Goal: Task Accomplishment & Management: Manage account settings

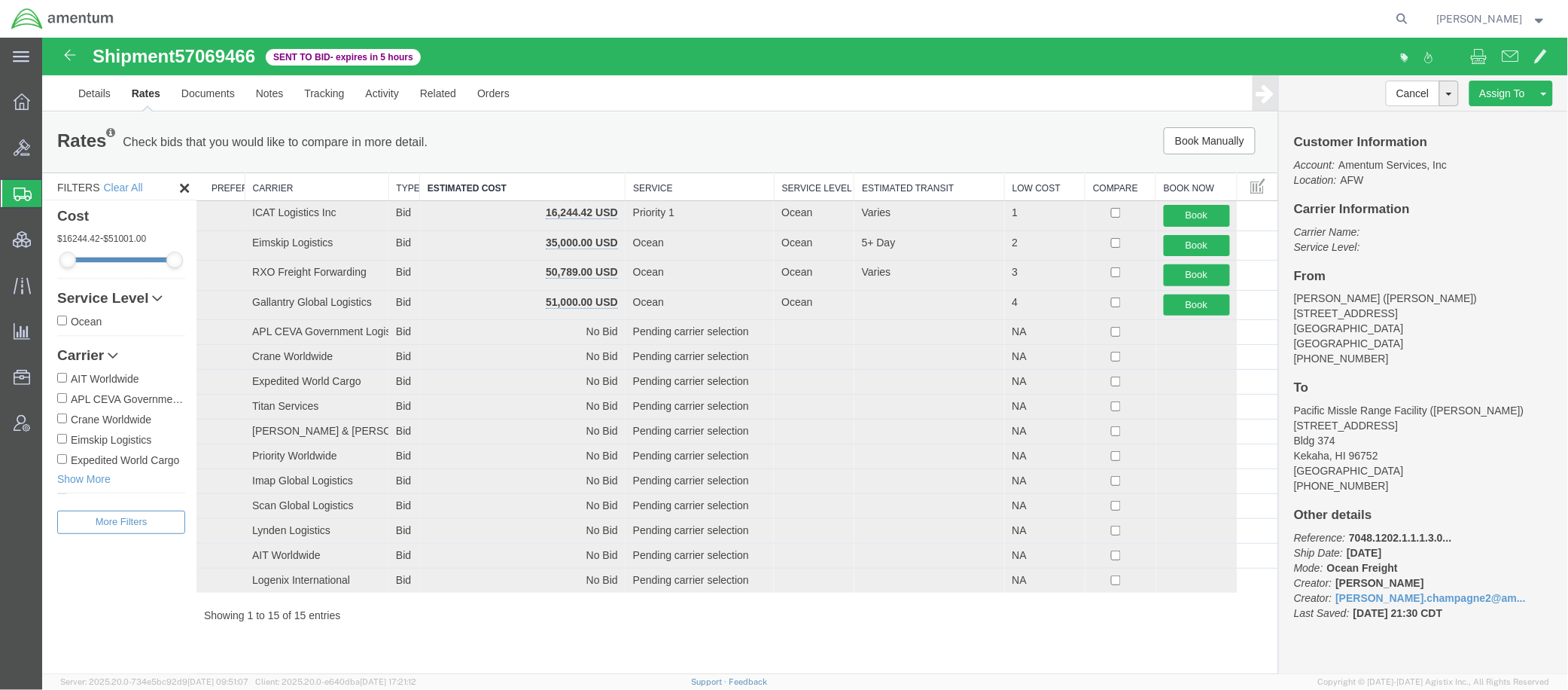
click at [53, 192] on span "Shipments" at bounding box center [47, 193] width 12 height 30
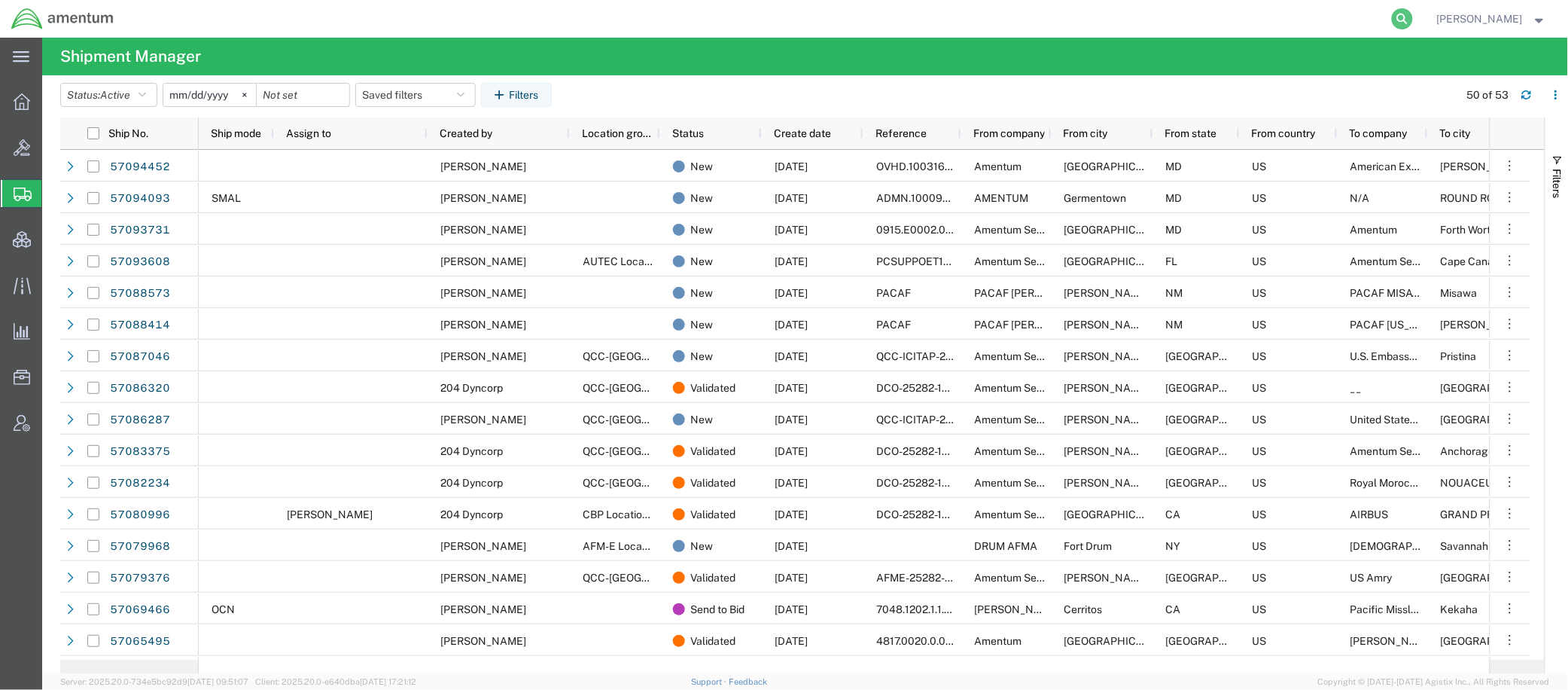
click at [1399, 18] on icon at bounding box center [1402, 19] width 21 height 21
paste input "57088573"
type input "57088573"
click at [1402, 22] on icon at bounding box center [1402, 19] width 21 height 21
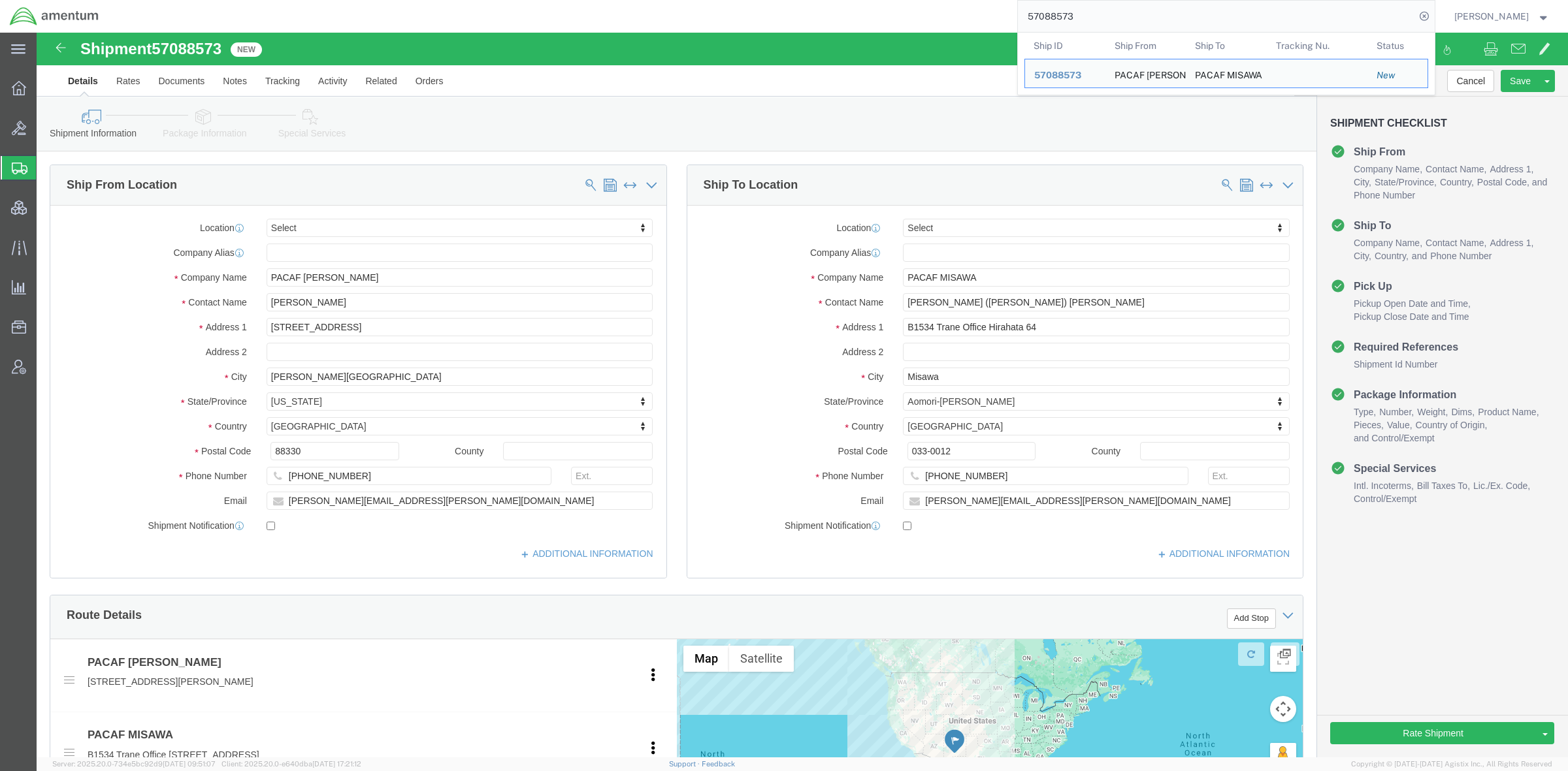
select select
drag, startPoint x: 180, startPoint y: 91, endPoint x: 232, endPoint y: 121, distance: 60.0
click link "Package Information"
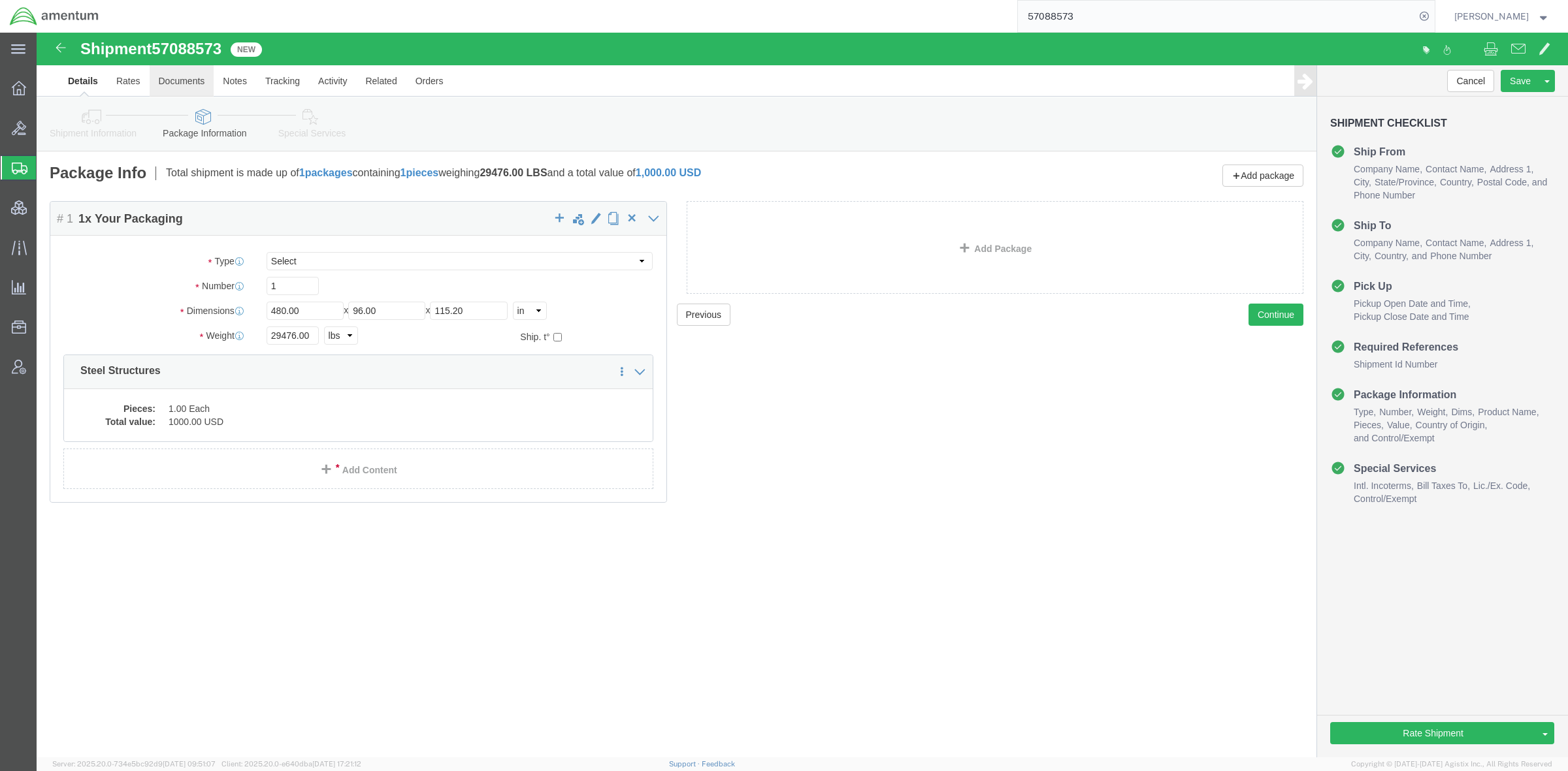
click link "Documents"
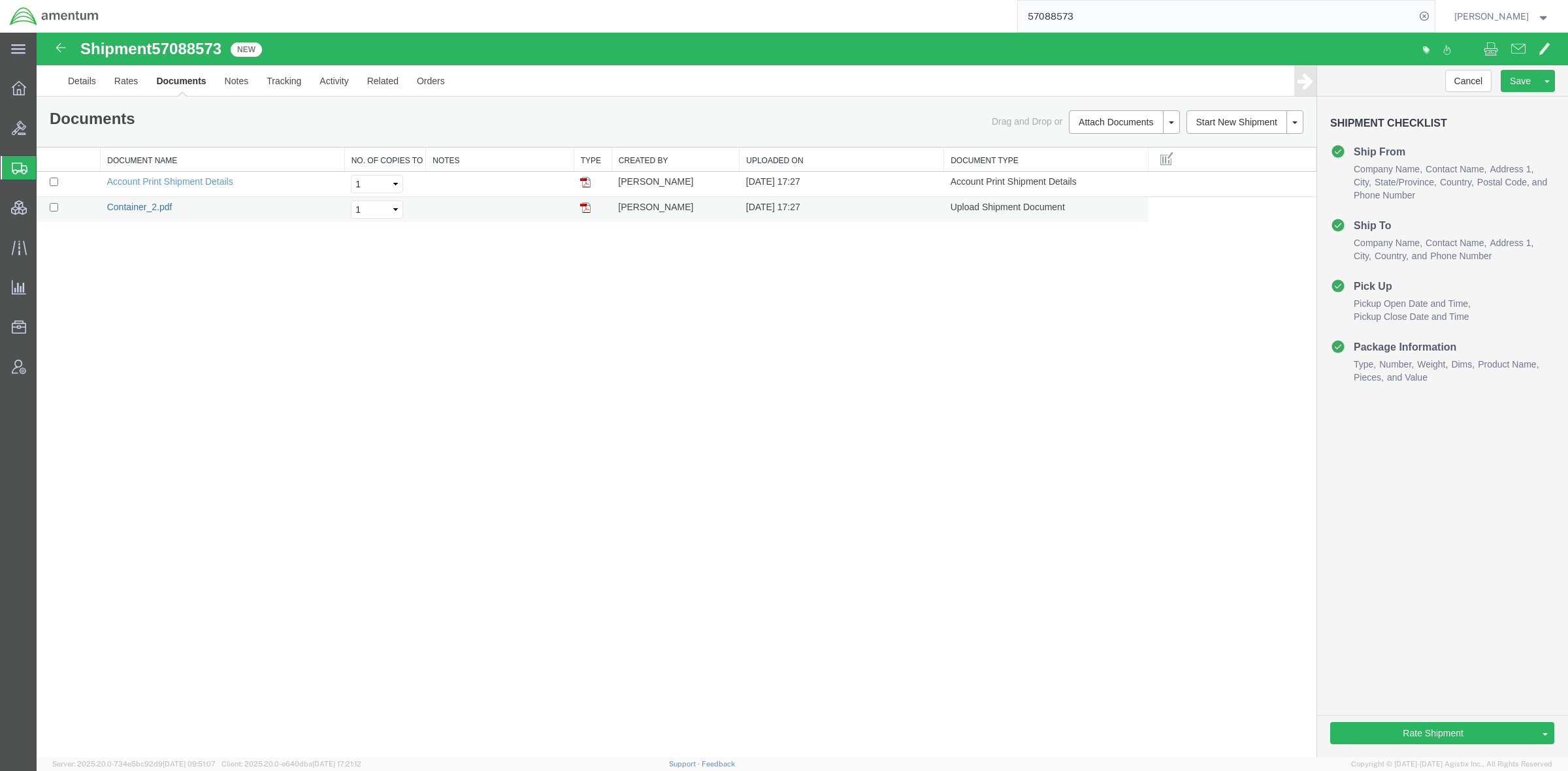
click at [148, 207] on link "Container_2.pdf" at bounding box center [140, 206] width 65 height 10
click at [85, 85] on link "Details" at bounding box center [82, 81] width 46 height 31
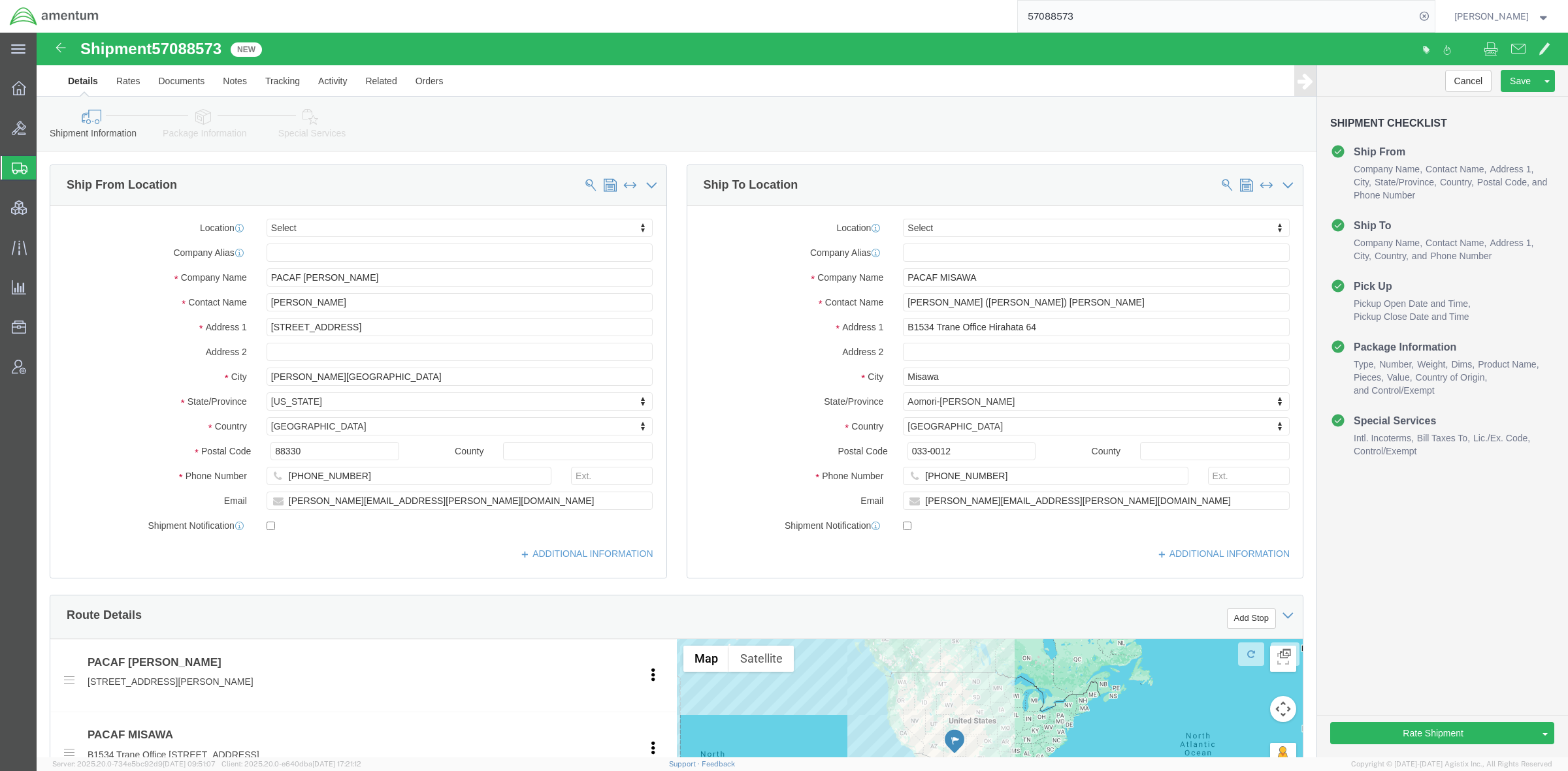
click icon
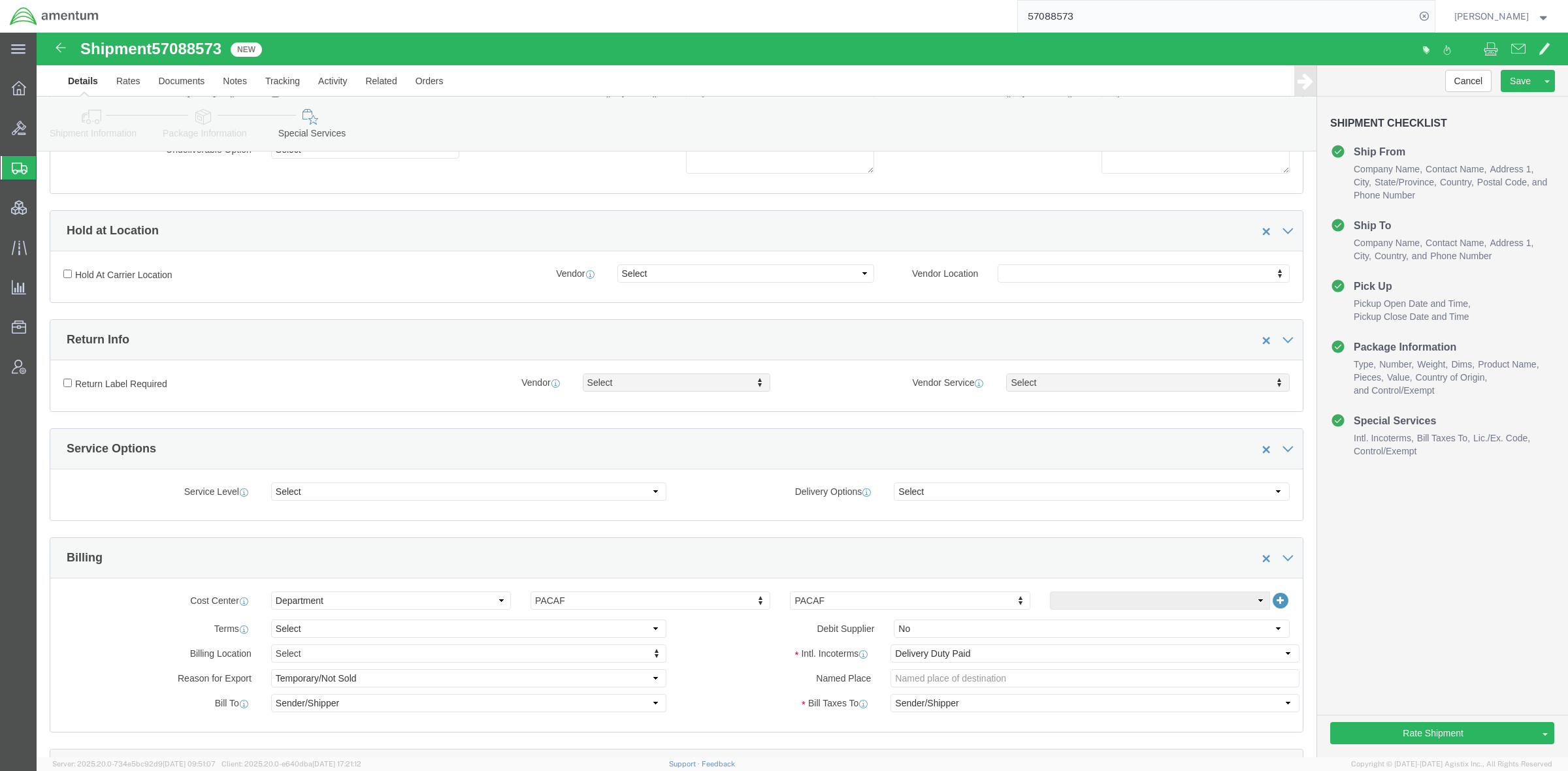
scroll to position [218, 0]
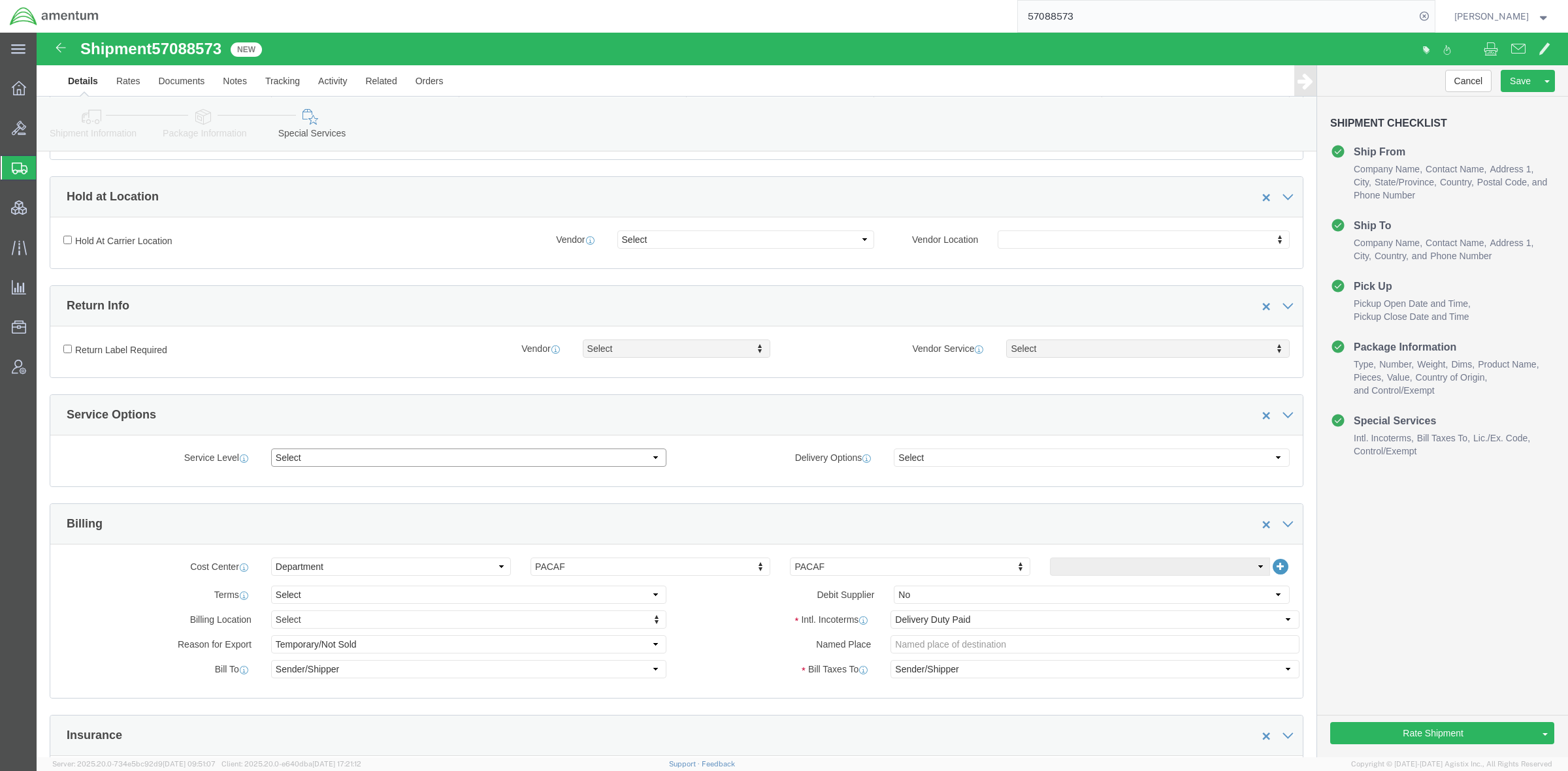
click select "Select 1 Day 2 Day 3-5 Day Economy 5+ Day"
drag, startPoint x: 801, startPoint y: 381, endPoint x: 836, endPoint y: 392, distance: 36.7
click div "Service Options"
click select "Select ATA DTA DTD"
select select "DTD"
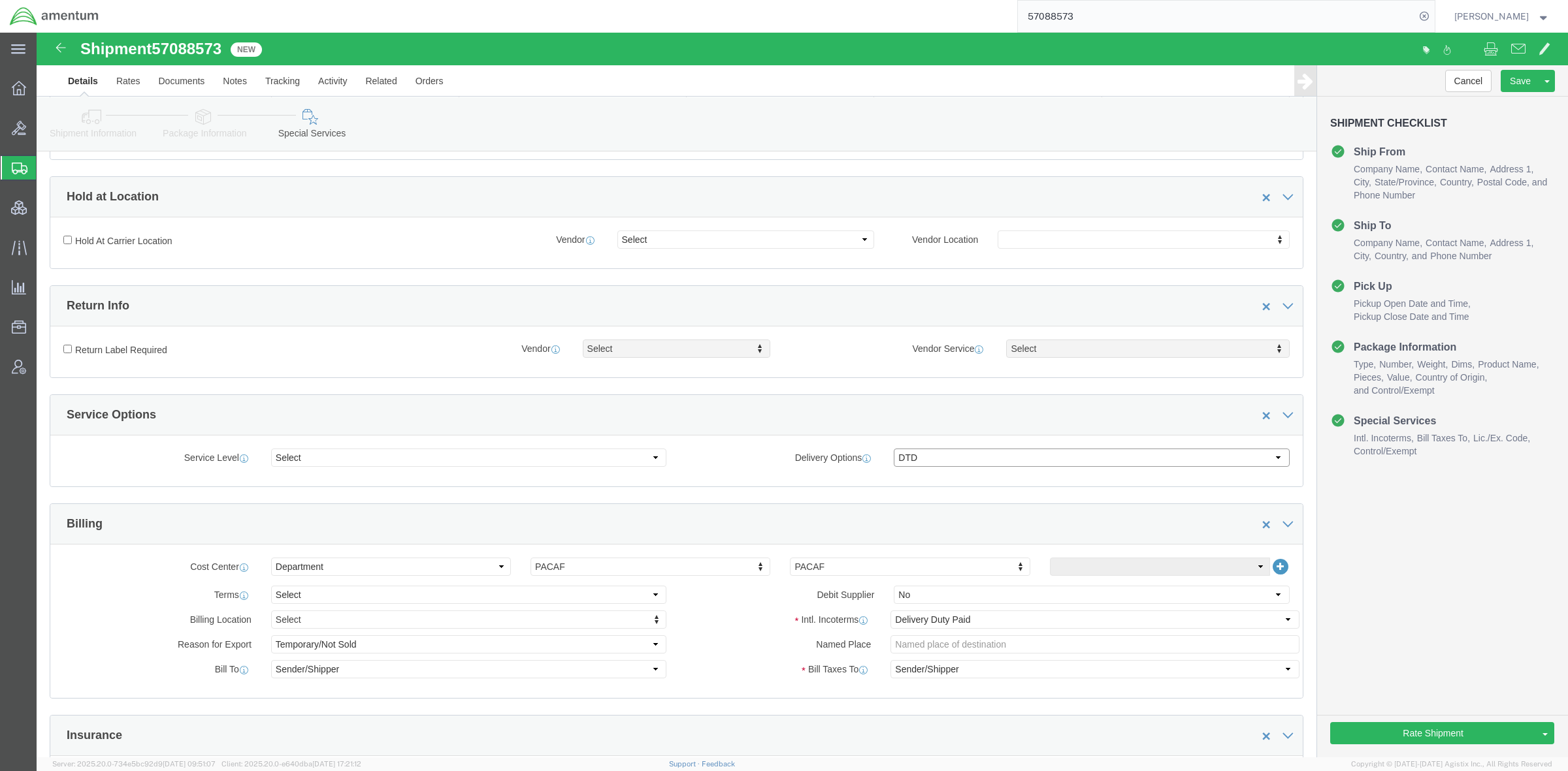
click select "Select ATA DTA DTD"
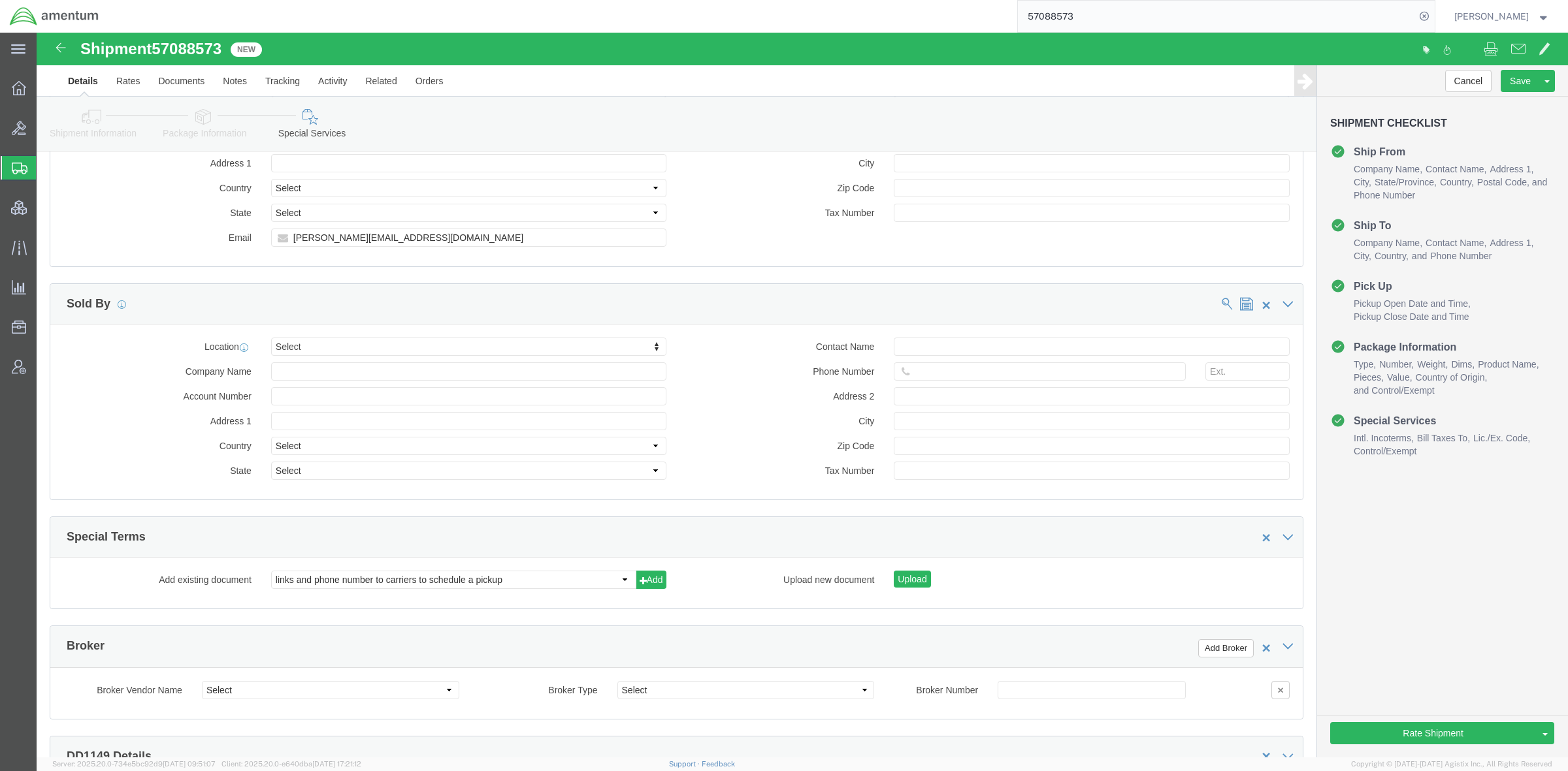
scroll to position [1741, 0]
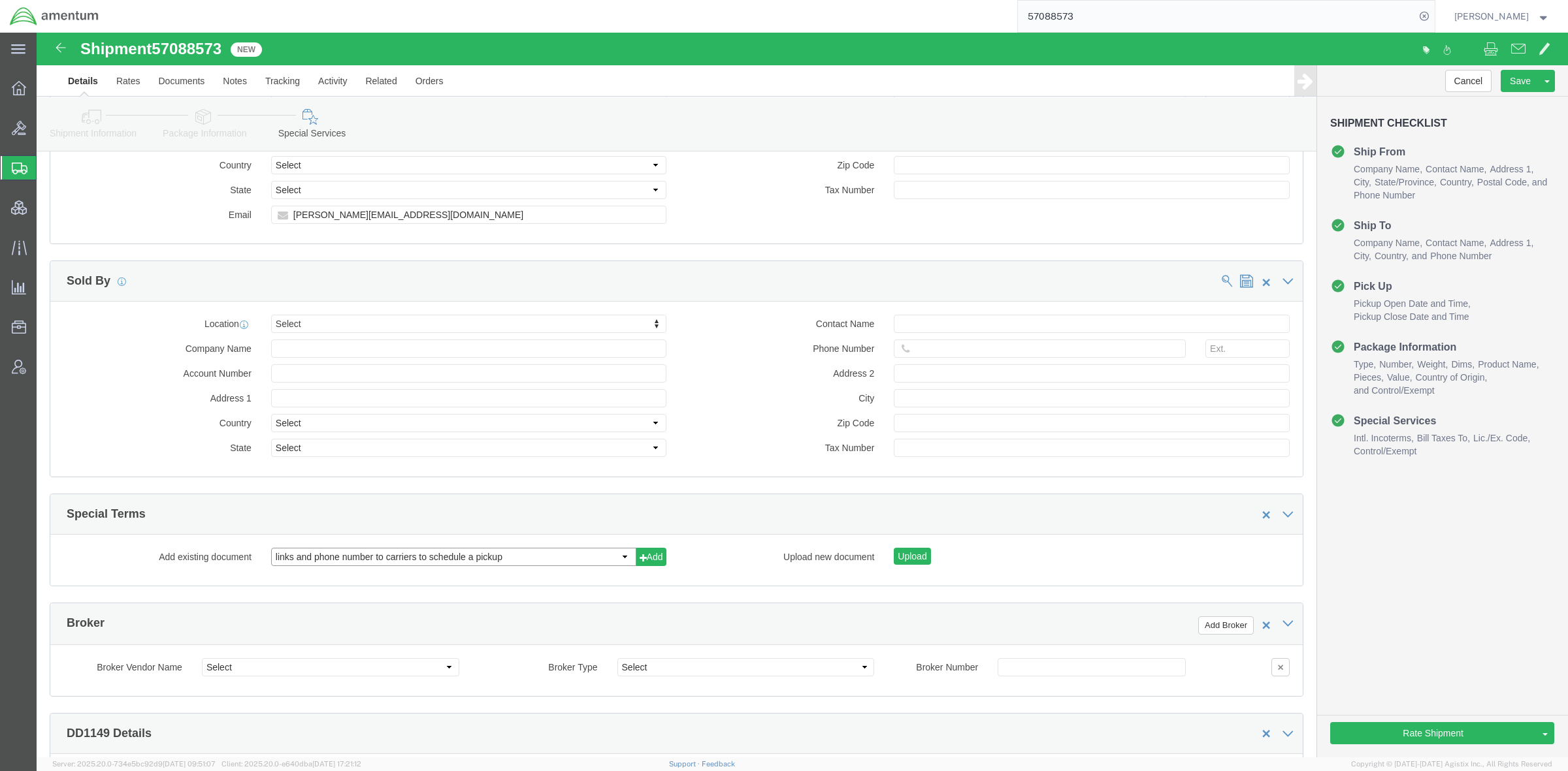
click select "links and phone number to carriers to schedule a pickup instructions for US imp…"
select select "109858249"
click select "links and phone number to carriers to schedule a pickup instructions for US imp…"
click button "Add"
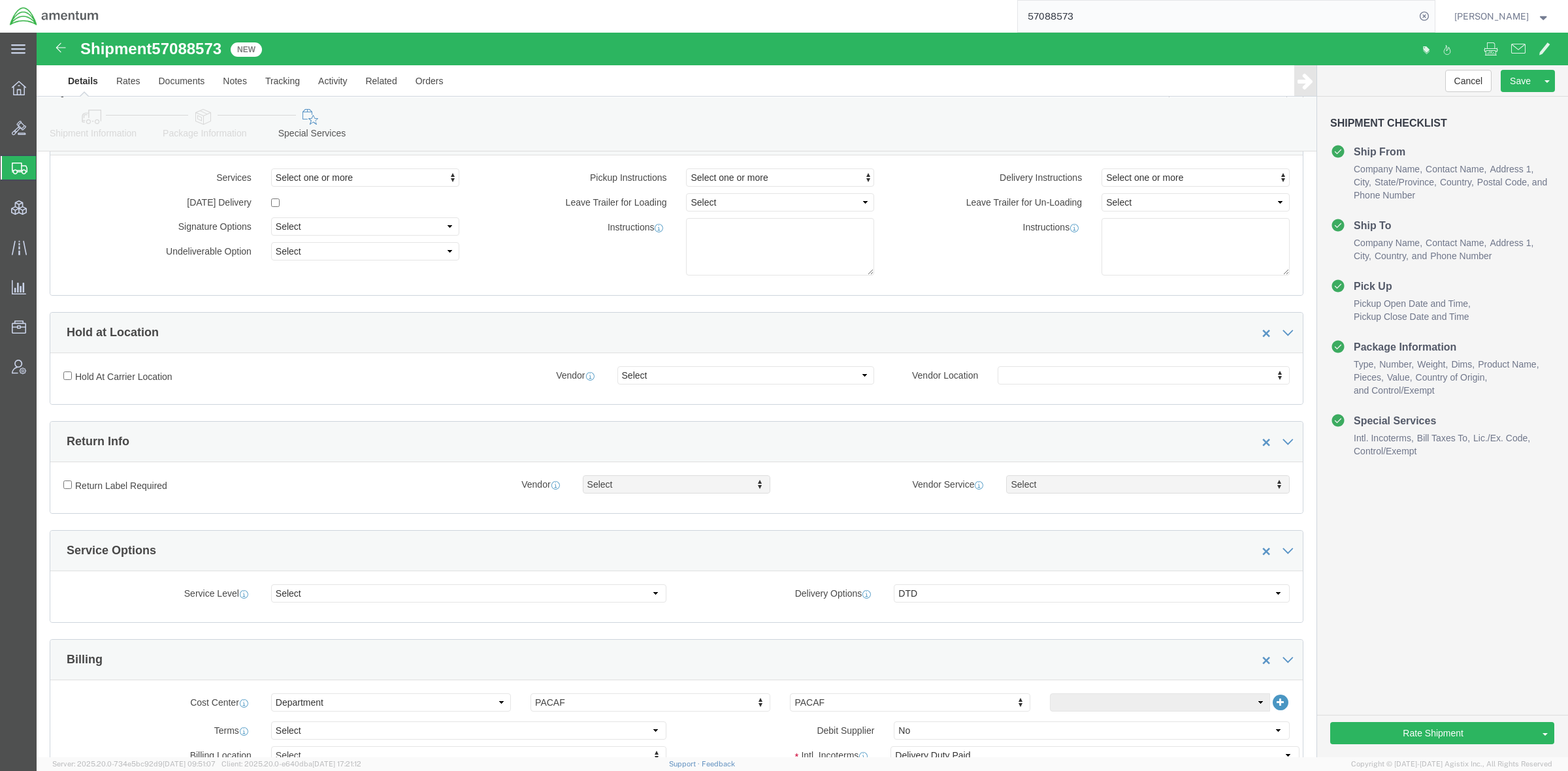
scroll to position [0, 0]
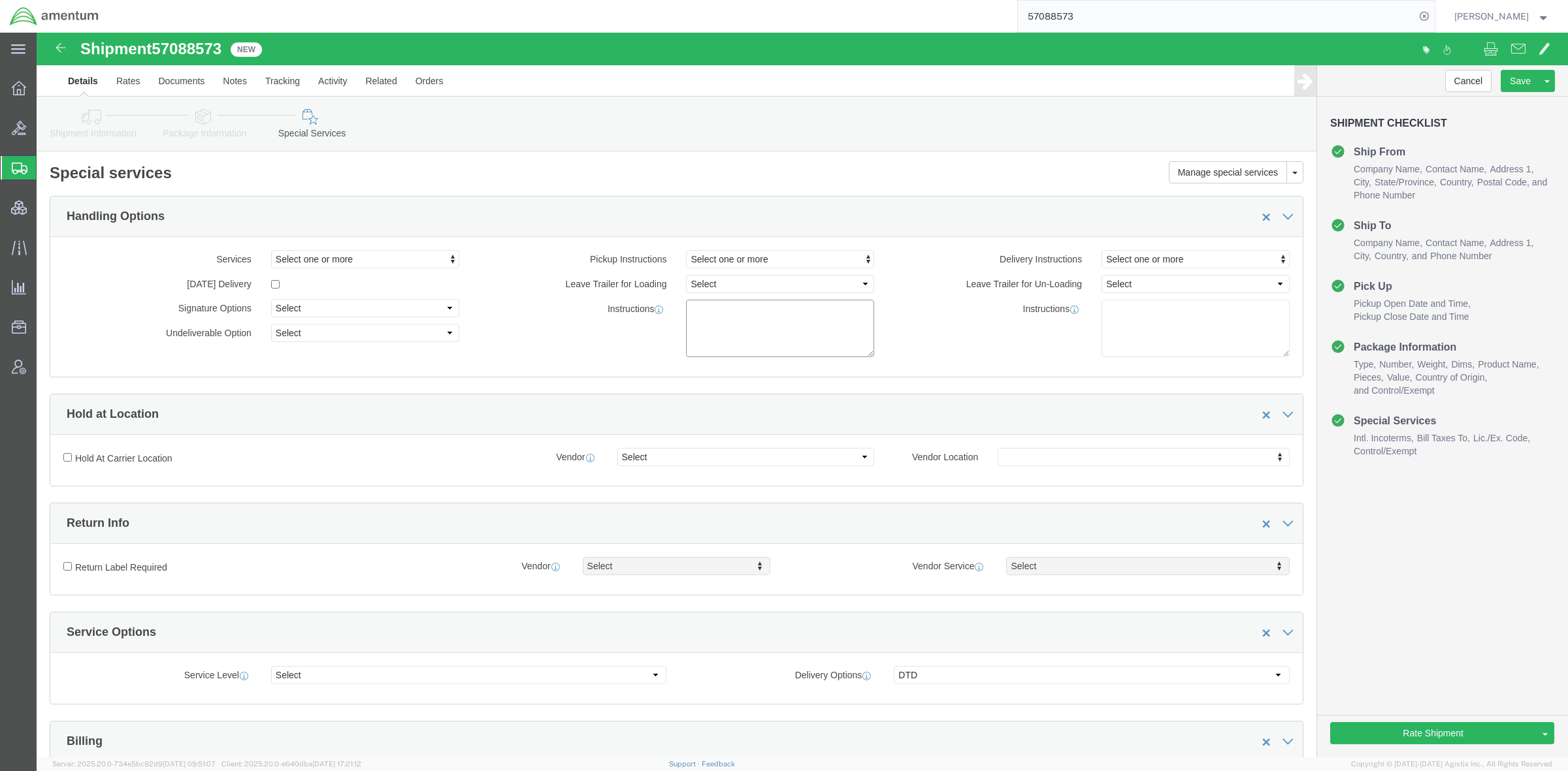
click textarea
paste textarea "Doo-to-Door service is needed. Priority 1 Service is required. Per the Military…"
type textarea "Doo-to-Door service is needed. Priority 1 Service is required. Per the Military…"
click icon
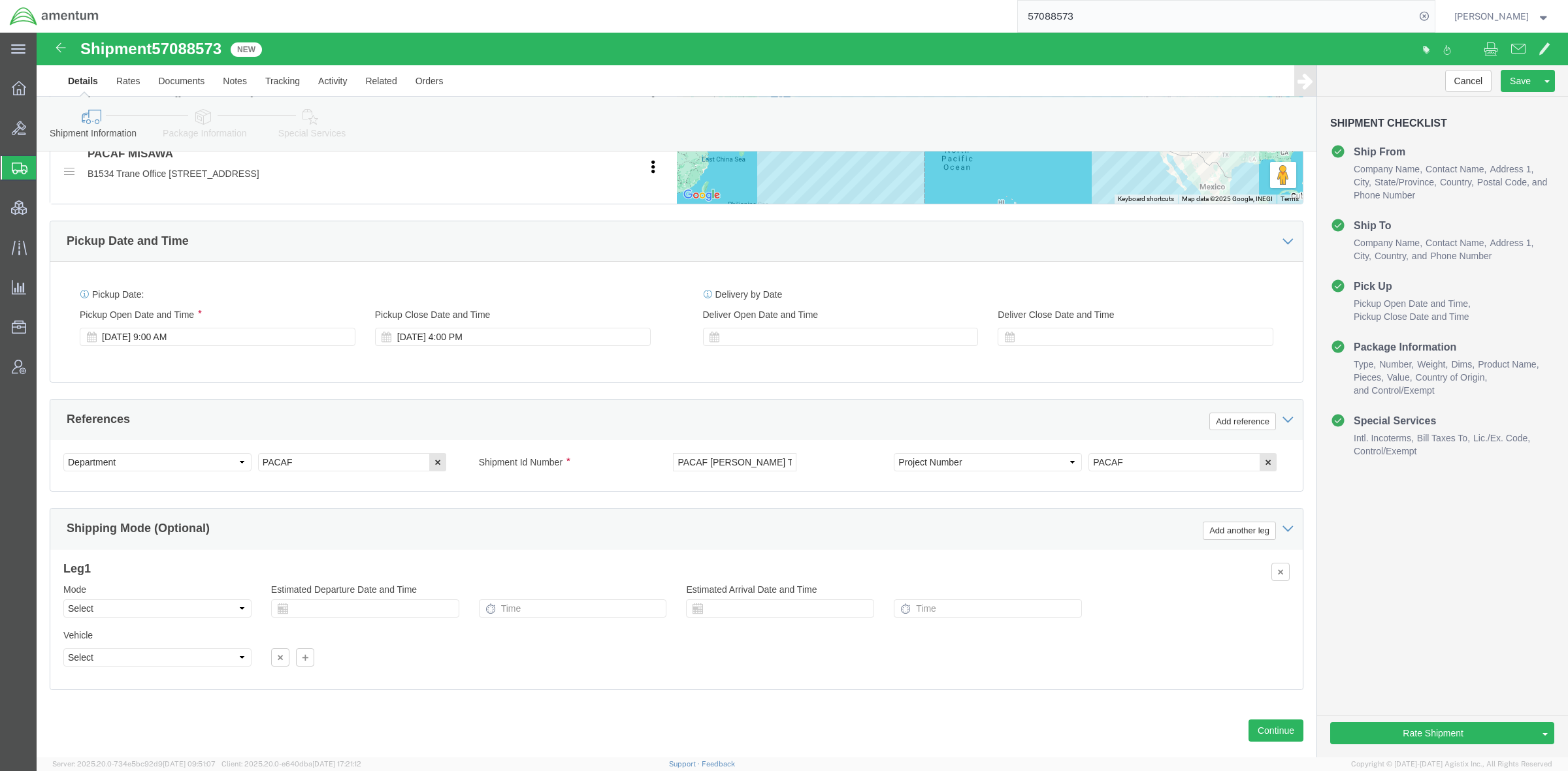
scroll to position [609, 0]
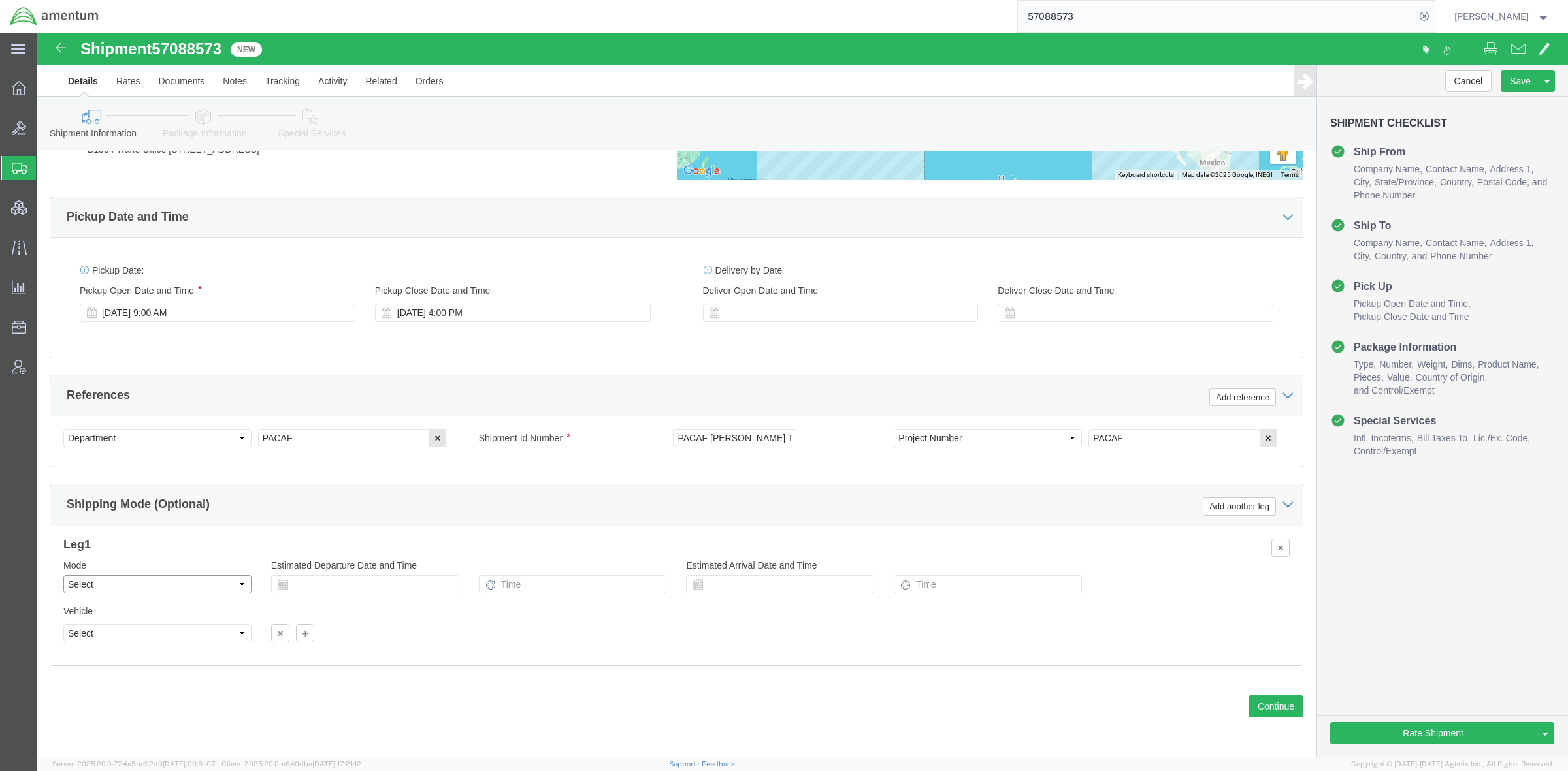
click select "Select Air Less than Truckload Multi-Leg Ocean Freight Rail Small Parcel Truckl…"
select select "OCN"
click select "Select Air Less than Truckload Multi-Leg Ocean Freight Rail Small Parcel Truckl…"
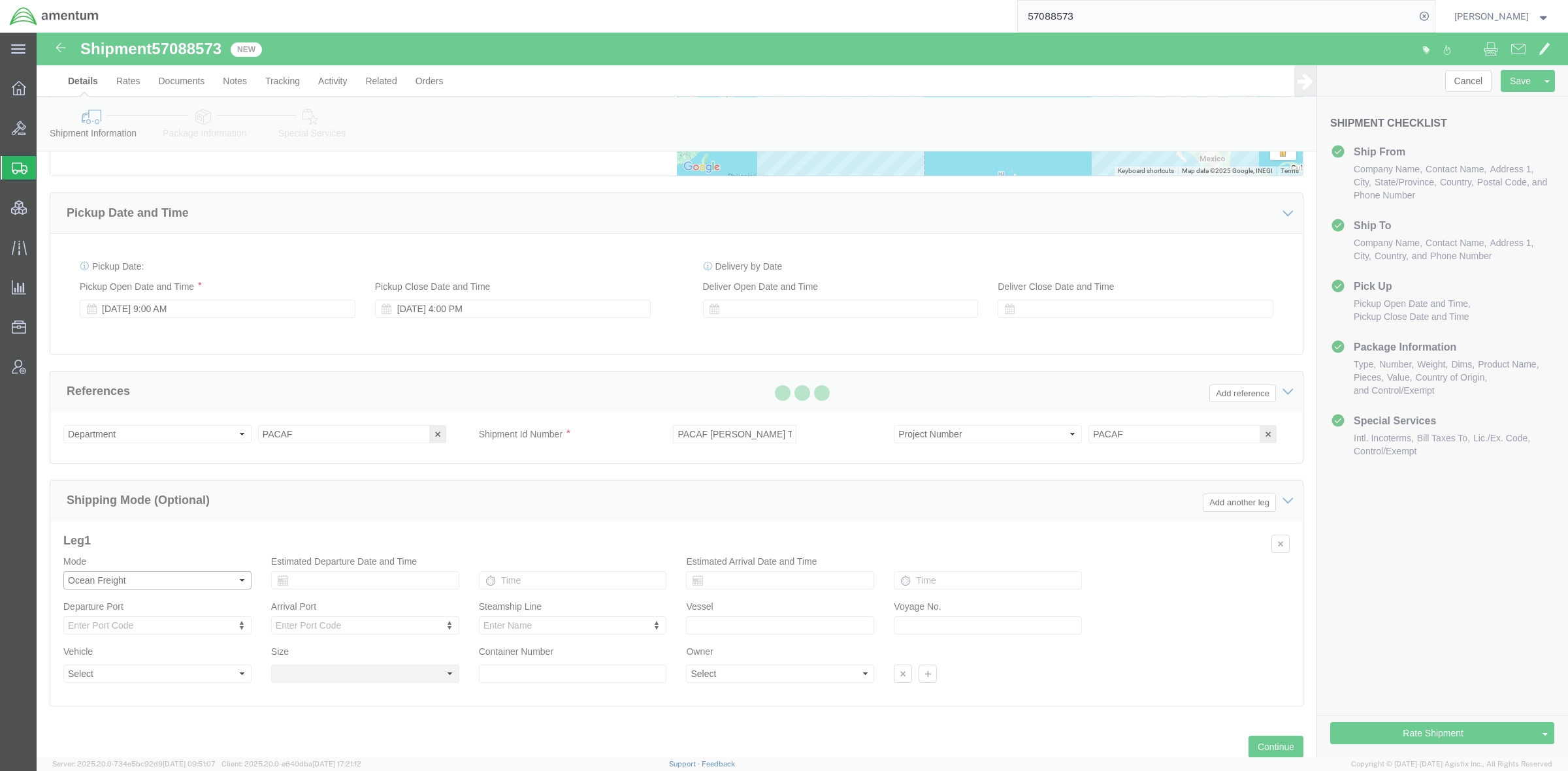
select select
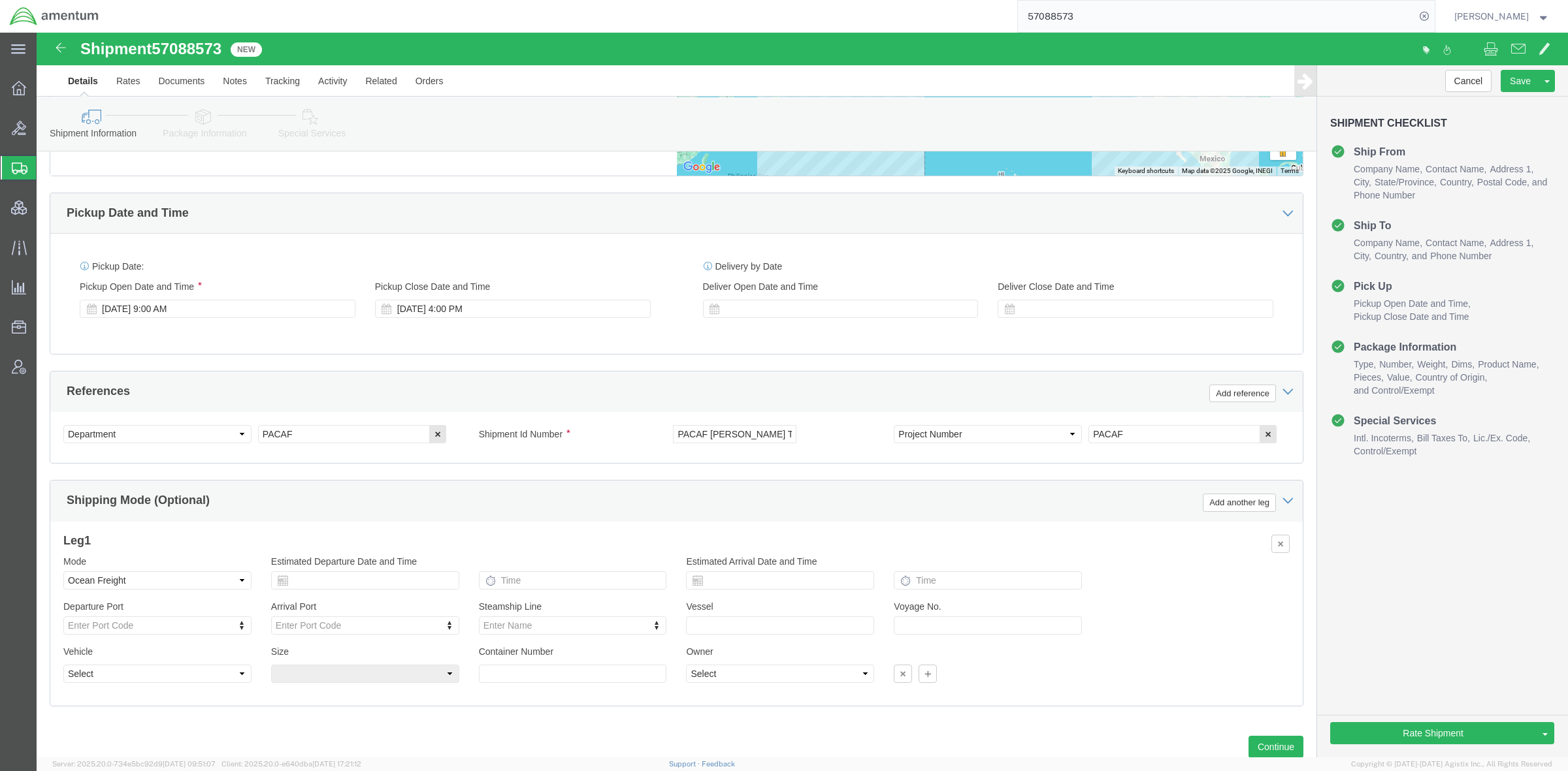
click link "Package Information"
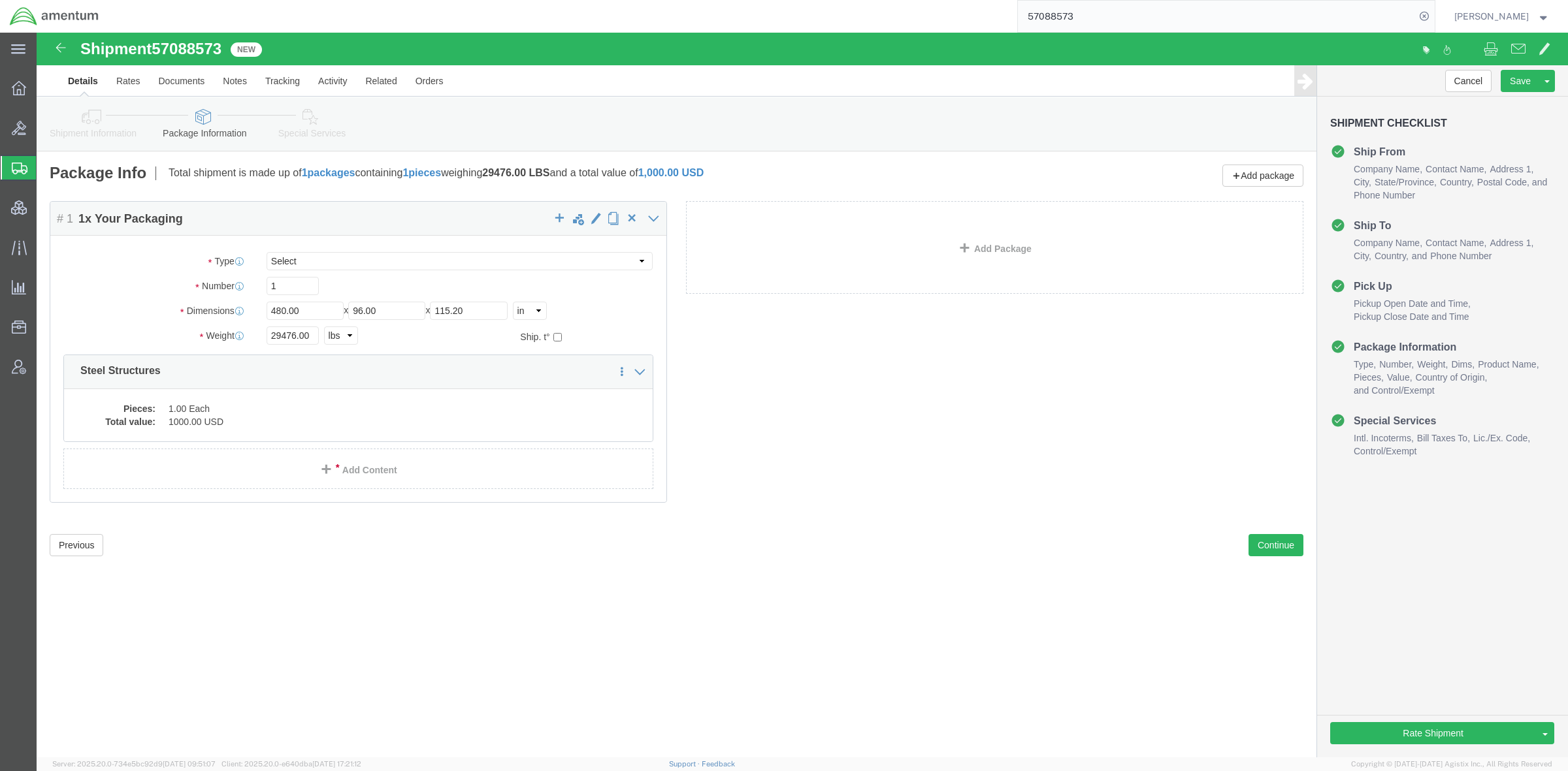
click link "Shipment Information"
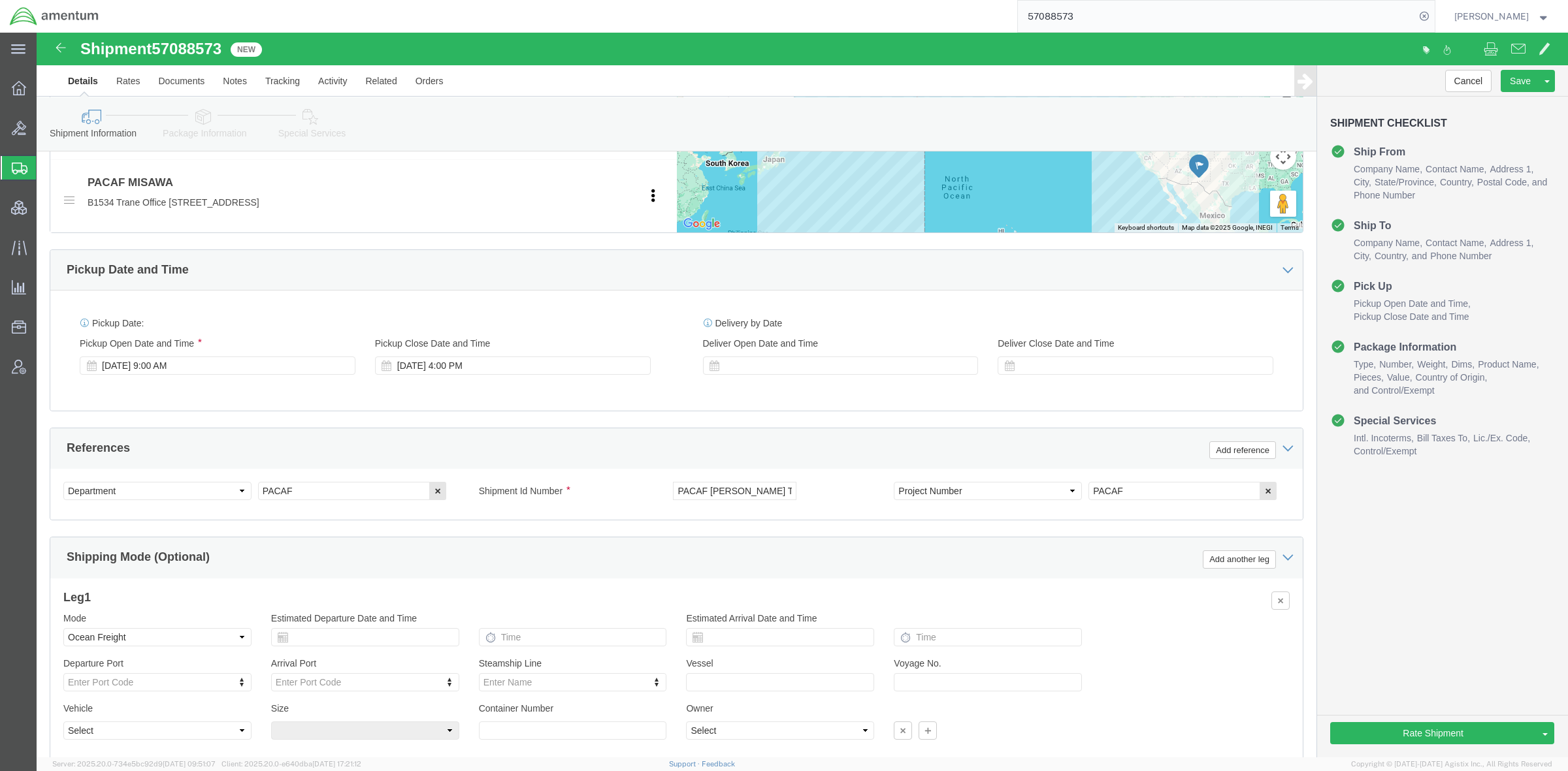
scroll to position [654, 0]
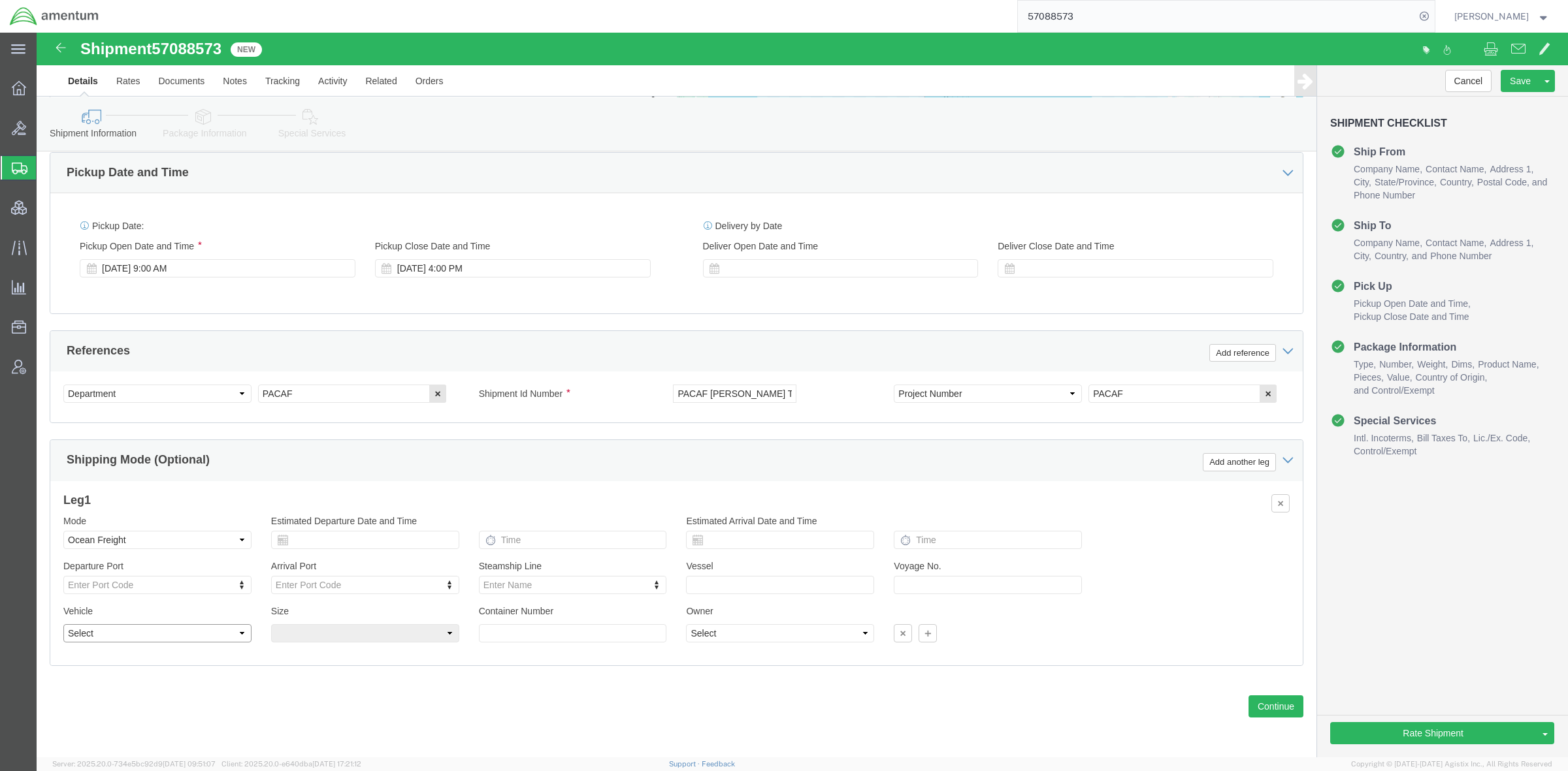
click select "Select Flat Rack Insulated Open Top Oversized Equipment Refrigerated Roll-on/Ro…"
select select "STCO"
click select "Select Flat Rack Insulated Open Top Oversized Equipment Refrigerated Roll-on/Ro…"
click select "Select 45 Feet Less Than Container 20 Feet High Cube 20 Feet 40 Feet High Cube …"
select select "40FT"
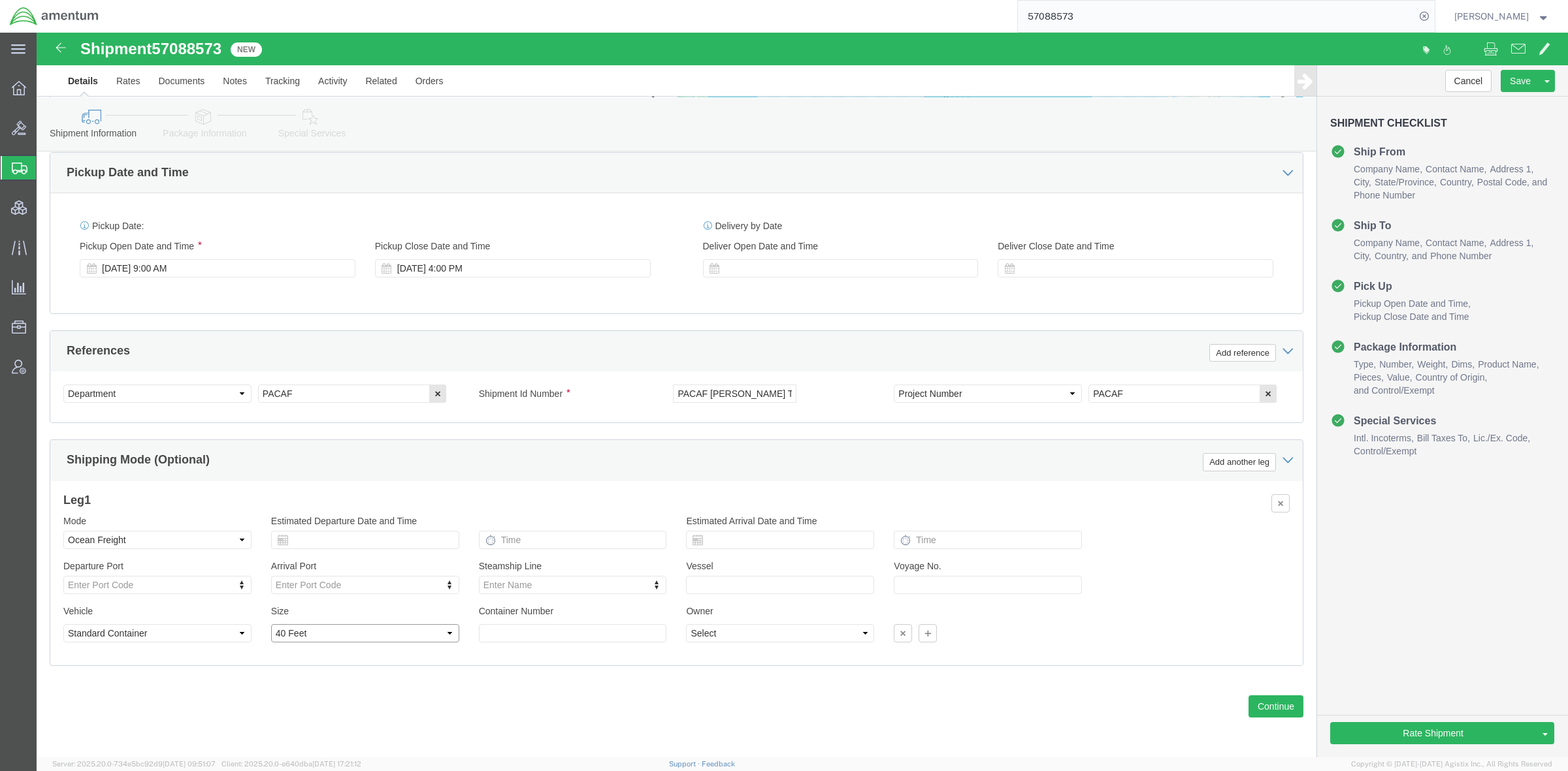
click select "Select 45 Feet Less Than Container 20 Feet High Cube 20 Feet 40 Feet High Cube …"
click select "Select Shipper Vessel"
select select "Shipper"
click select "Select Shipper Vessel"
click link "Special Services"
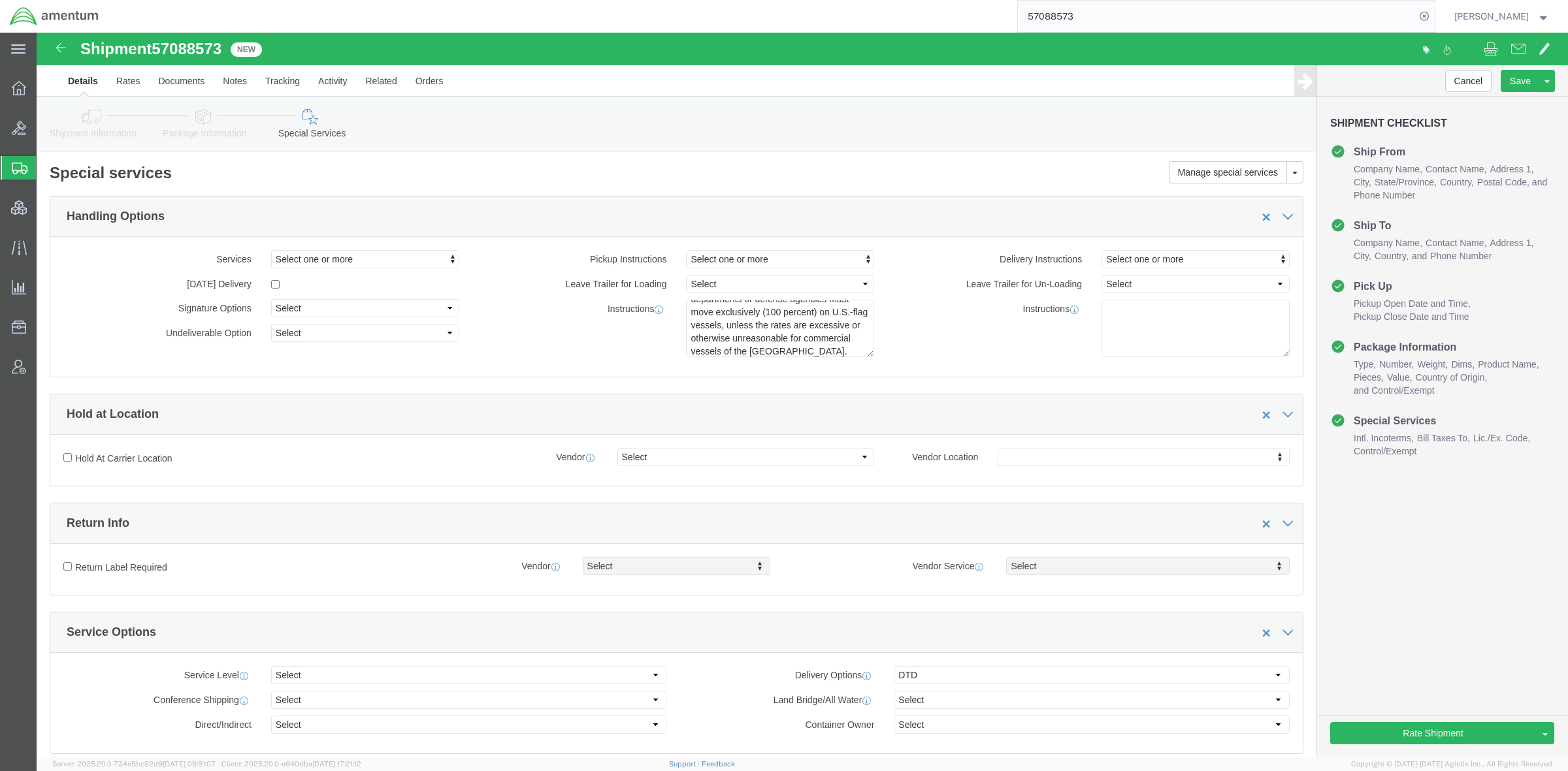
click at [46, 162] on span "Shipments" at bounding box center [41, 168] width 10 height 26
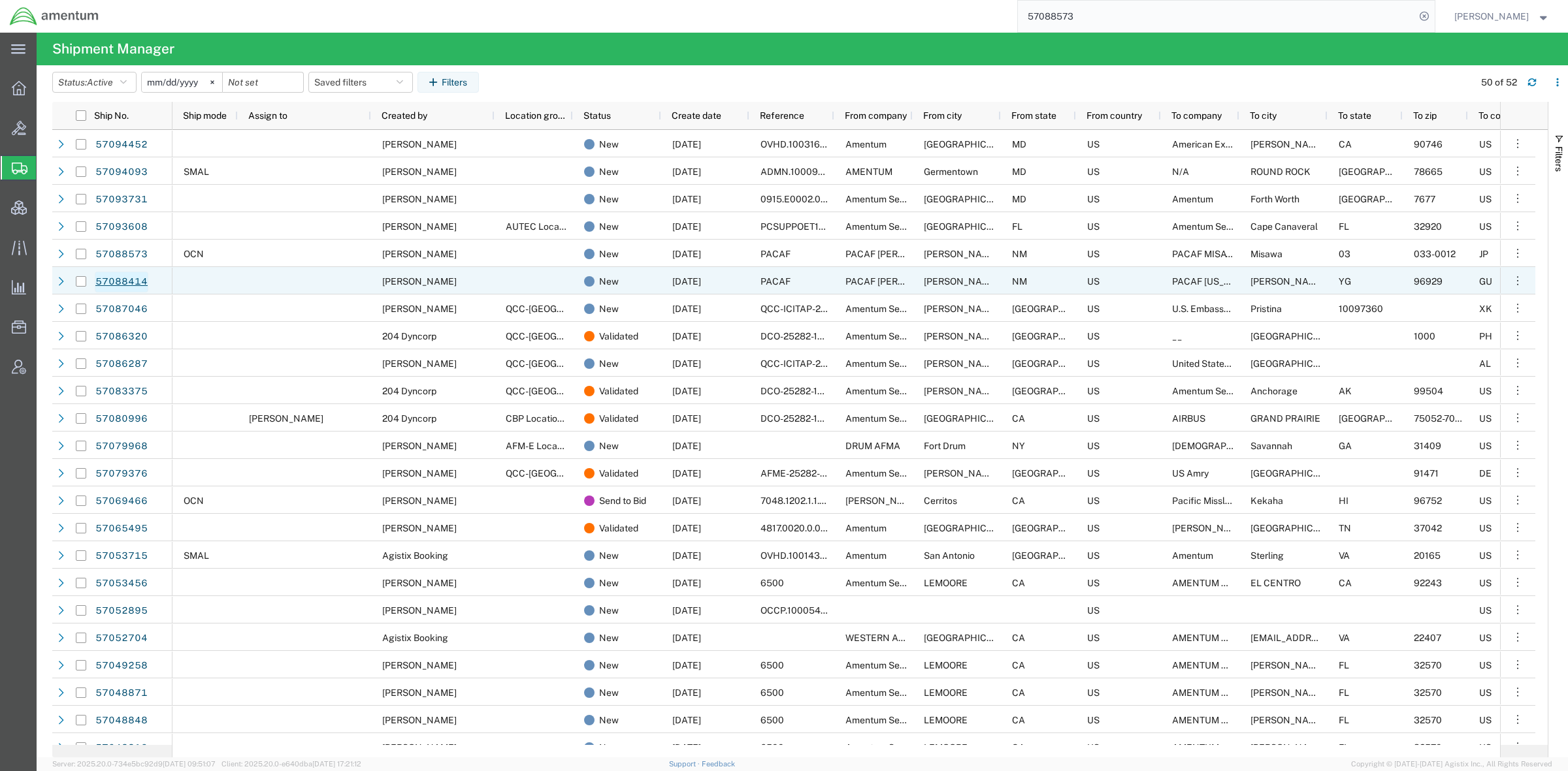
click at [135, 283] on link "57088414" at bounding box center [121, 282] width 53 height 21
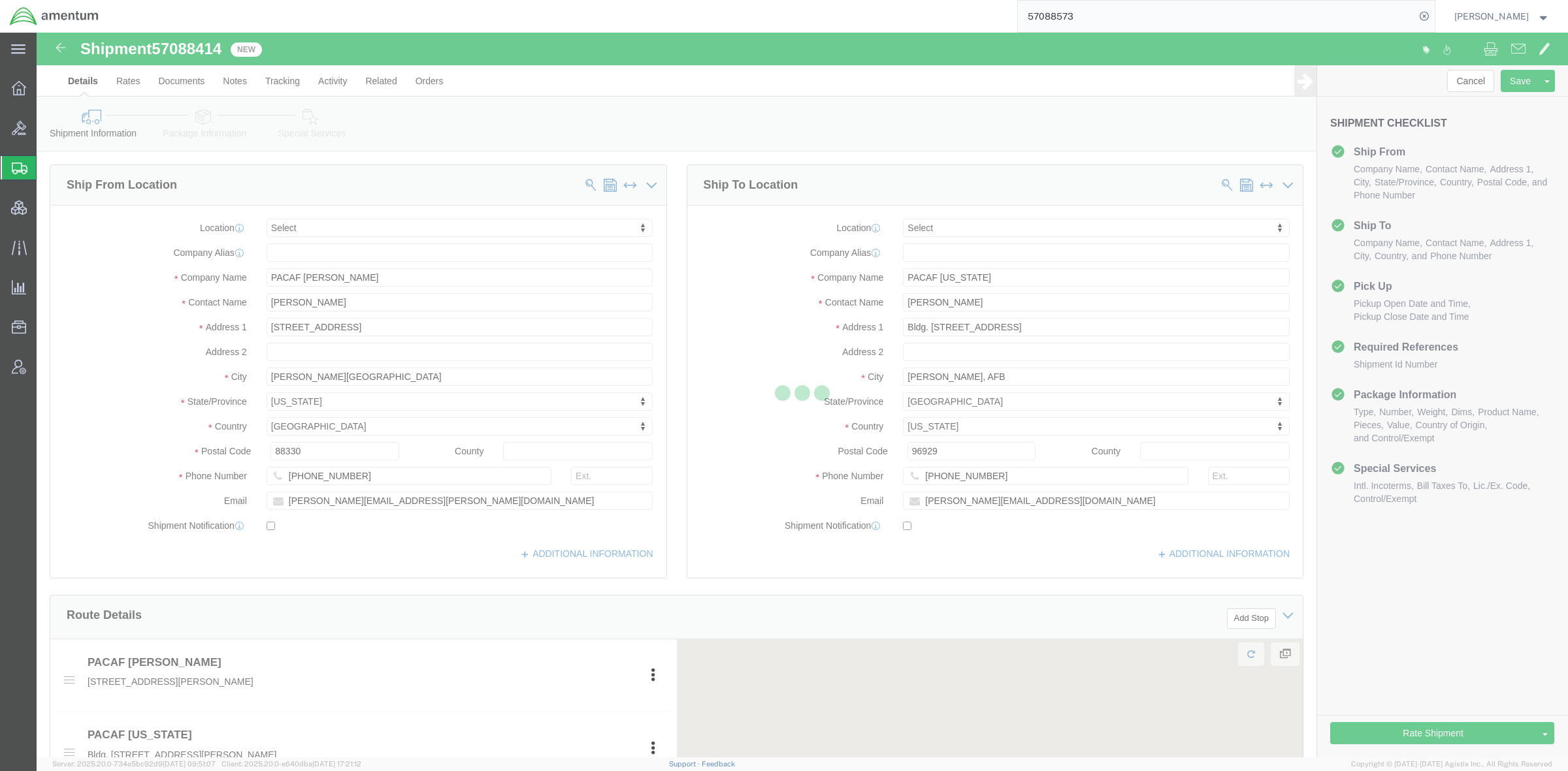
click at [187, 128] on div at bounding box center [802, 394] width 1532 height 725
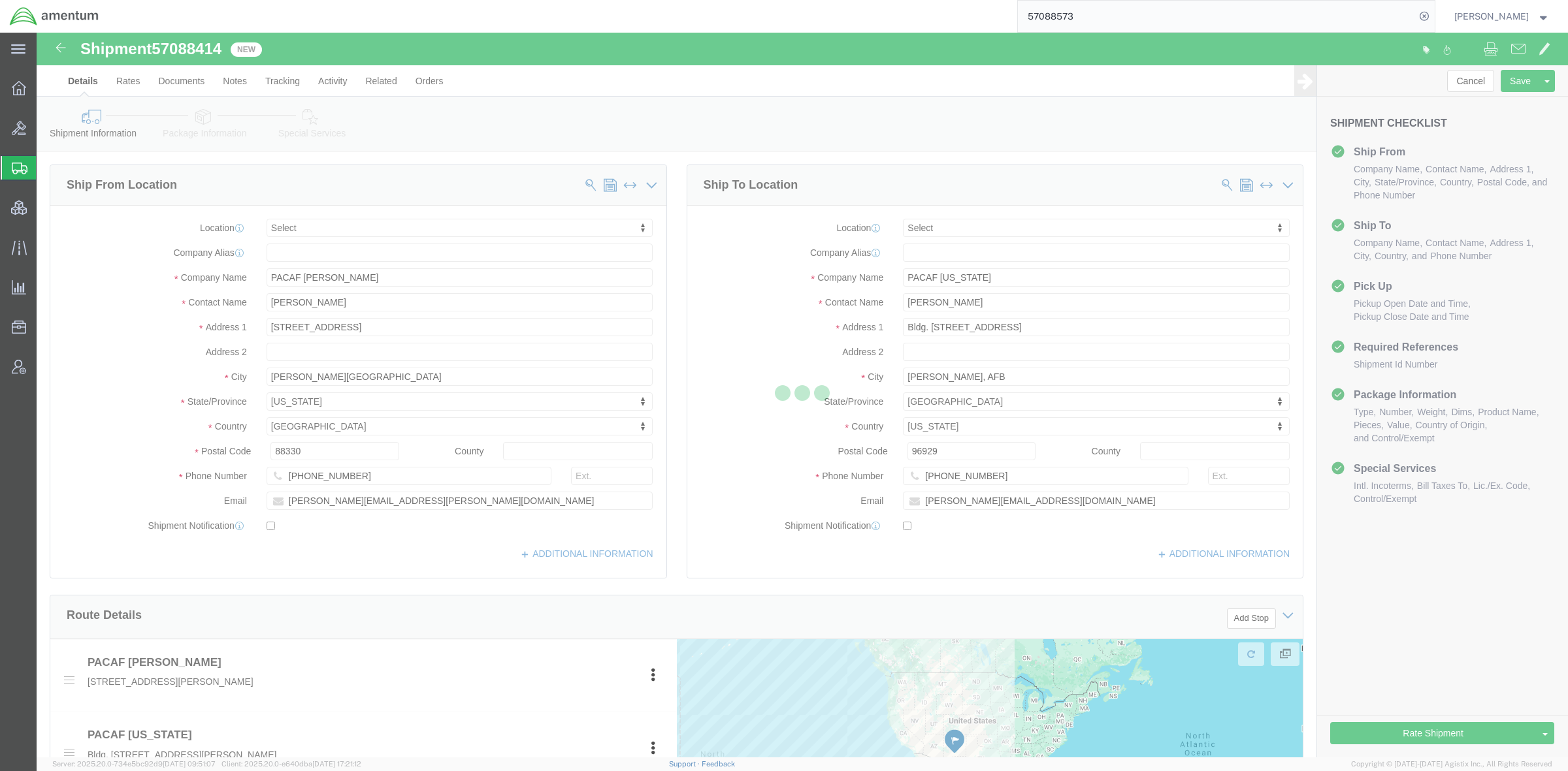
click at [203, 126] on div at bounding box center [802, 394] width 1532 height 725
select select
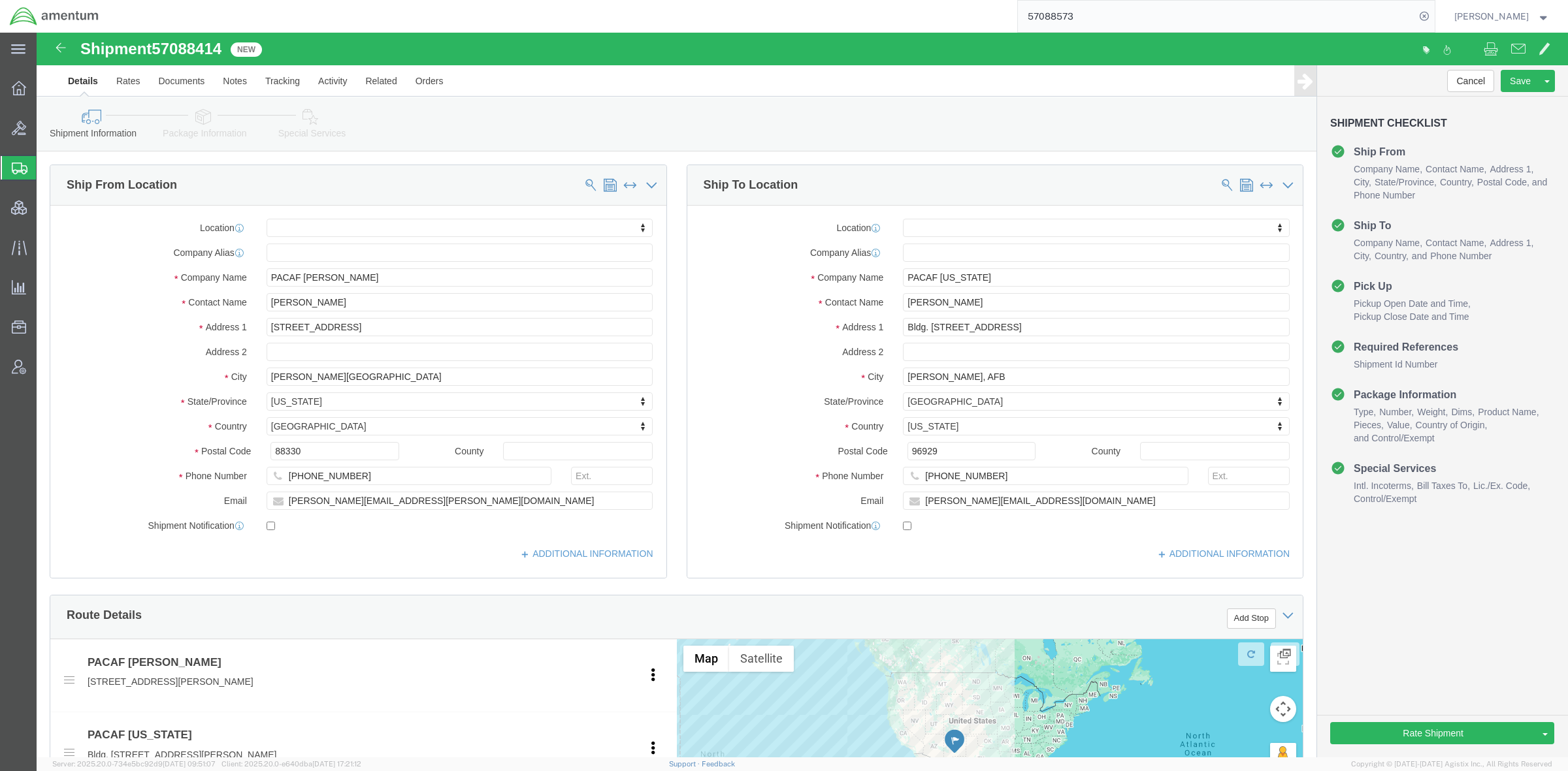
click link "Package Information"
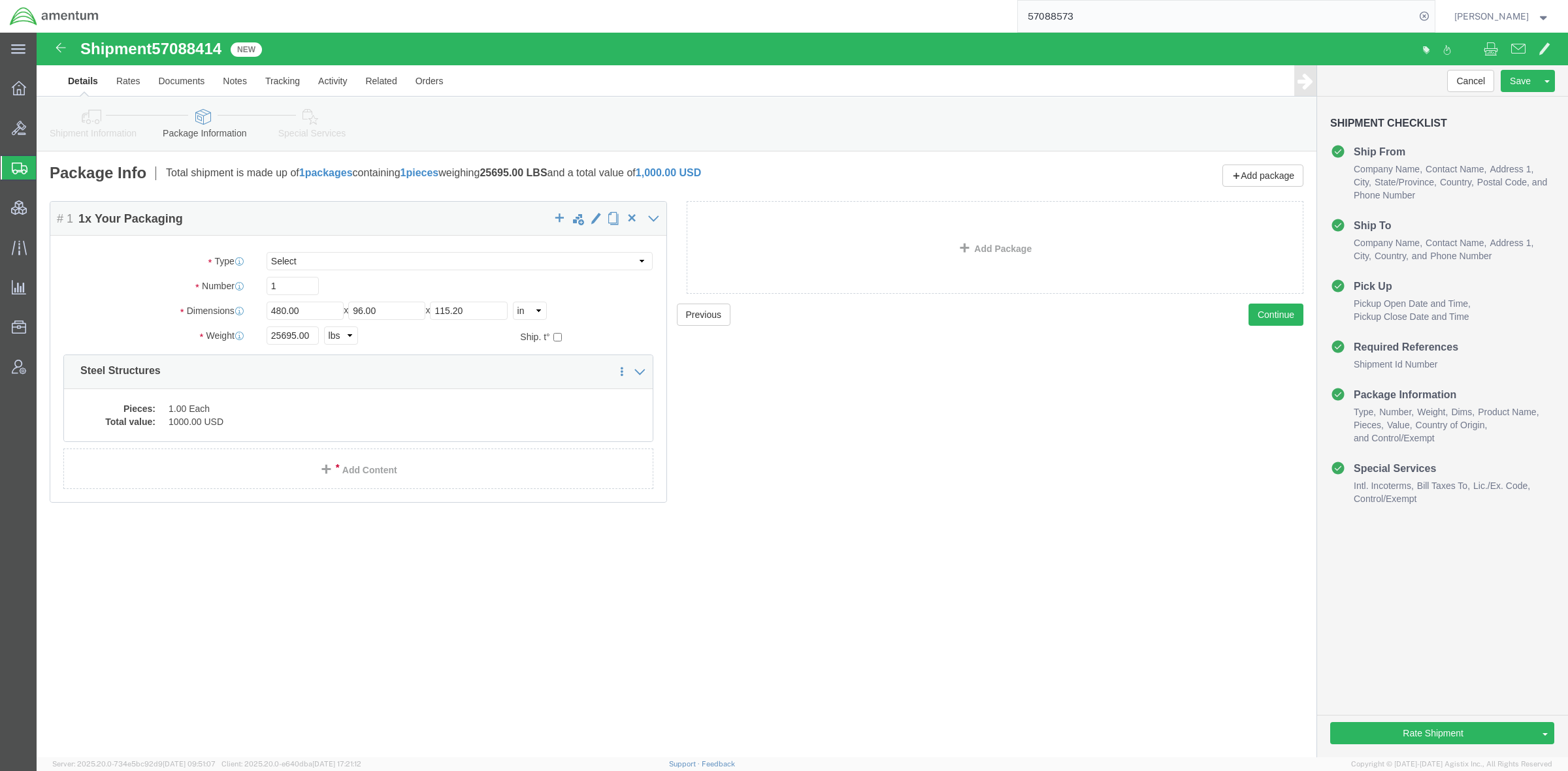
click link "Shipment Information"
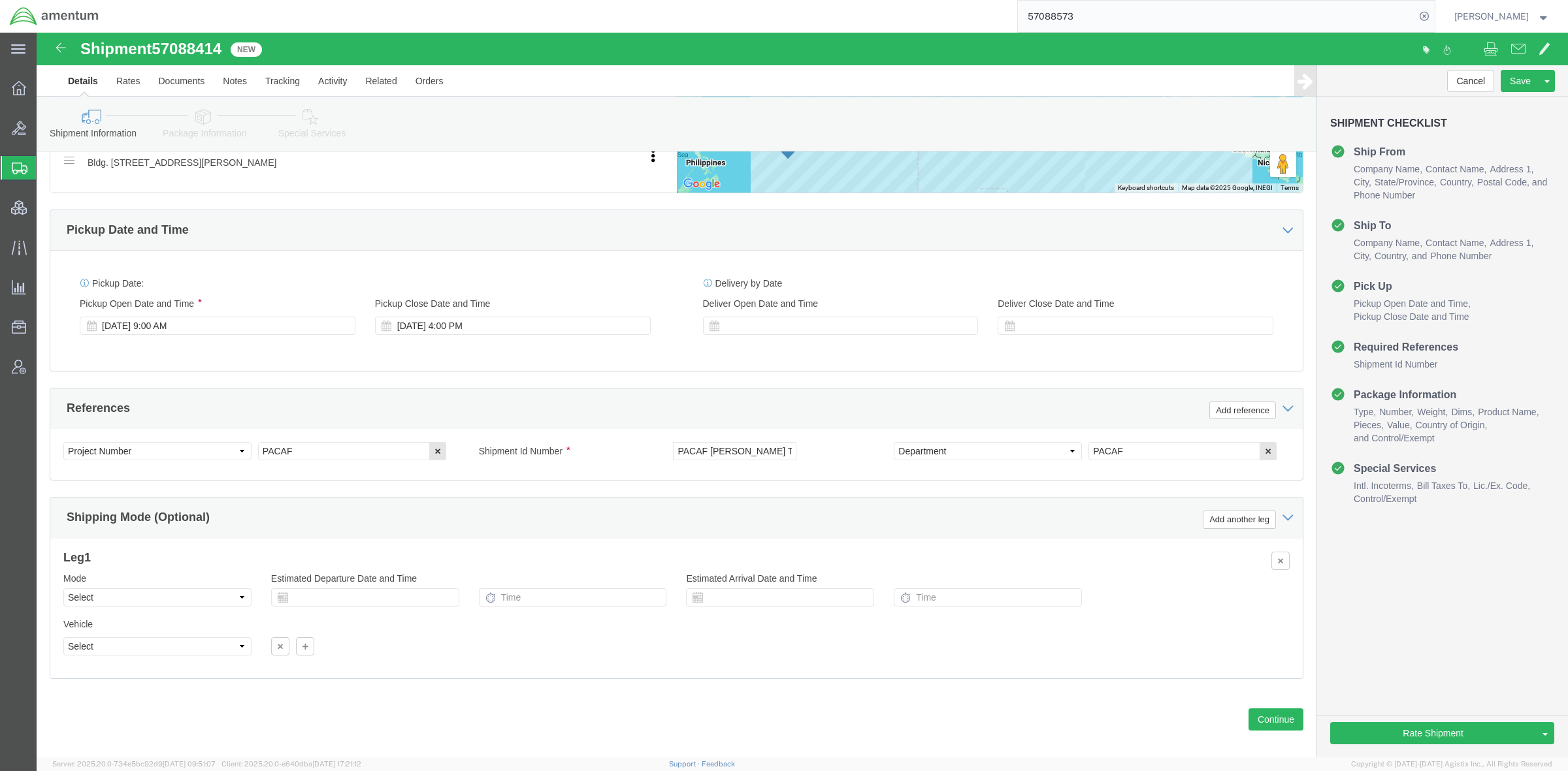
scroll to position [609, 0]
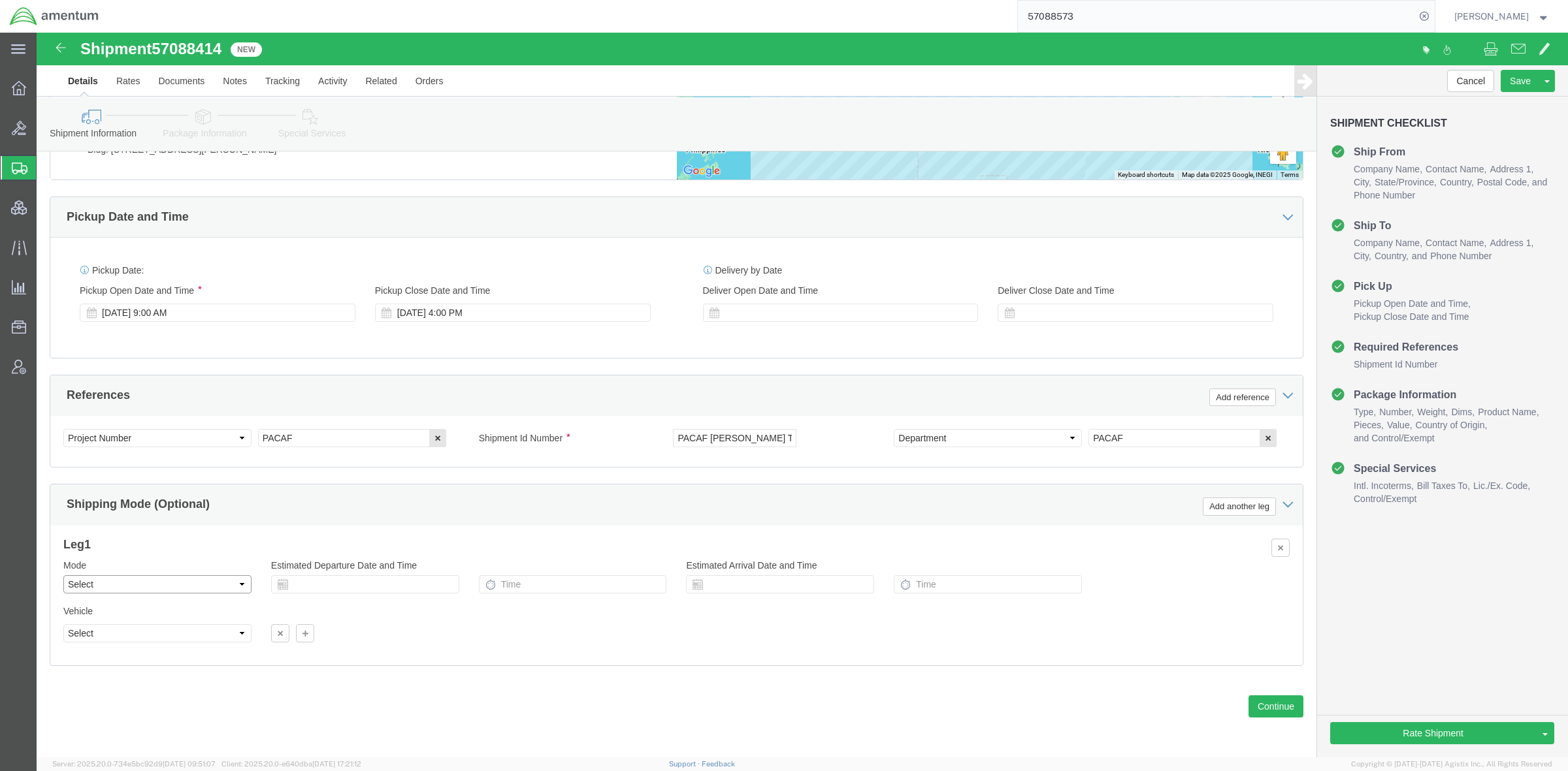
click select "Select Air Less than Truckload Multi-Leg Ocean Freight Rail Small Parcel Truckl…"
select select "OCN"
click select "Select Air Less than Truckload Multi-Leg Ocean Freight Rail Small Parcel Truckl…"
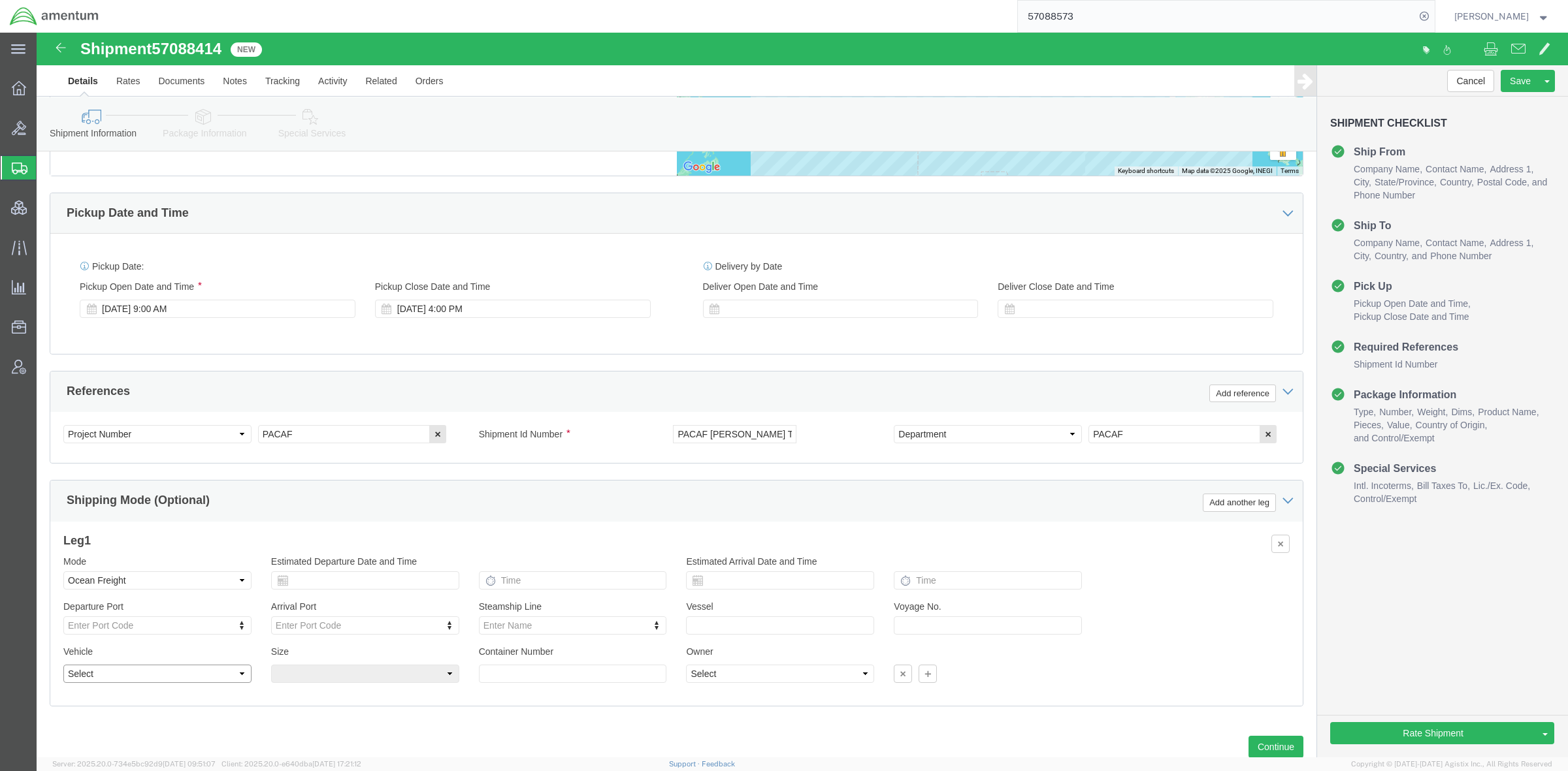
click select "Select Flat Rack Insulated Open Top Oversized Equipment Refrigerated Roll-on/Ro…"
select select "STCO"
click select "Select Flat Rack Insulated Open Top Oversized Equipment Refrigerated Roll-on/Ro…"
click select "Select Shipper Vessel"
select select "Shipper"
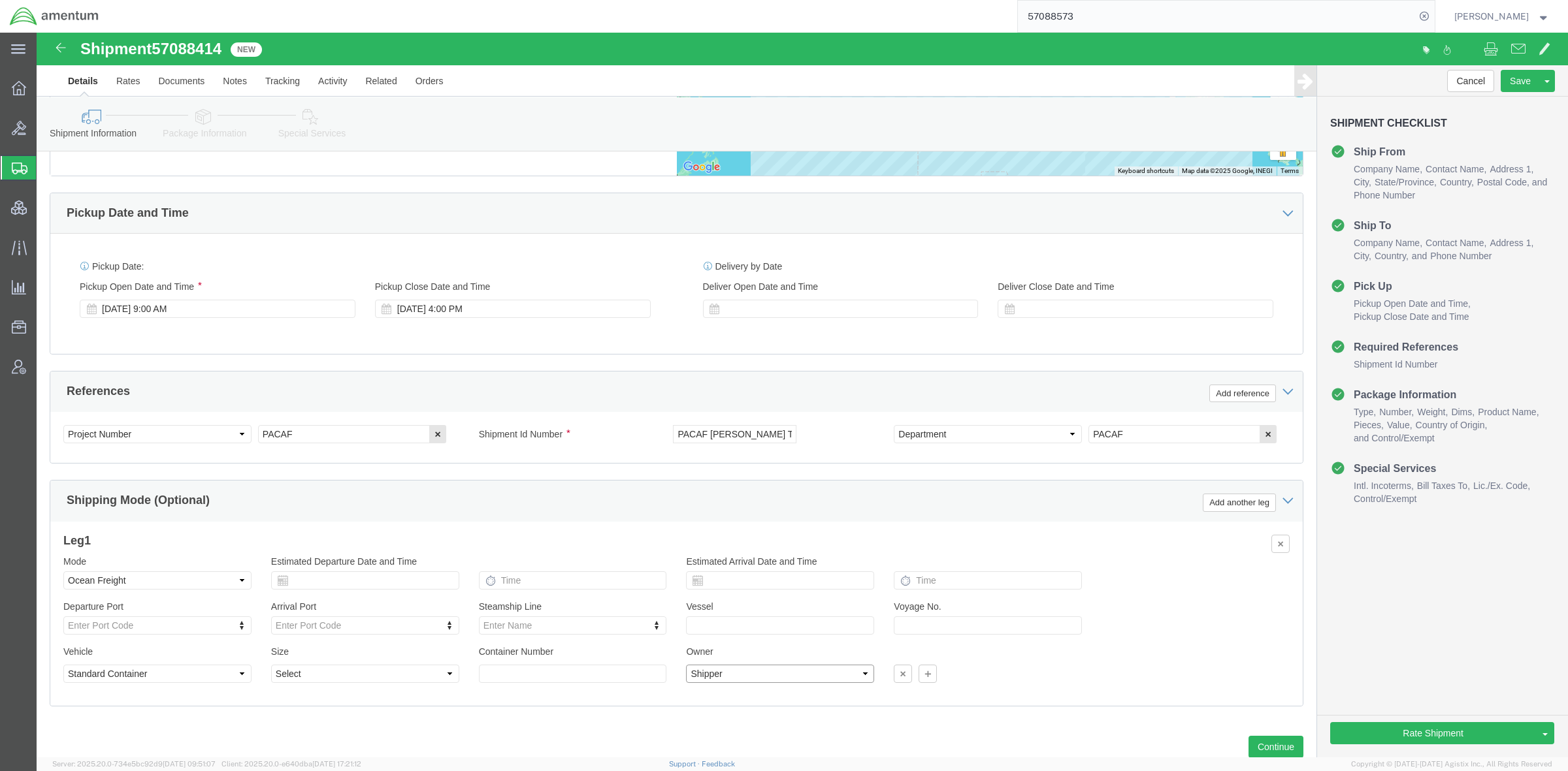
click select "Select Shipper Vessel"
click select "Select 45 Feet Less Than Container 20 Feet High Cube 20 Feet 40 Feet High Cube …"
select select "40FT"
click select "Select 45 Feet Less Than Container 20 Feet High Cube 20 Feet 40 Feet High Cube …"
click div "Please fix the following errors Ship From Location Location My Profile Location…"
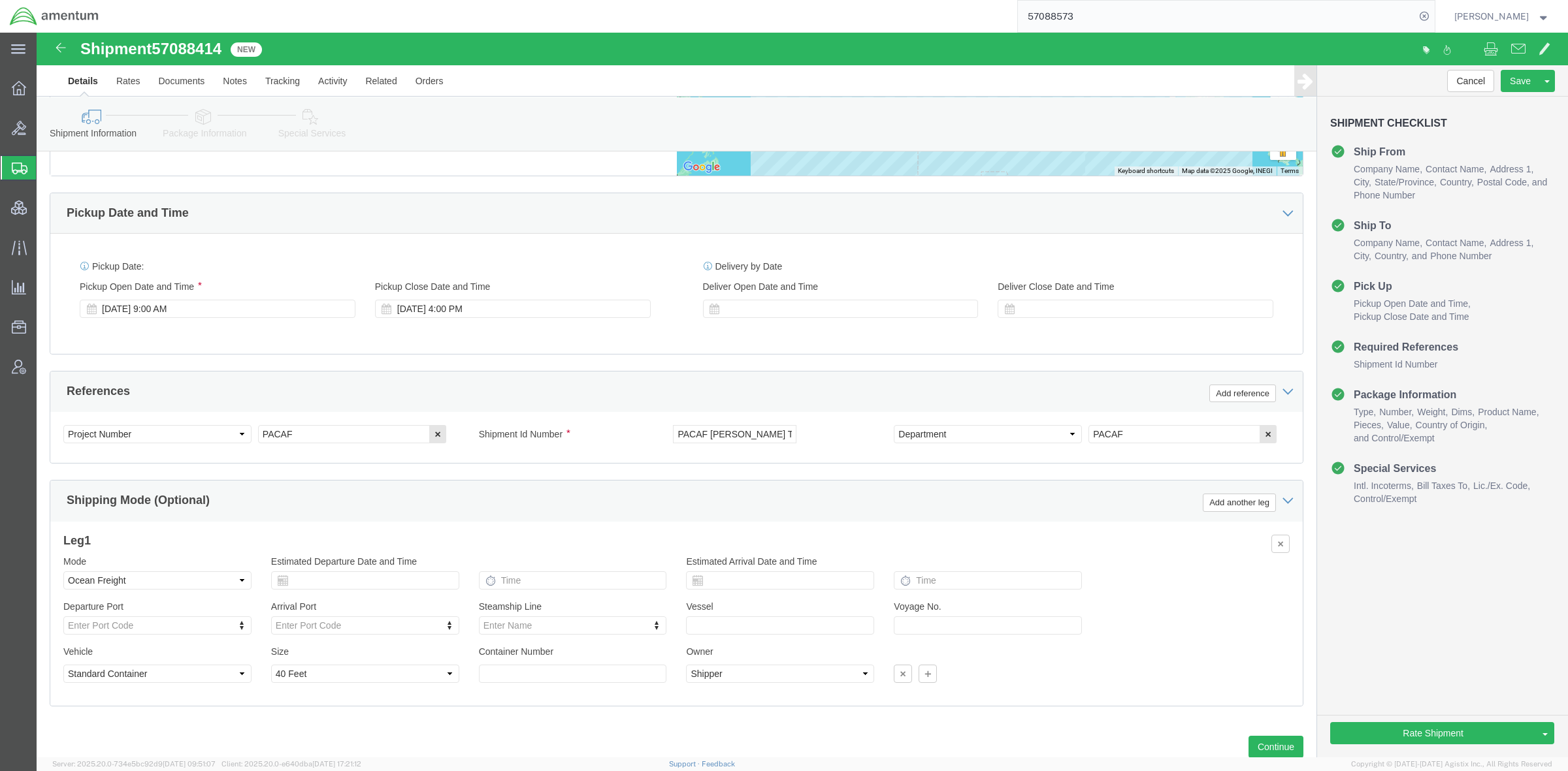
click icon
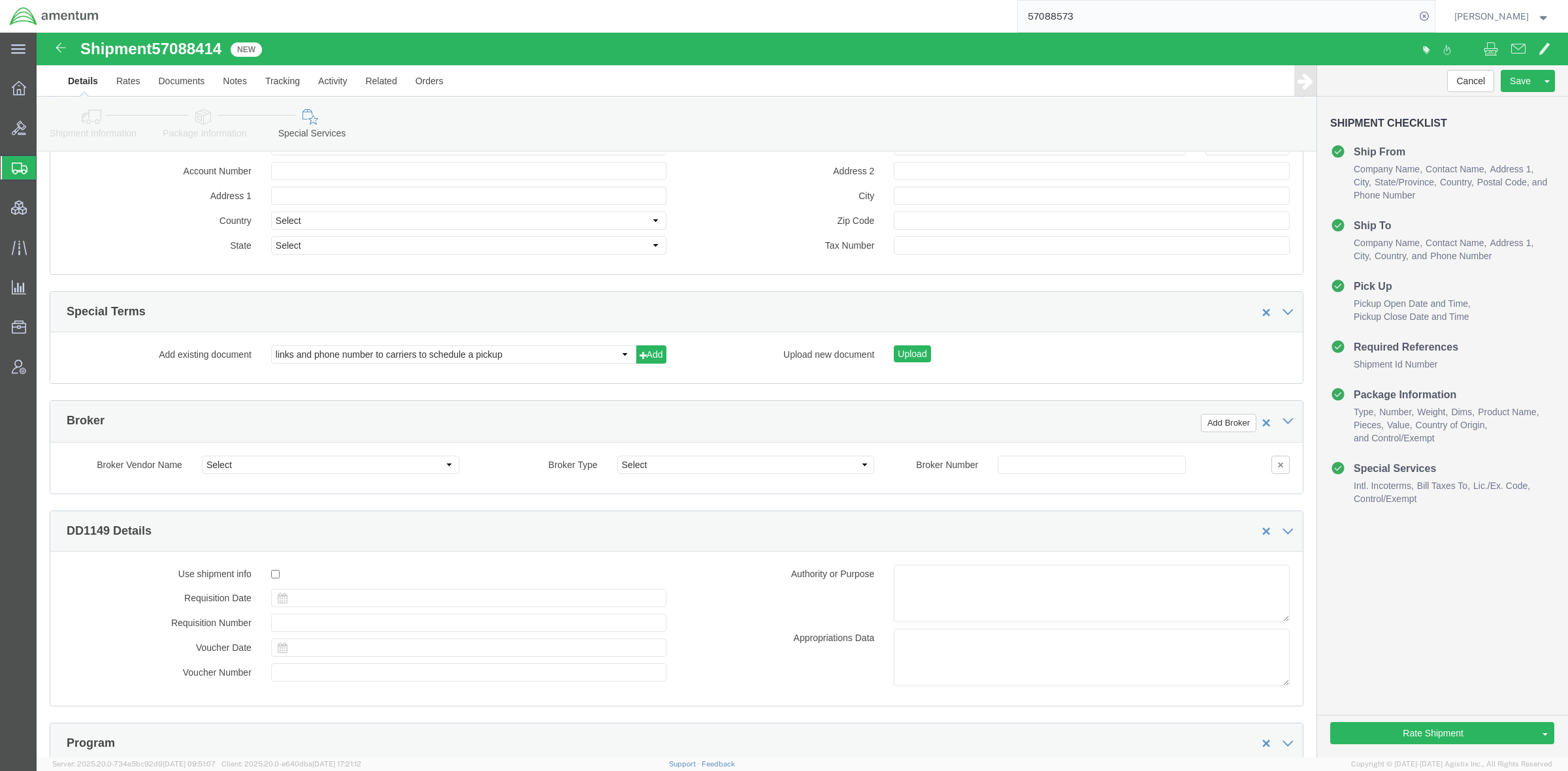
scroll to position [1937, 0]
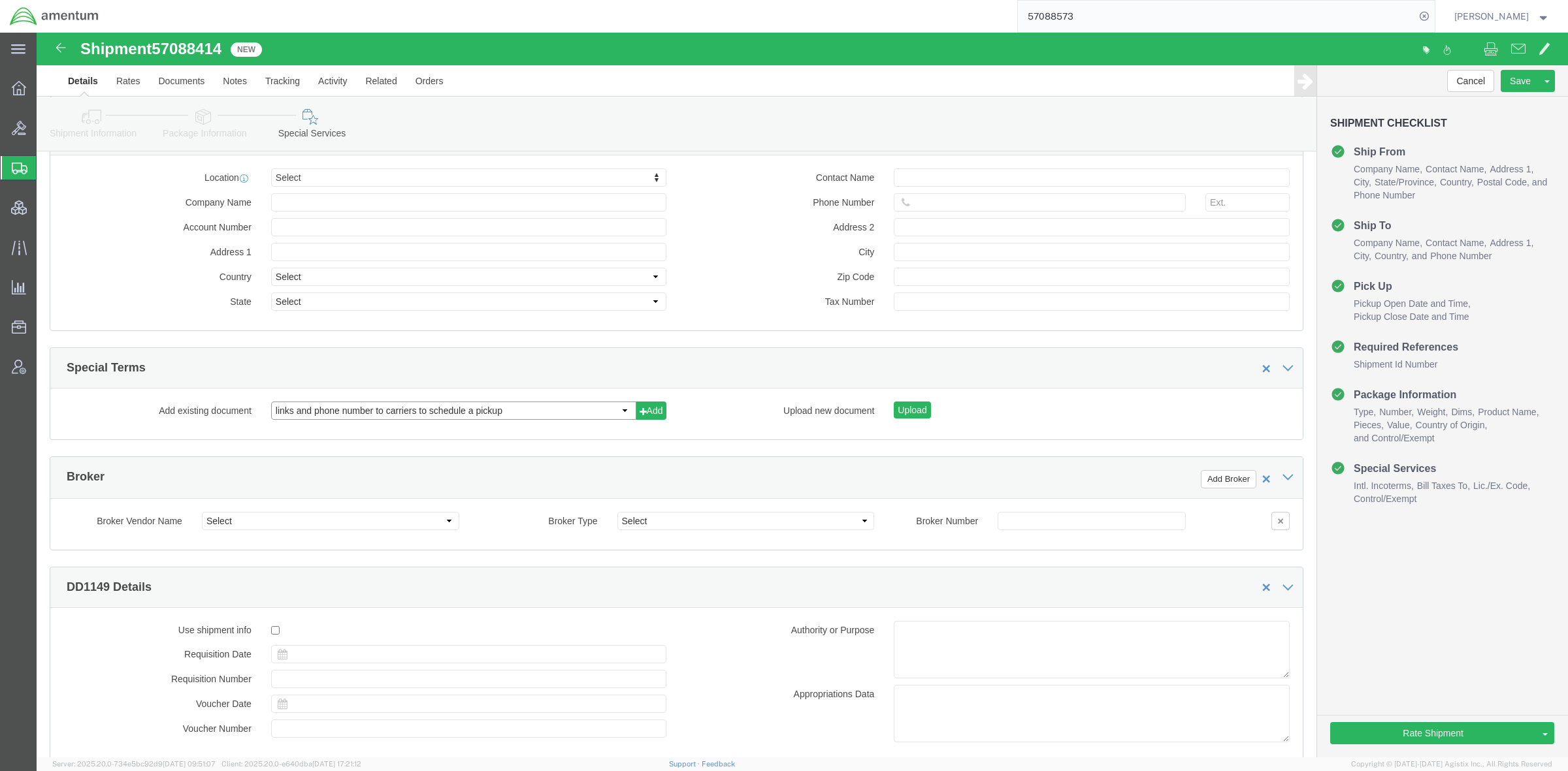
click select "links and phone number to carriers to schedule a pickup instructions for US imp…"
select select "109858249"
click select "links and phone number to carriers to schedule a pickup instructions for US imp…"
click div "Name Description Document Type Authorization Required? Add existing document li…"
click button "Add"
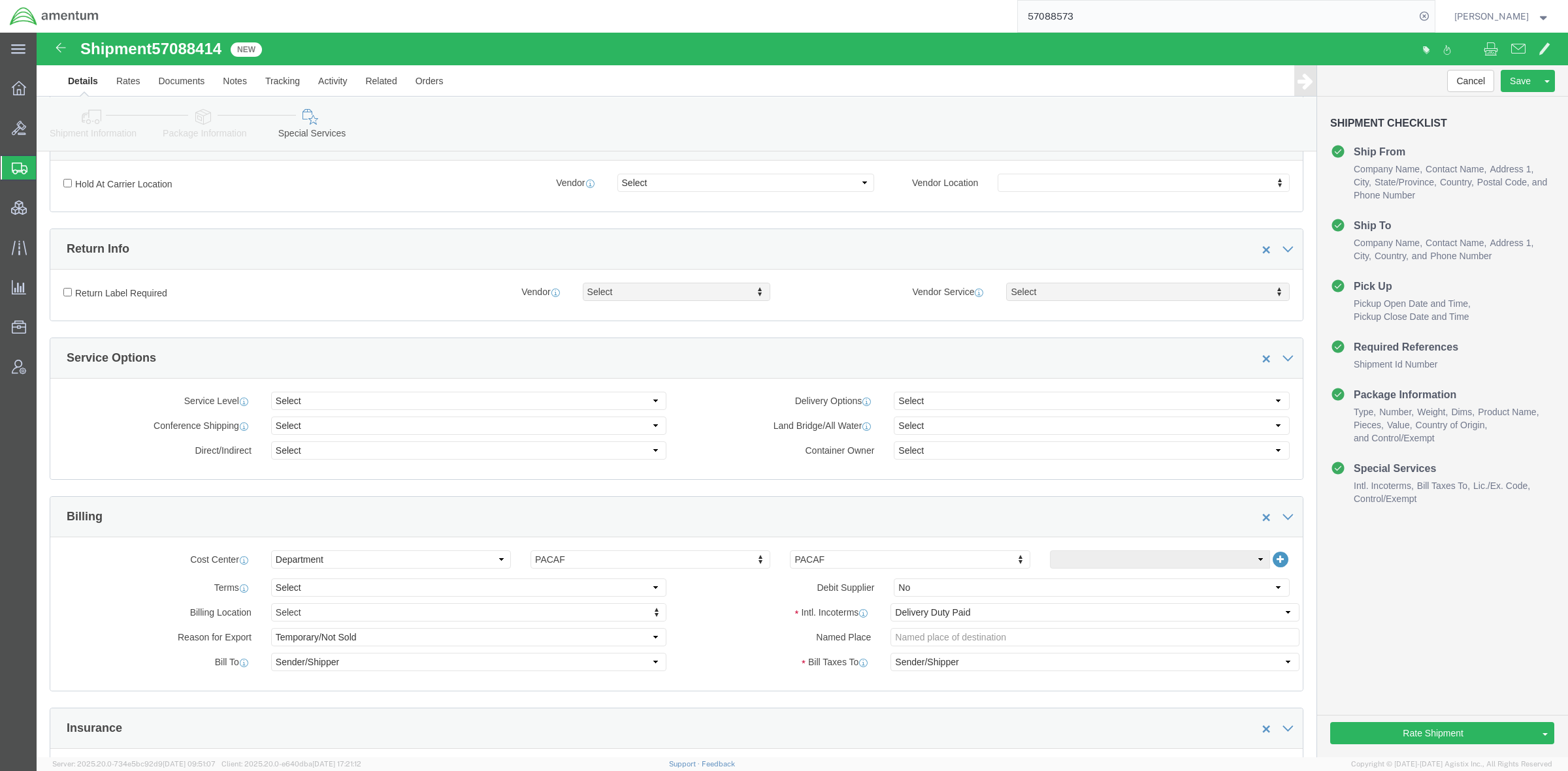
scroll to position [0, 0]
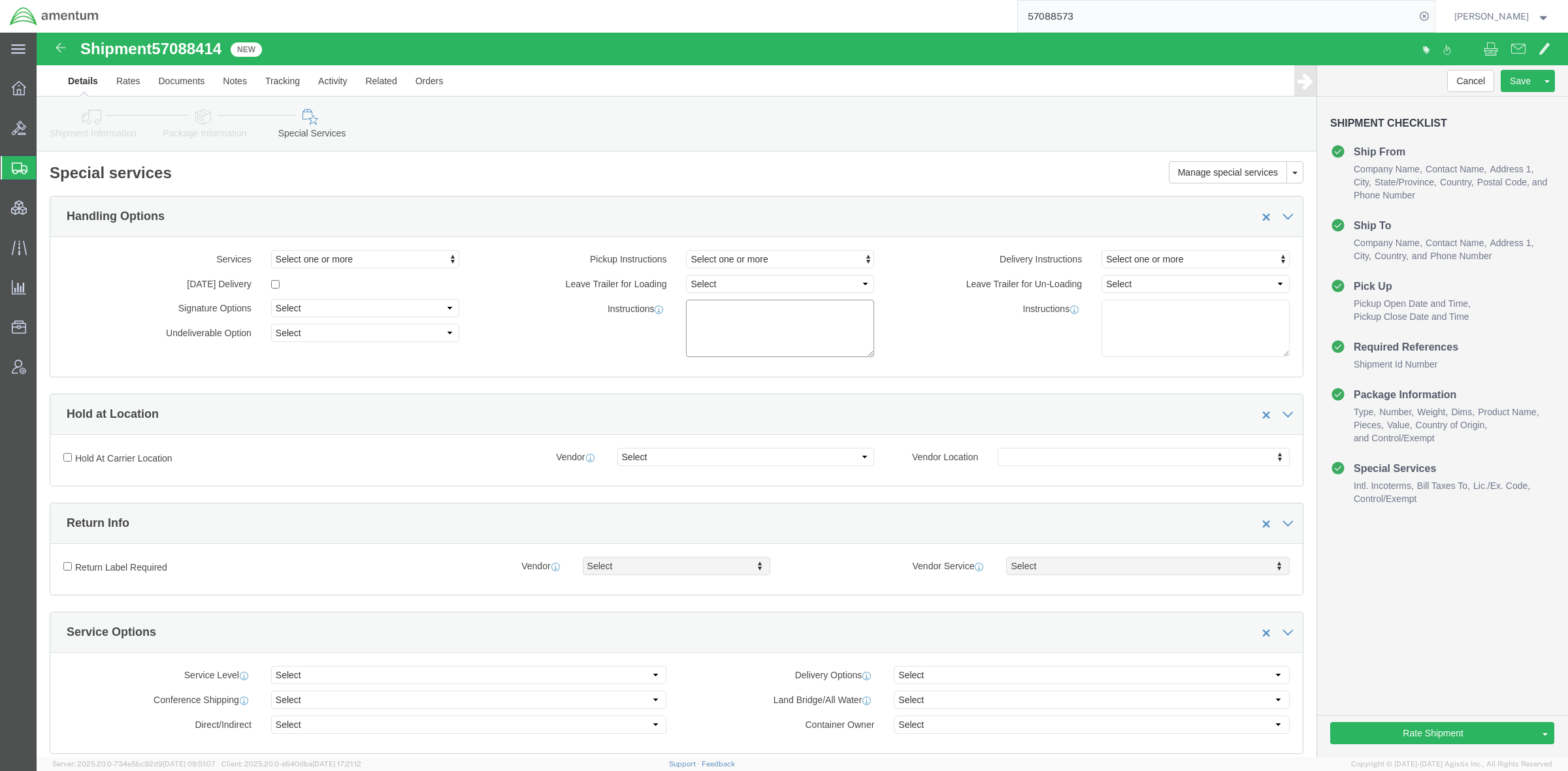
click textarea
paste textarea "Doo-to-Door service is needed. Priority 1 Service is required. Per the Military…"
type textarea "Doo-to-Door service is needed. Priority 1 Service is required. Per the Military…"
click button "Save"
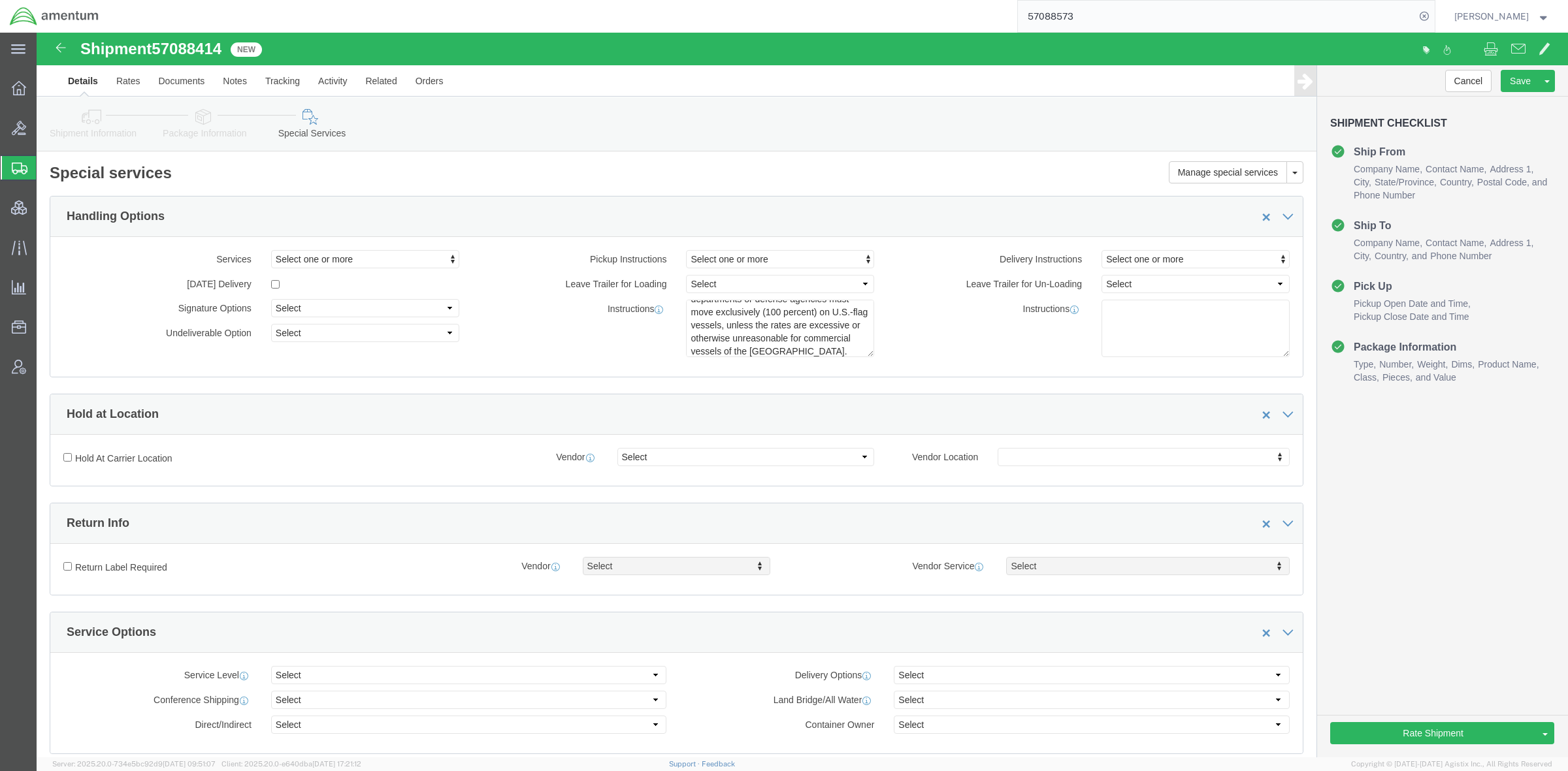
click link "Package Information"
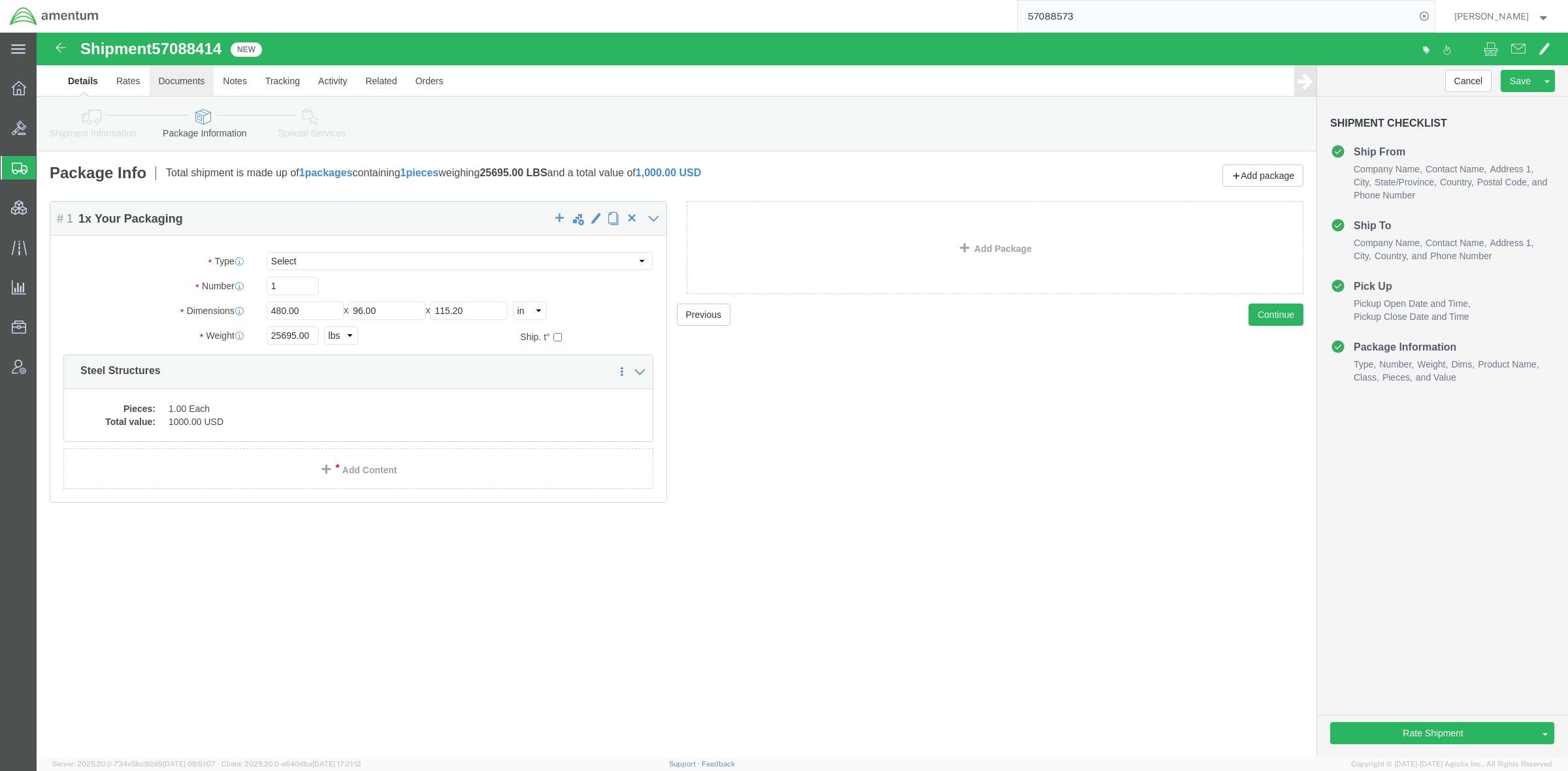
click link "Documents"
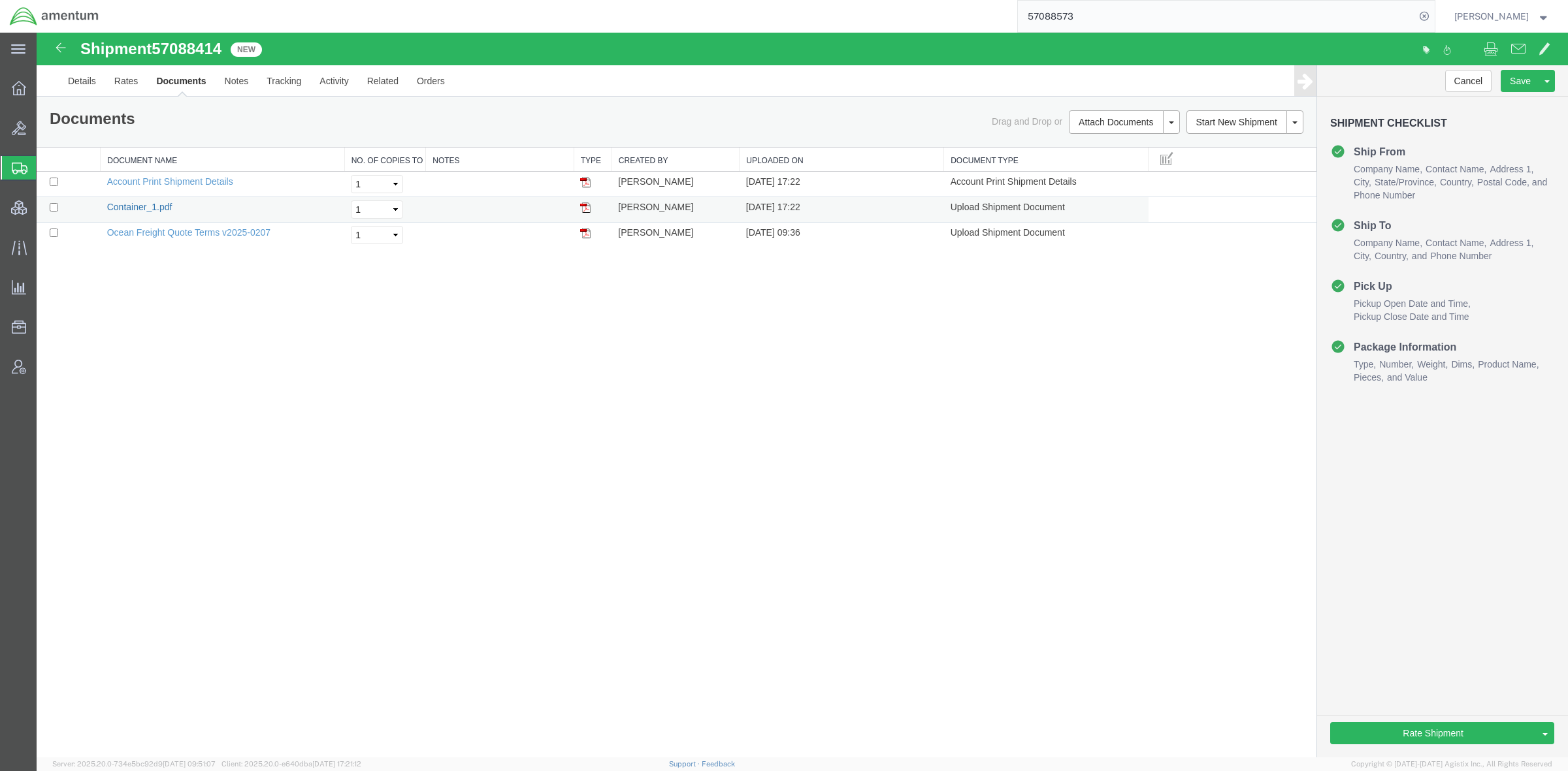
click at [132, 206] on link "Container_1.pdf" at bounding box center [140, 206] width 65 height 10
drag, startPoint x: 151, startPoint y: 204, endPoint x: 145, endPoint y: 201, distance: 6.7
click at [151, 204] on link "Container_1.pdf" at bounding box center [140, 206] width 65 height 10
click at [91, 81] on link "Details" at bounding box center [82, 81] width 46 height 31
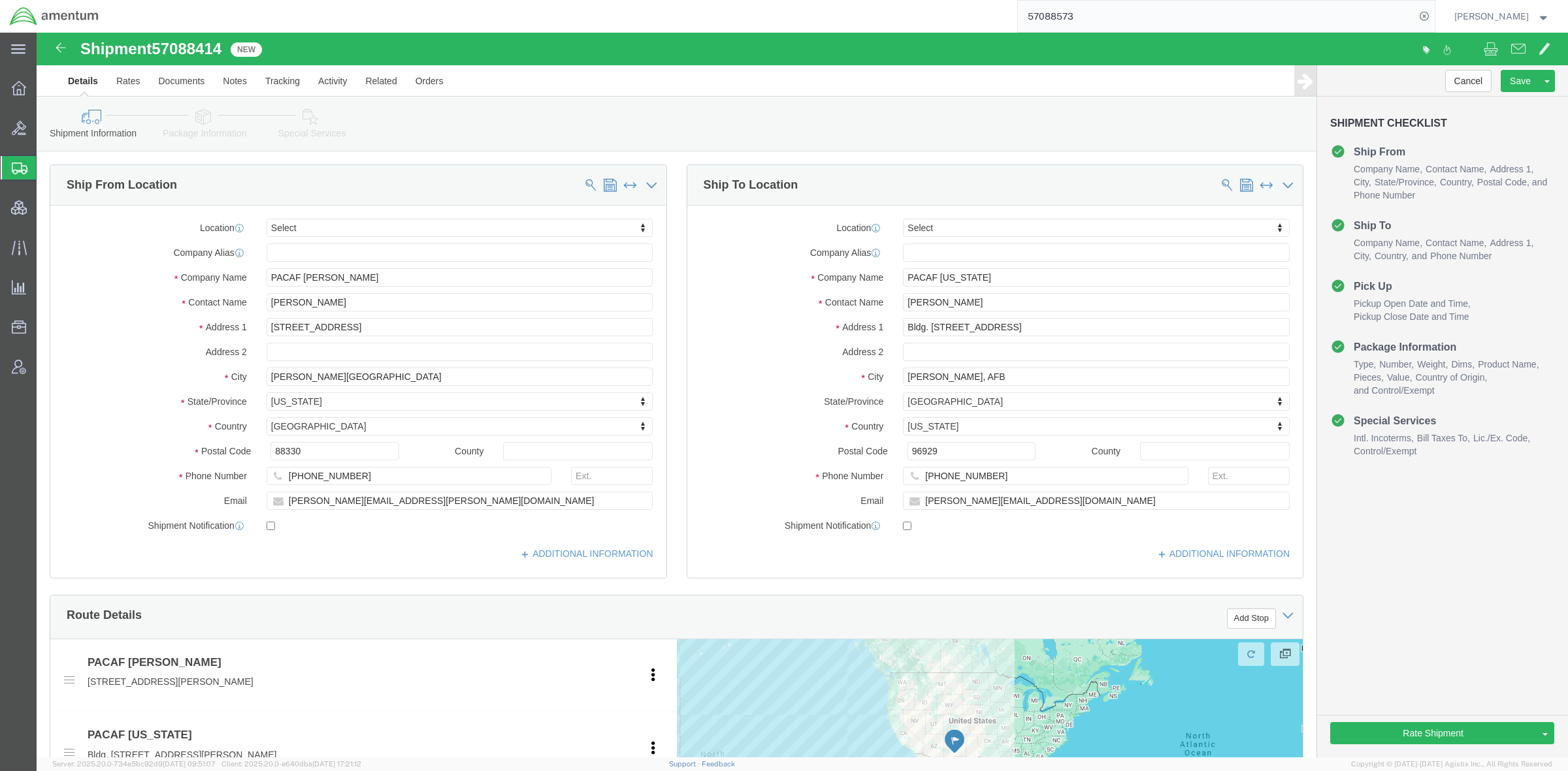
scroll to position [654, 0]
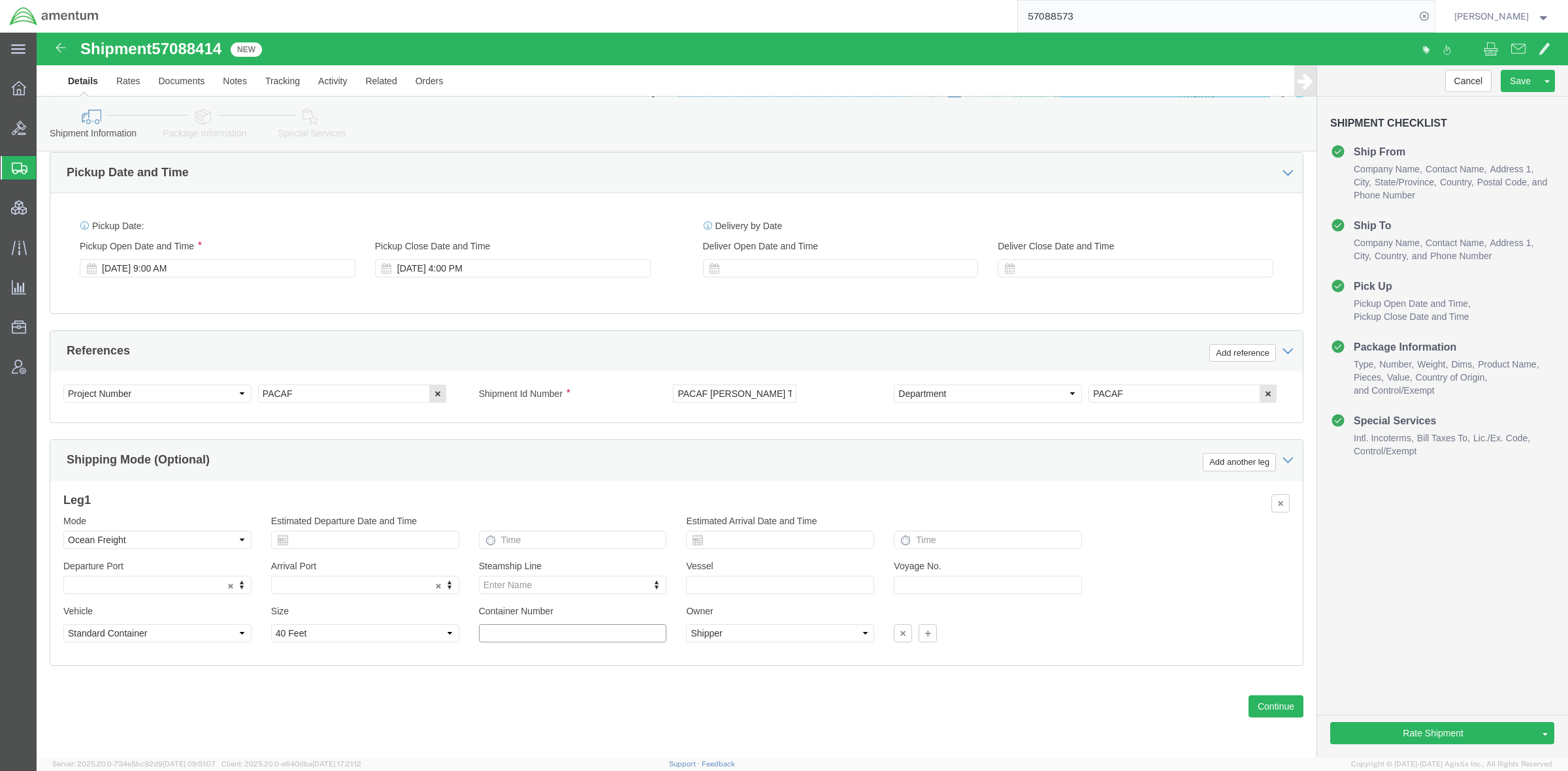
click input "text"
type input "m"
type input "MANU6018042"
click button "Save"
click at [46, 169] on span "Shipments" at bounding box center [41, 168] width 10 height 26
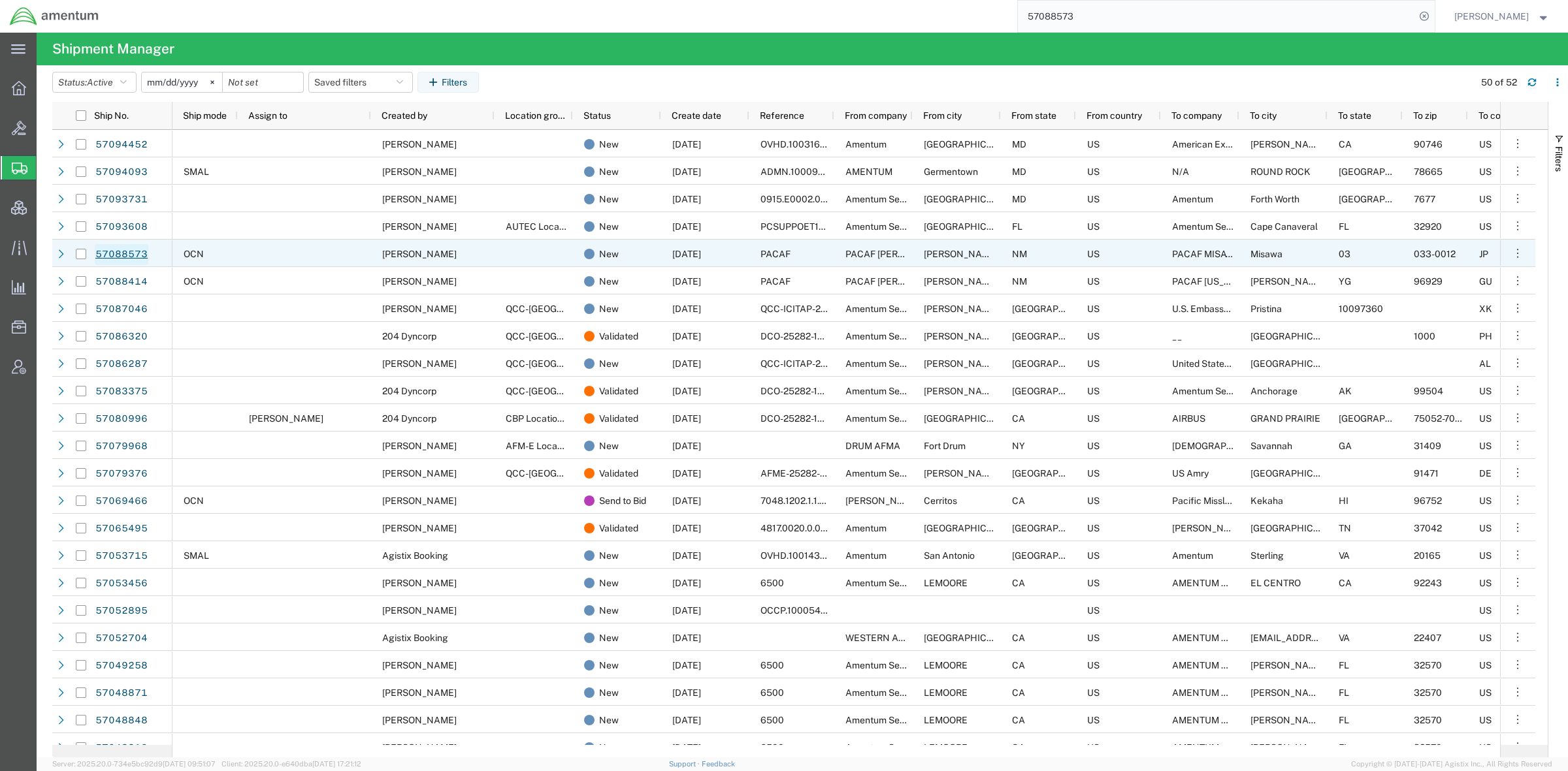
click at [125, 253] on link "57088573" at bounding box center [121, 255] width 53 height 21
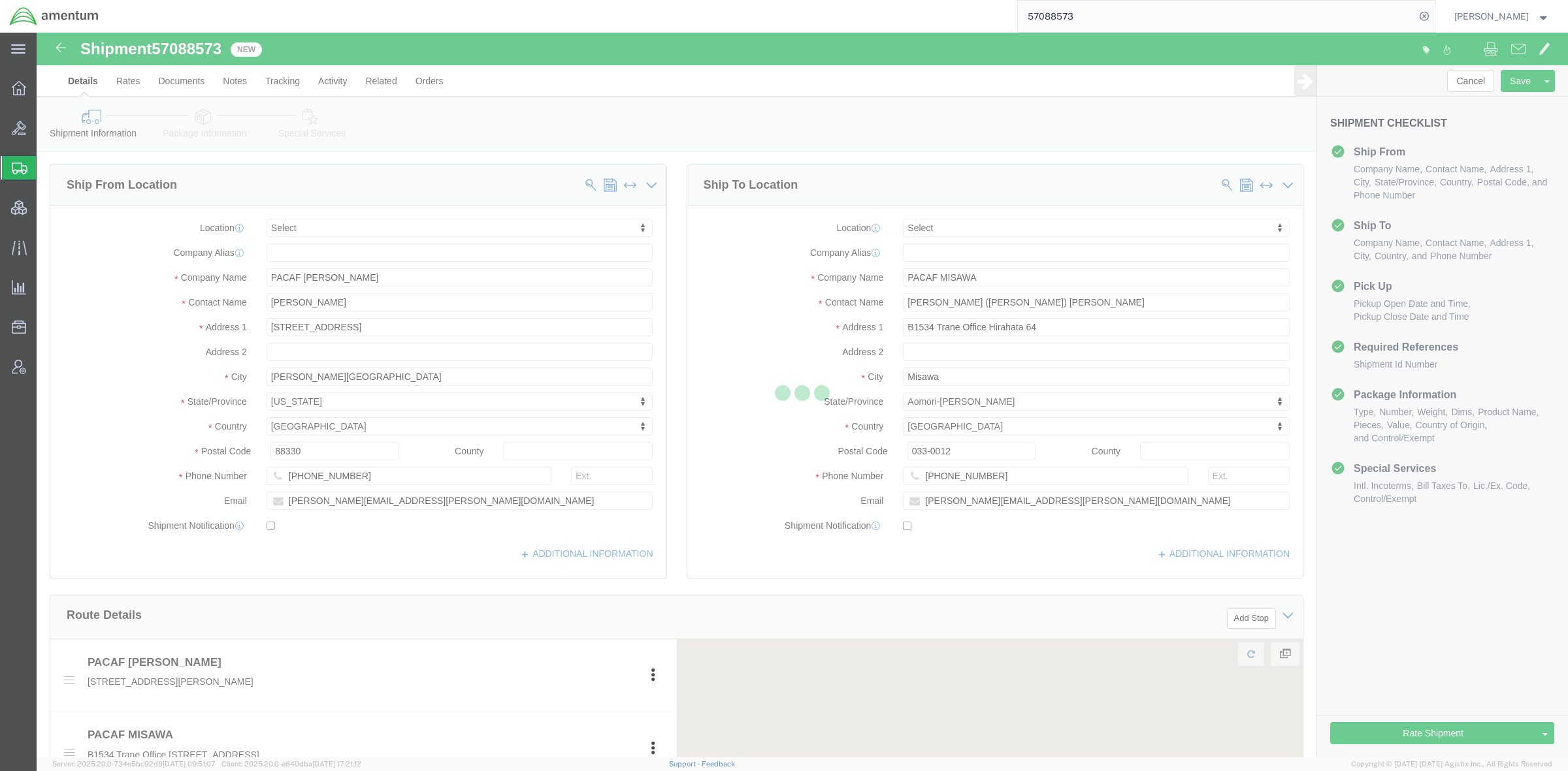
click at [190, 81] on div at bounding box center [802, 394] width 1532 height 725
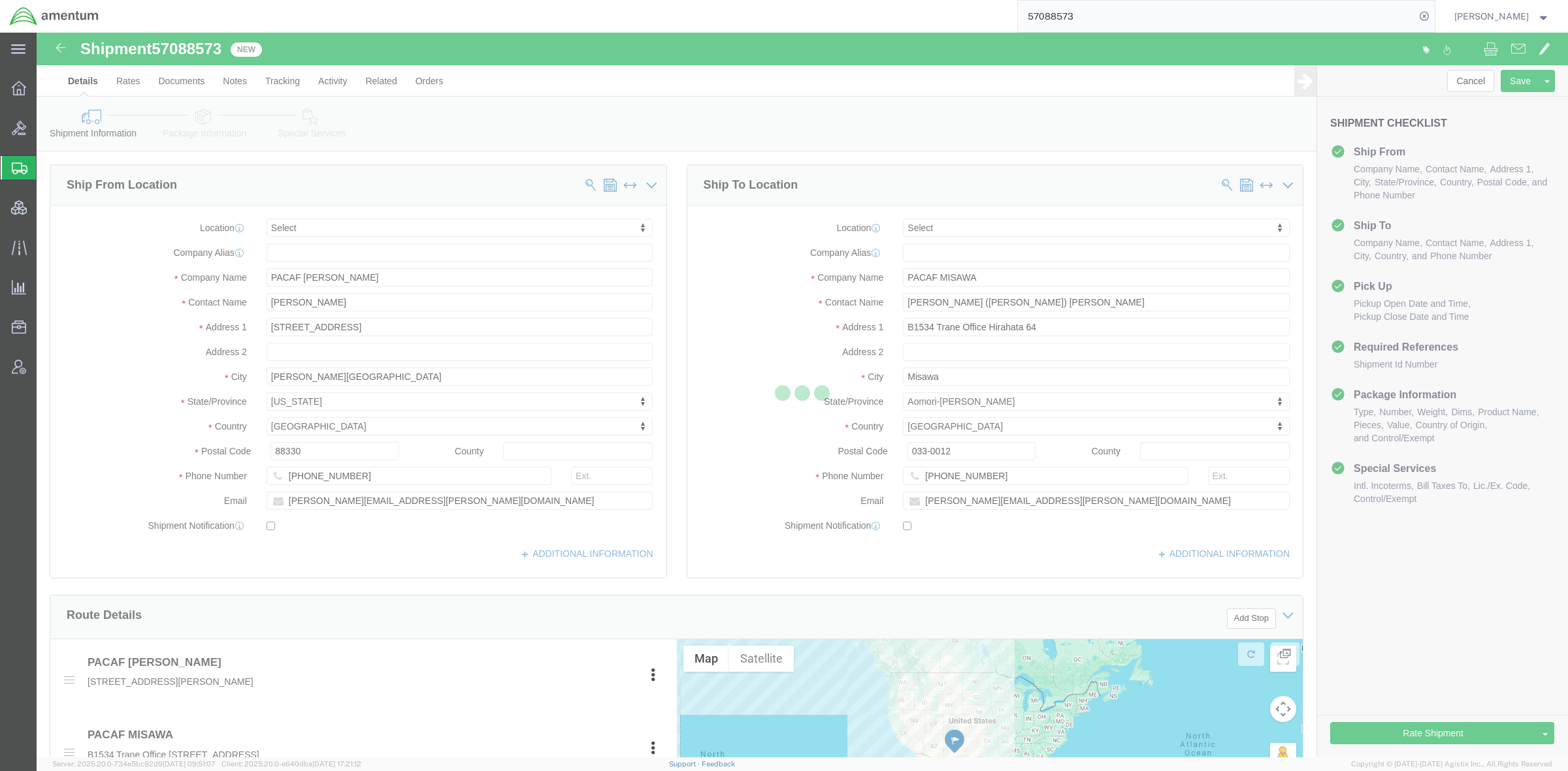
select select
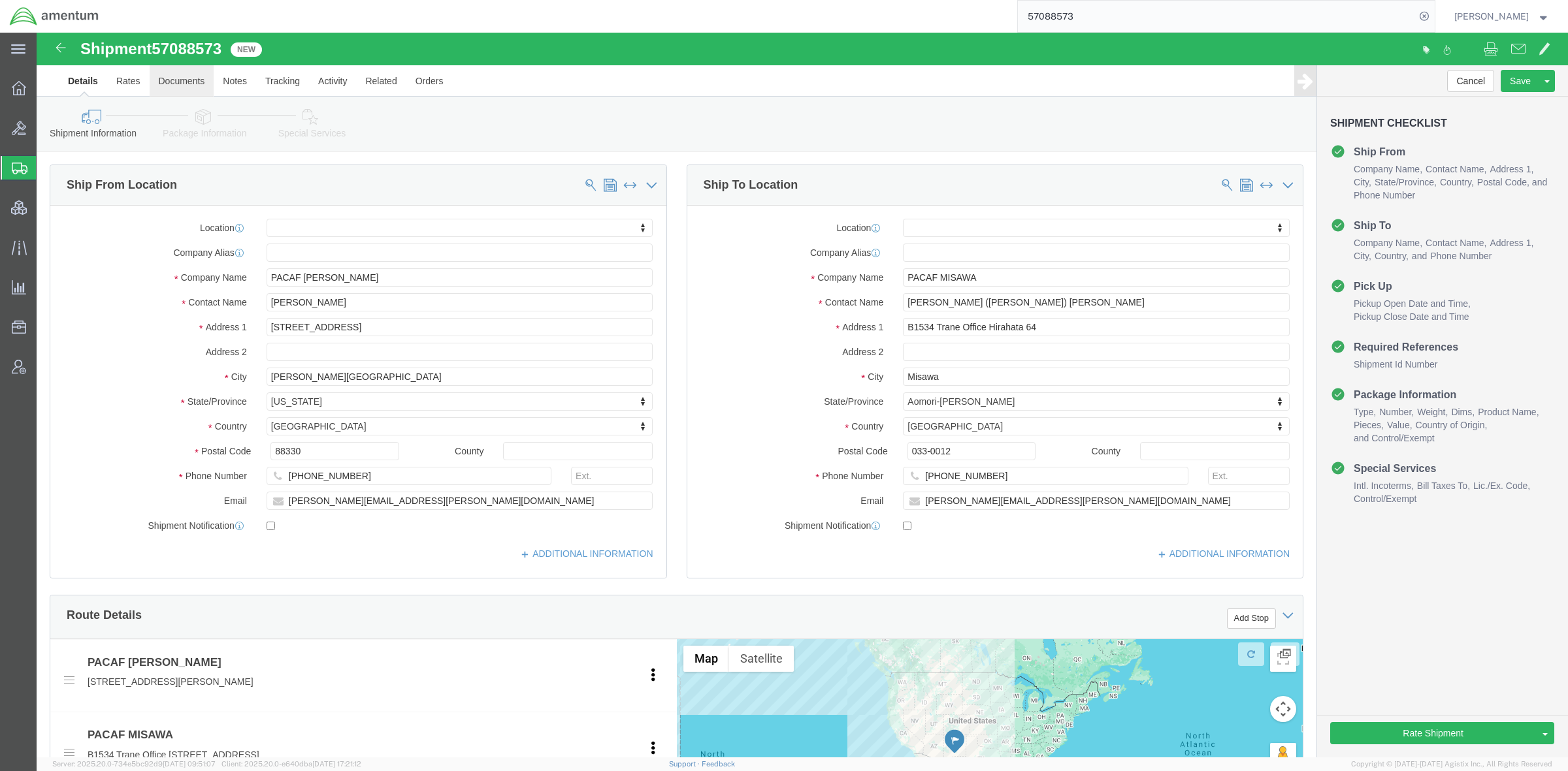
drag, startPoint x: 190, startPoint y: 81, endPoint x: 153, endPoint y: 49, distance: 48.9
click link "Documents"
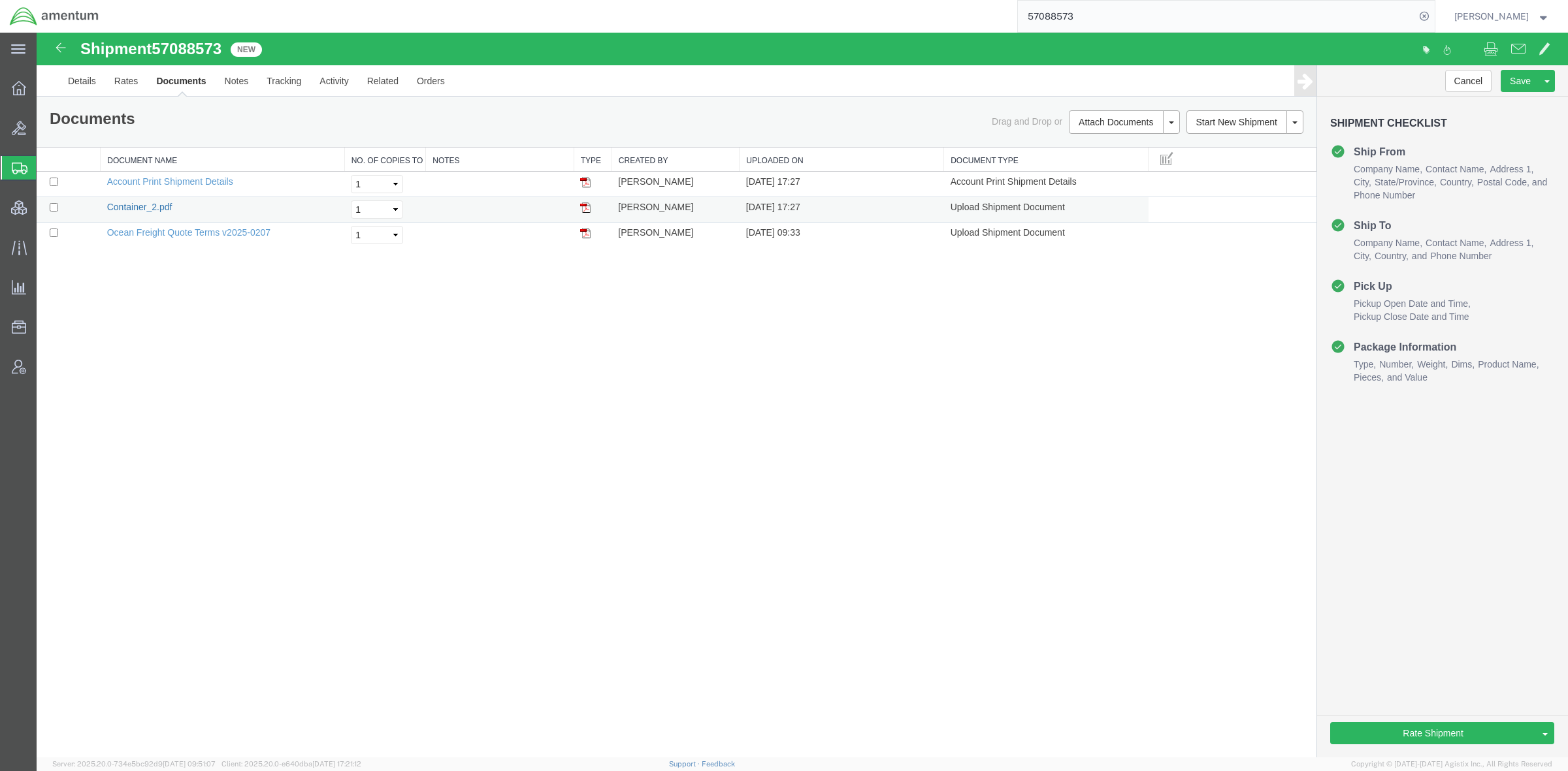
click at [159, 210] on link "Container_2.pdf" at bounding box center [140, 206] width 65 height 10
click at [79, 81] on link "Details" at bounding box center [82, 81] width 46 height 31
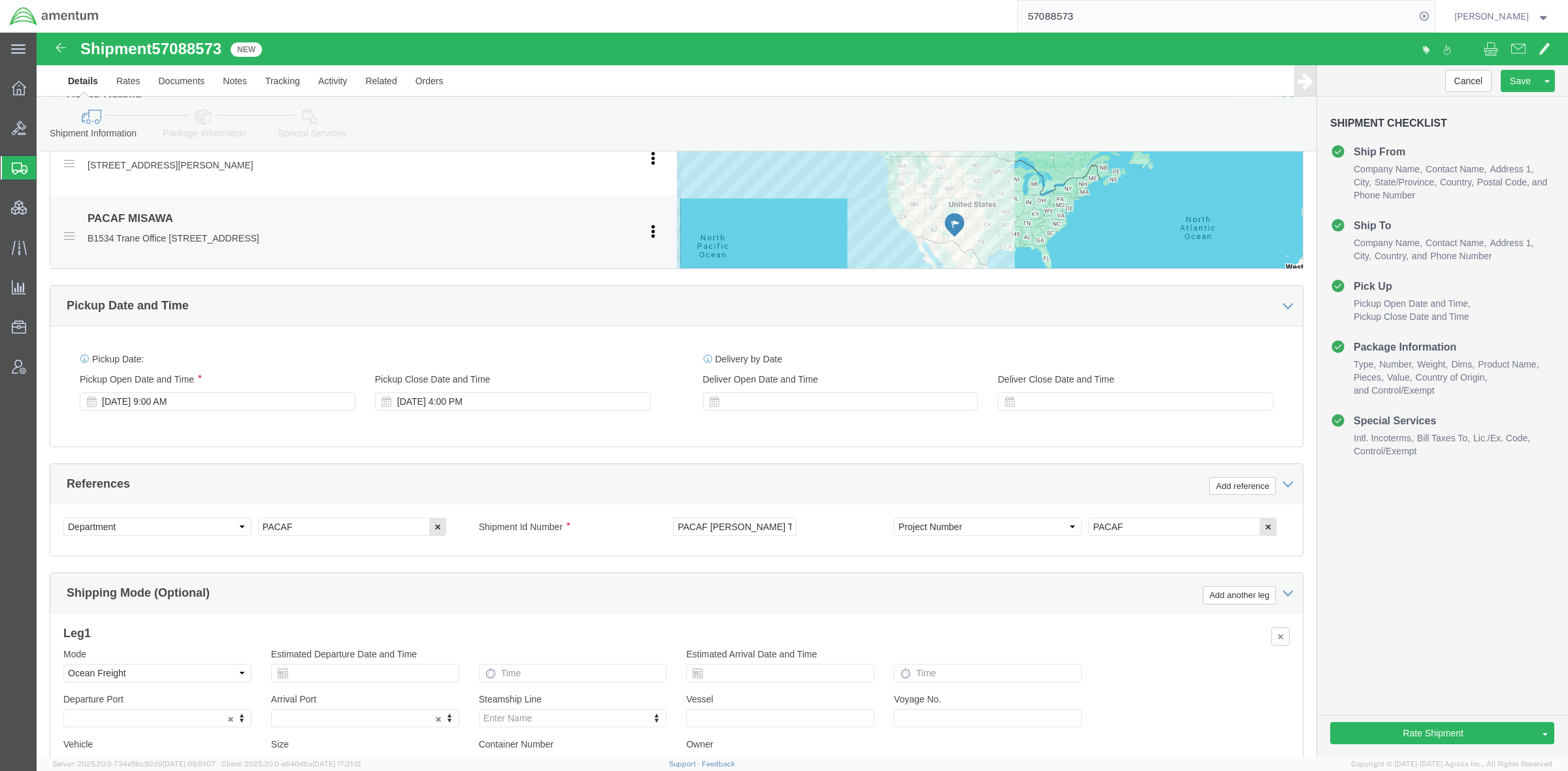
scroll to position [654, 0]
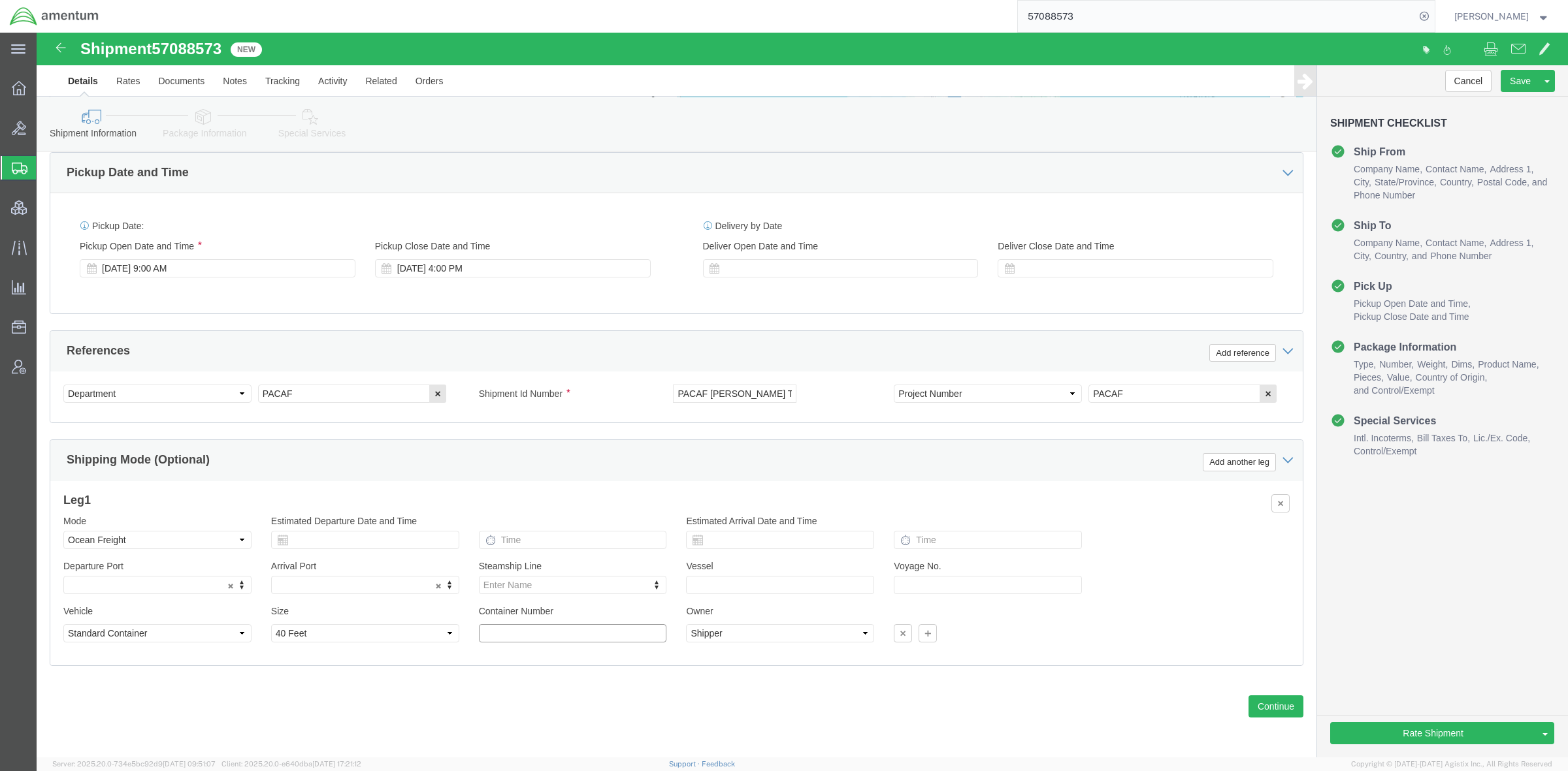
click input "text"
type input "WSCU9570090"
click button "Save"
click div "Cancel Save Assign To Clone Shipment Save As Template Approve DPL Shipment Appr…"
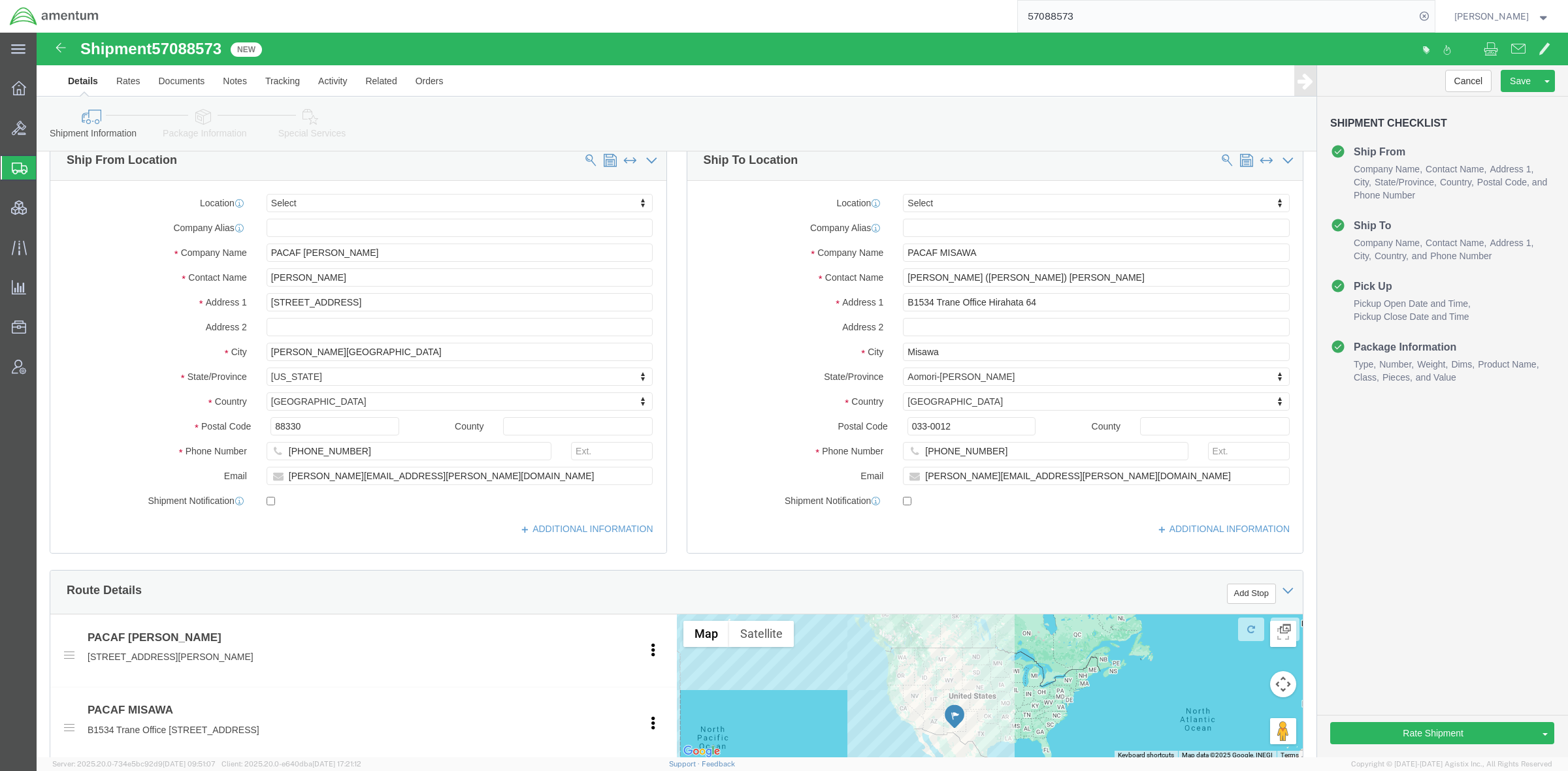
scroll to position [1, 0]
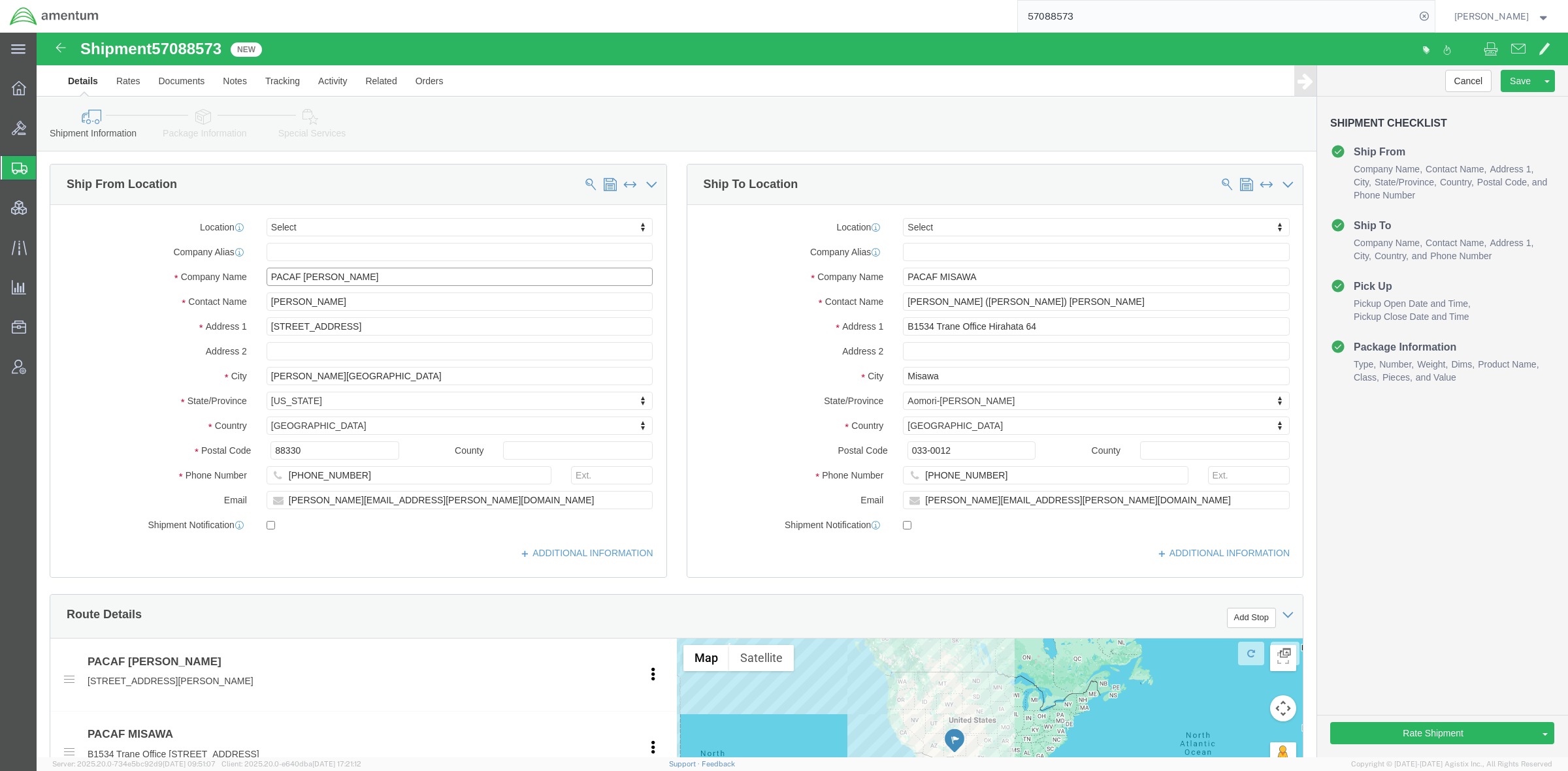
drag, startPoint x: 347, startPoint y: 243, endPoint x: -65, endPoint y: 214, distance: 413.0
click html "Shipment 57088573 3 of 3 New Details Rates Documents Notes Tracking Activity Re…"
click input "text"
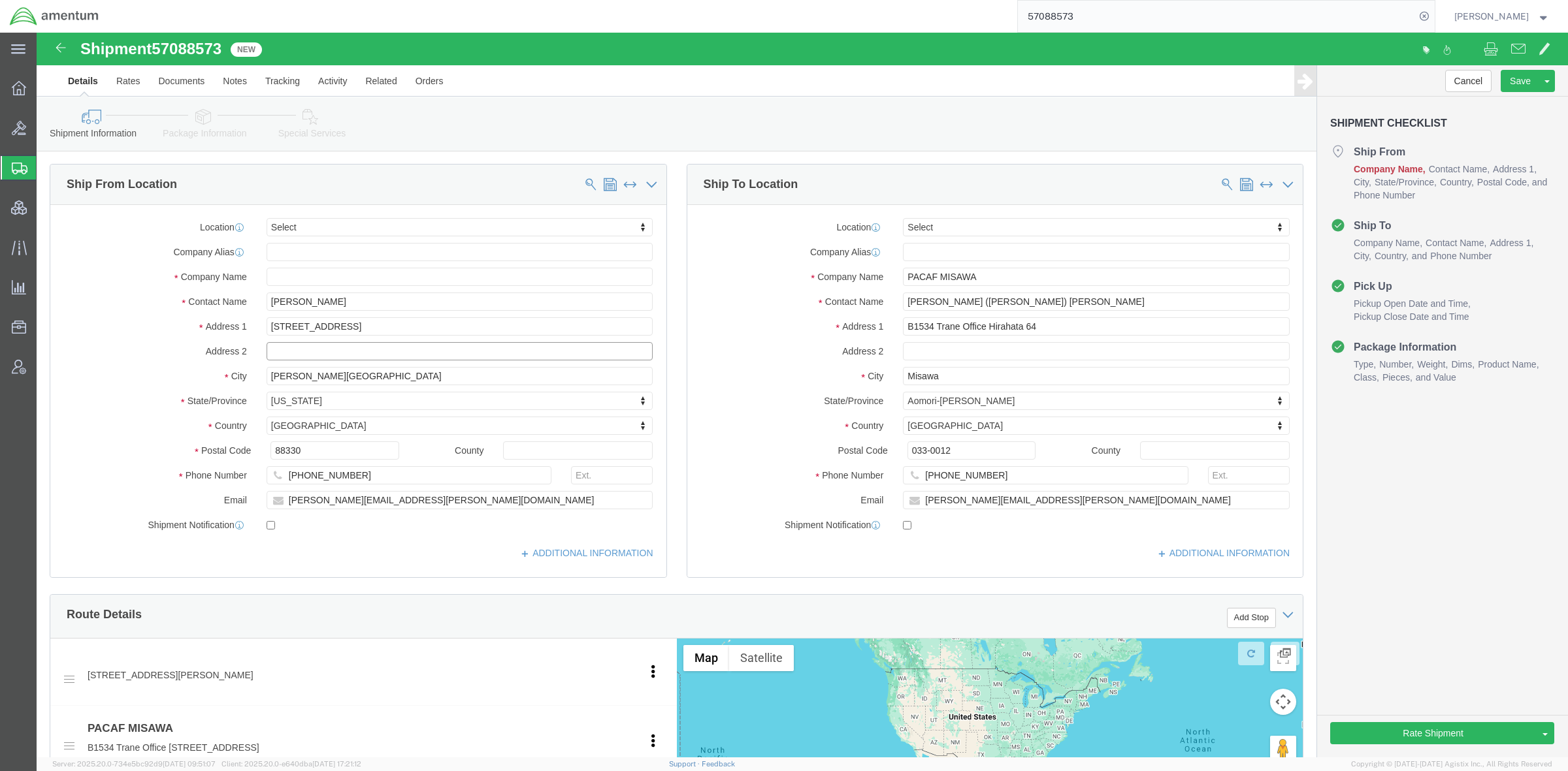
paste input "PACAF [PERSON_NAME]"
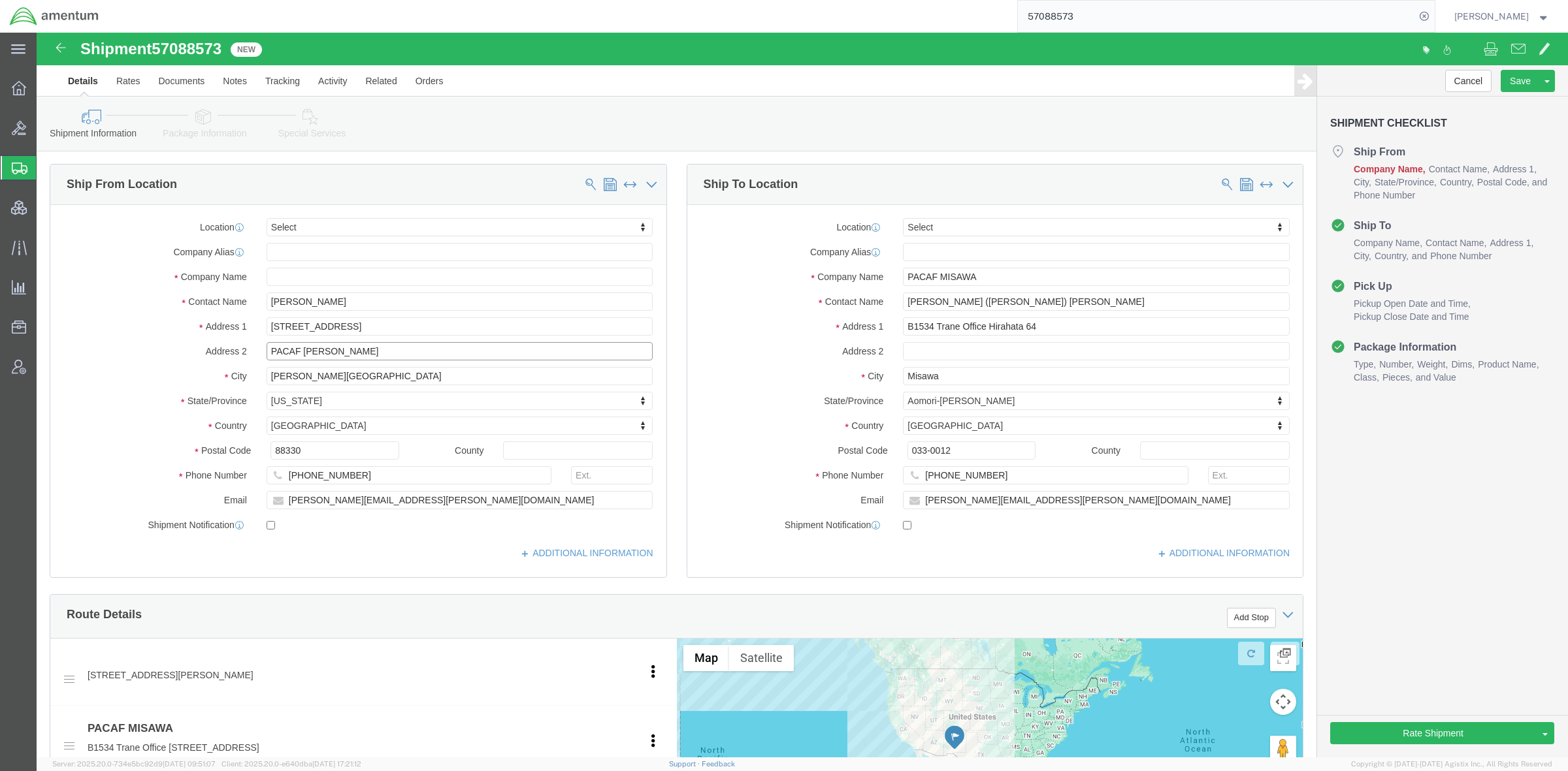
type input "PACAF [PERSON_NAME]"
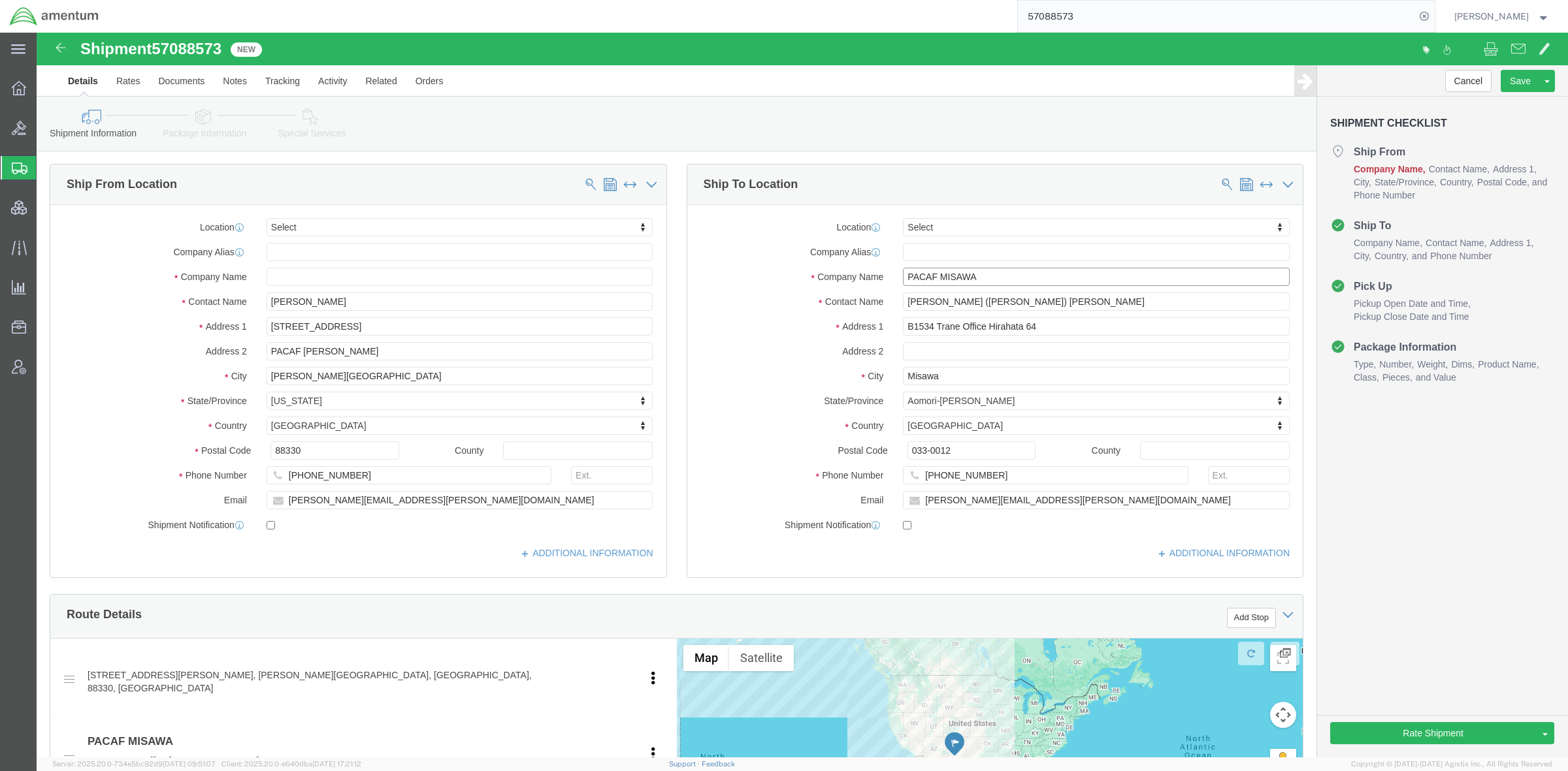
drag, startPoint x: 957, startPoint y: 242, endPoint x: 738, endPoint y: 242, distance: 219.0
click div "Company Name PACAF MISAWA"
click input "text"
paste input "PACAF MISAWA"
type input "PACAF MISAWA"
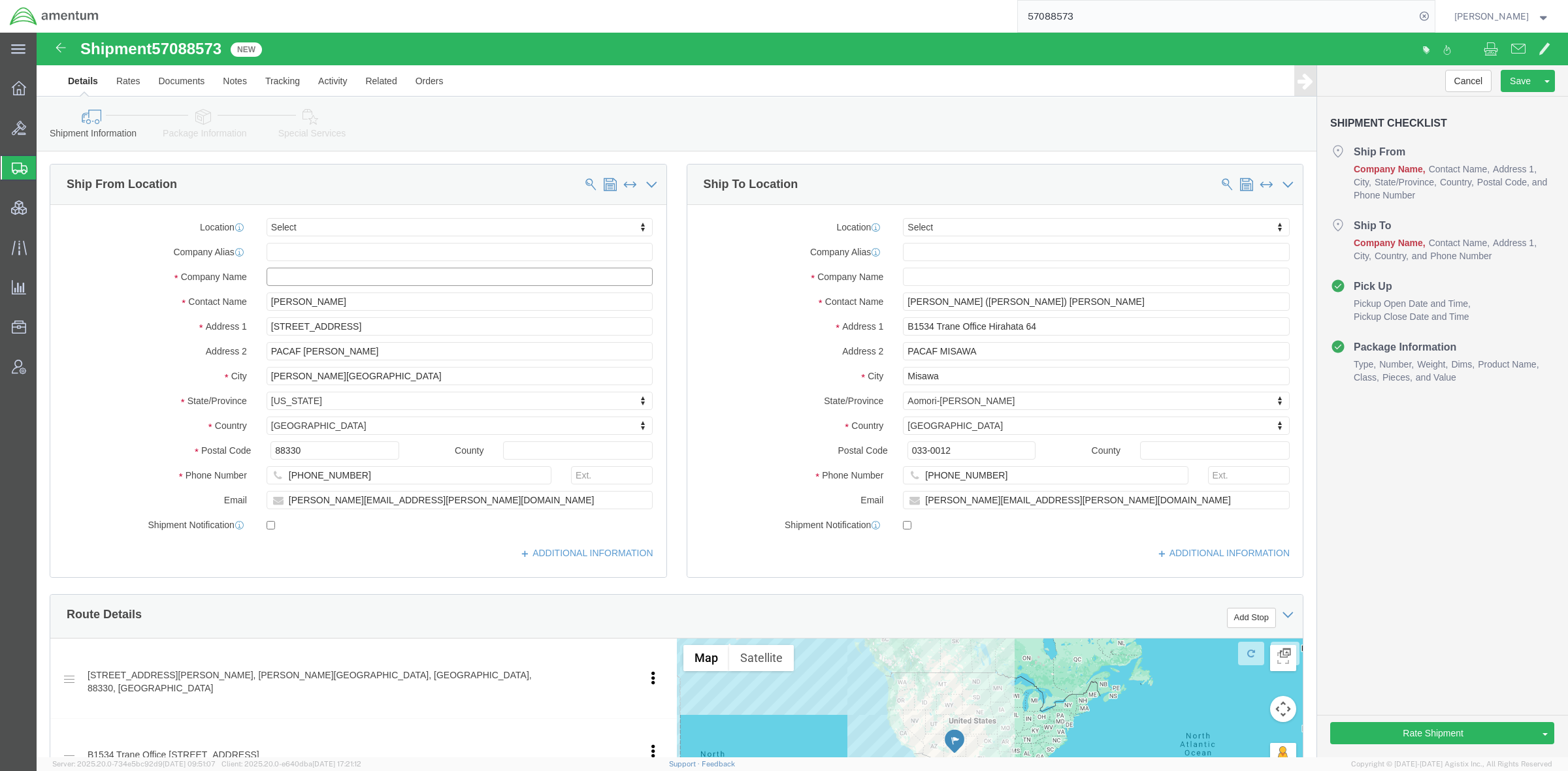
click input "text"
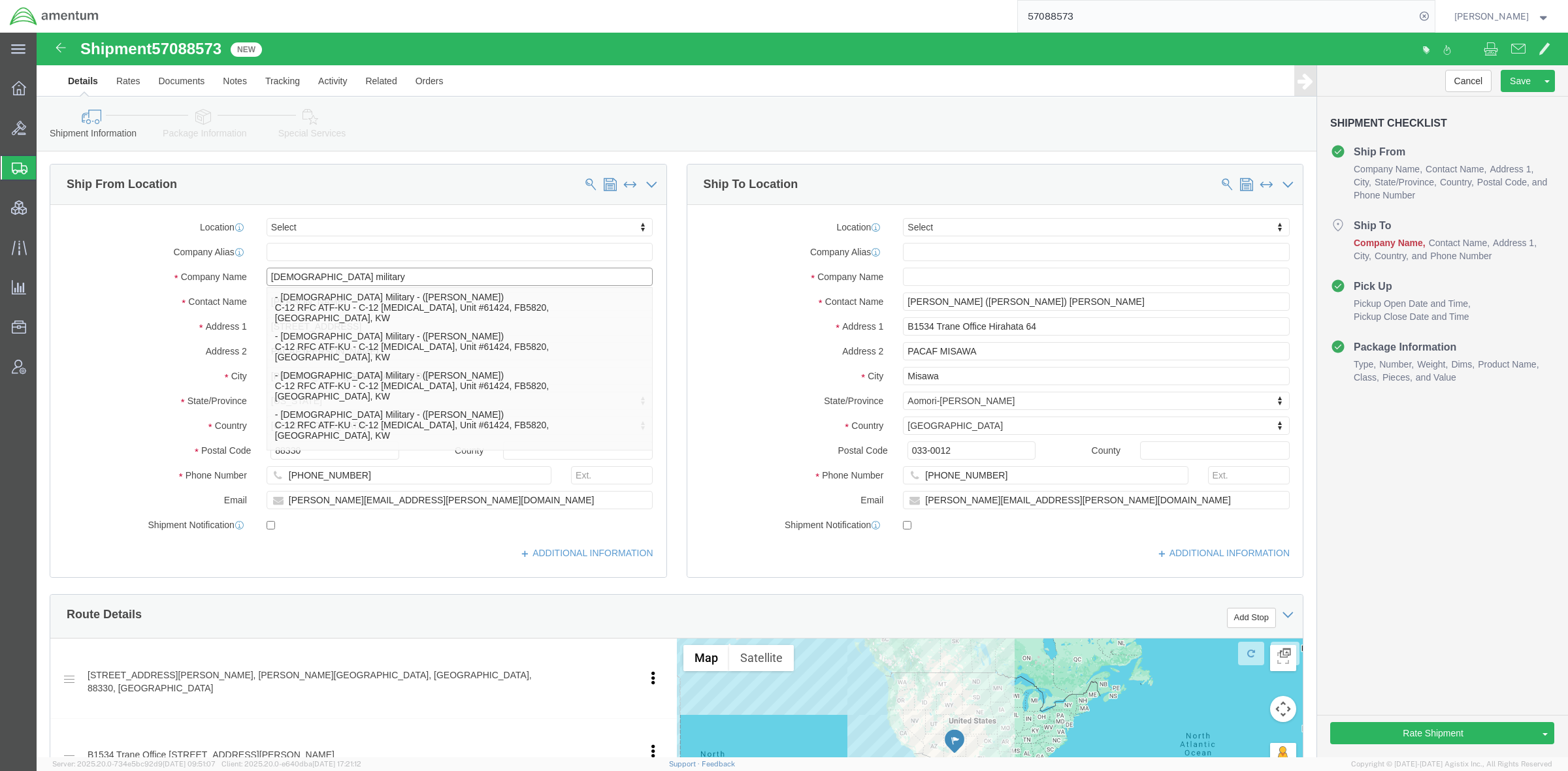
click input "[DEMOGRAPHIC_DATA] military"
click input "US Military"
drag, startPoint x: 360, startPoint y: 249, endPoint x: -102, endPoint y: 218, distance: 463.0
click html "Shipment 57088573 3 of 3 New Details Rates Documents Notes Tracking Activity Re…"
type input "US Military"
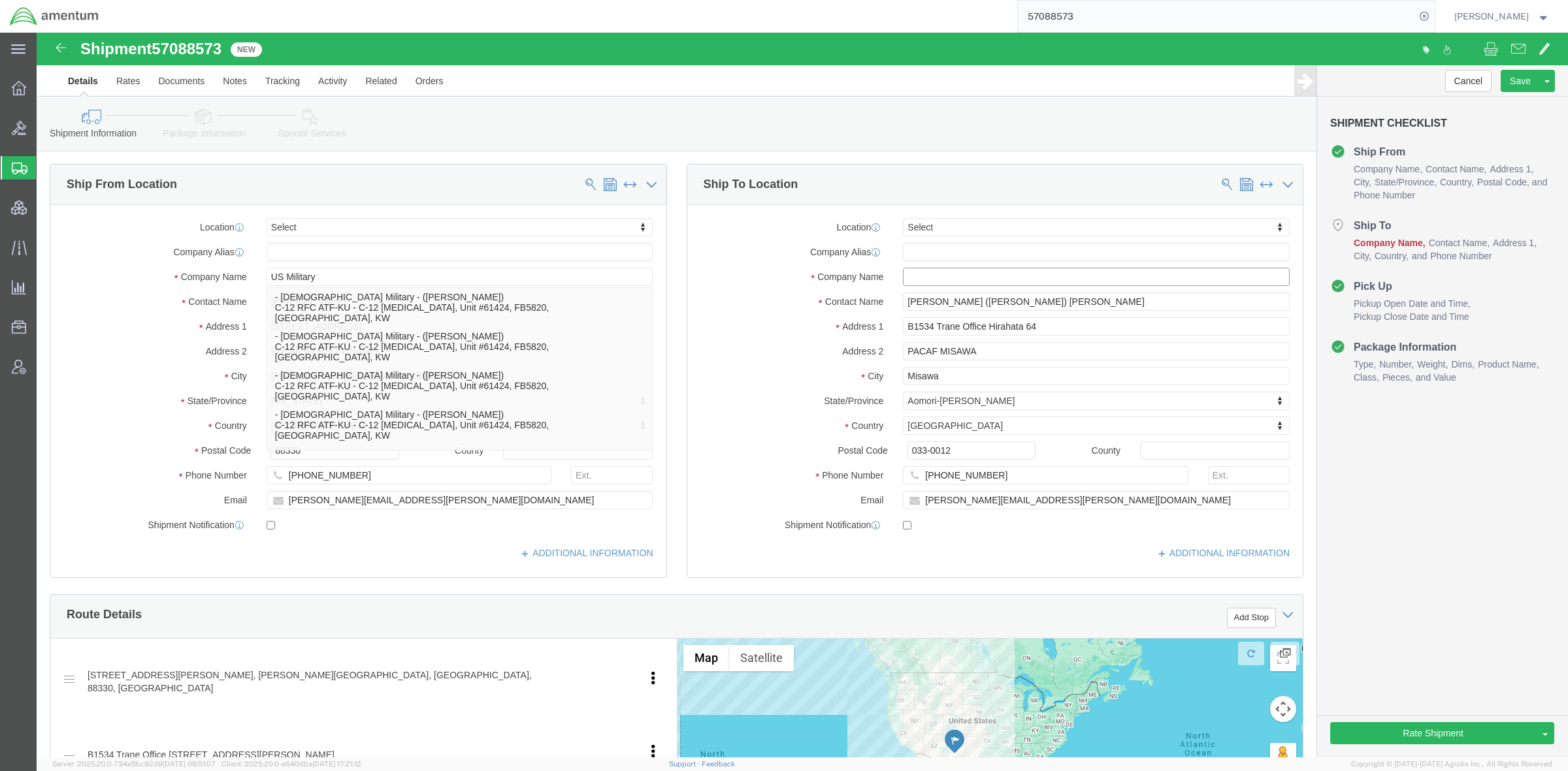
click input "text"
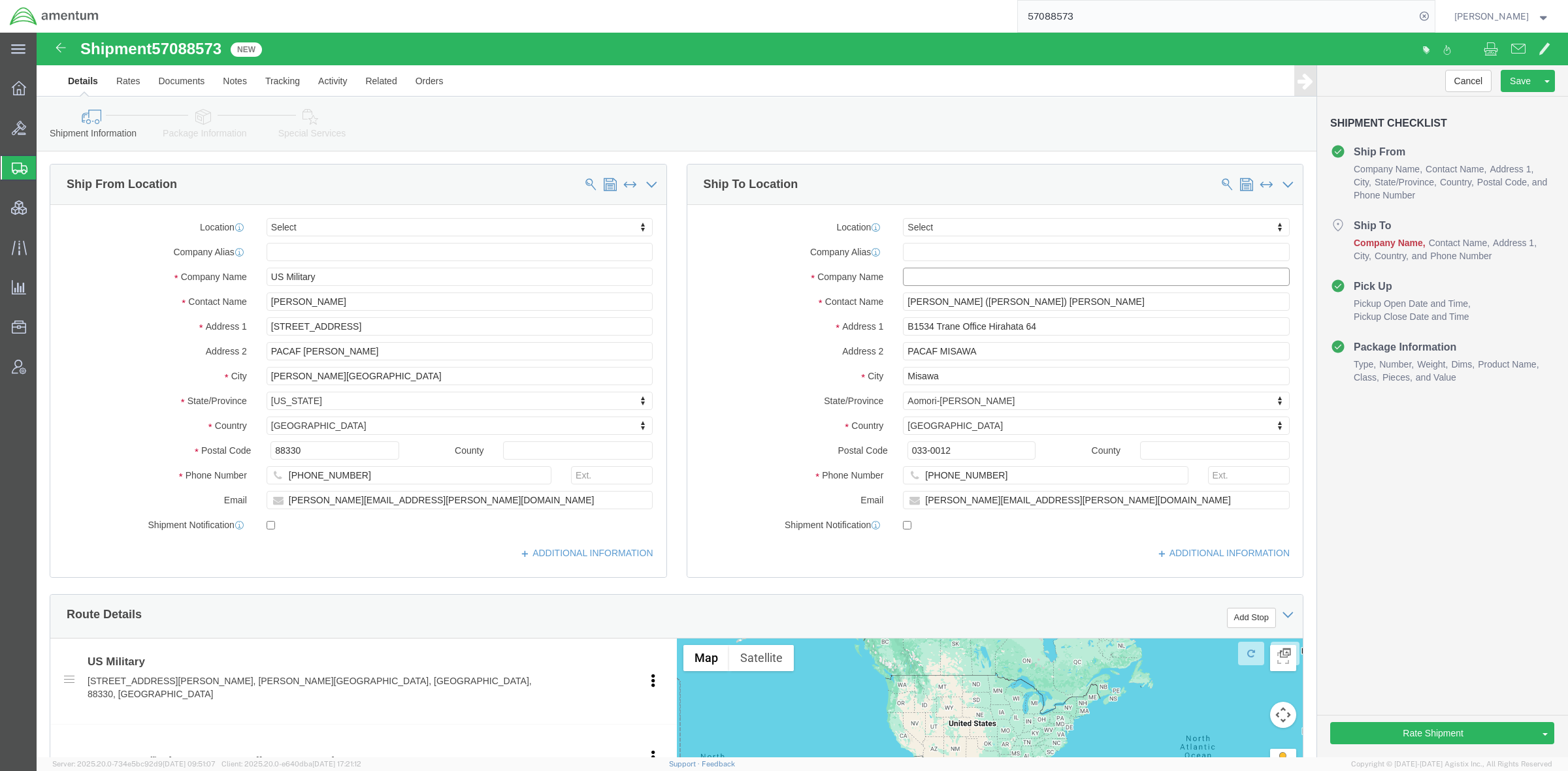
paste input "US Military"
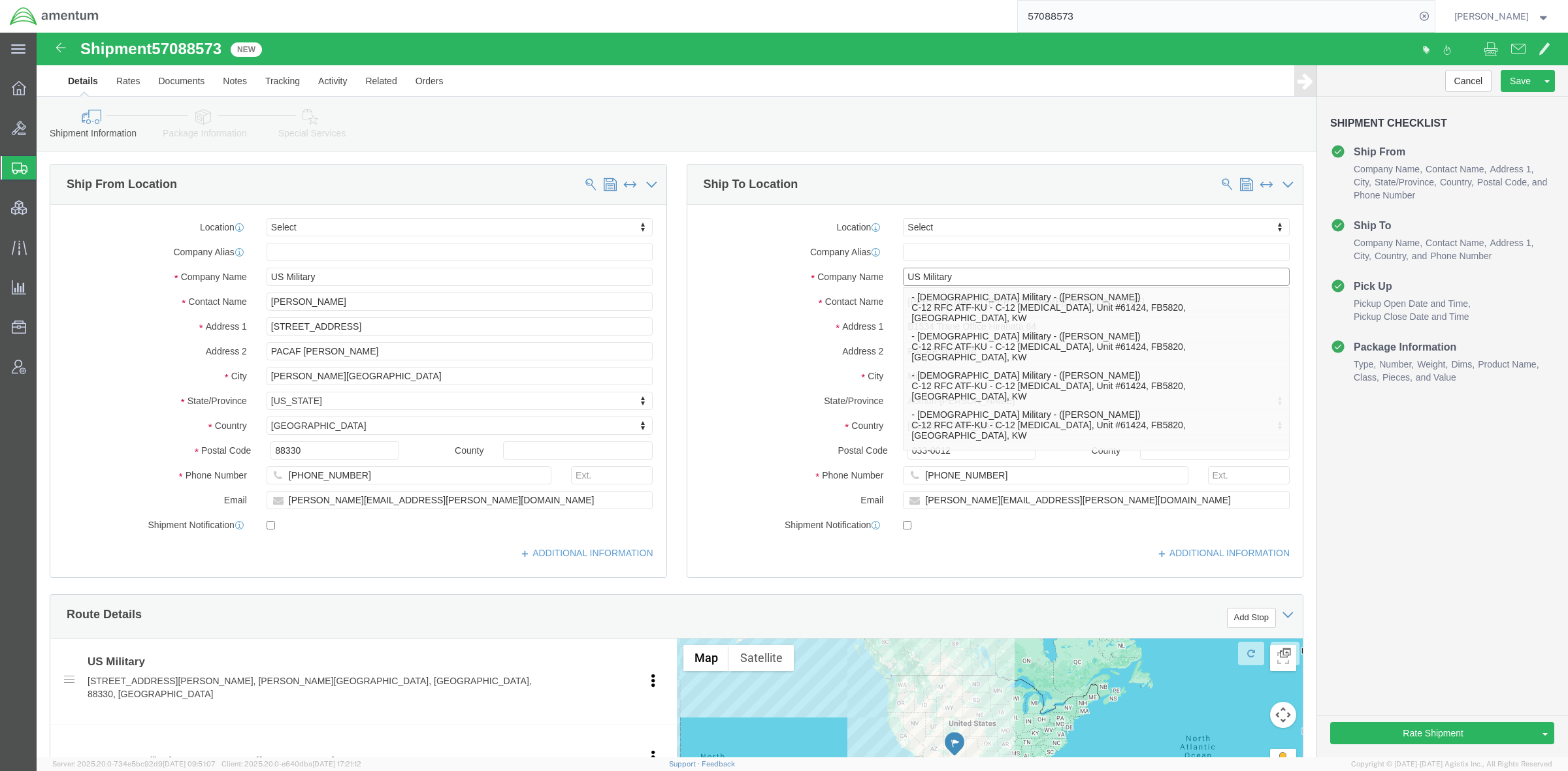
type input "US Military"
click div "Cancel Save Assign To Clone Shipment Save As Template Approve DPL Shipment Appr…"
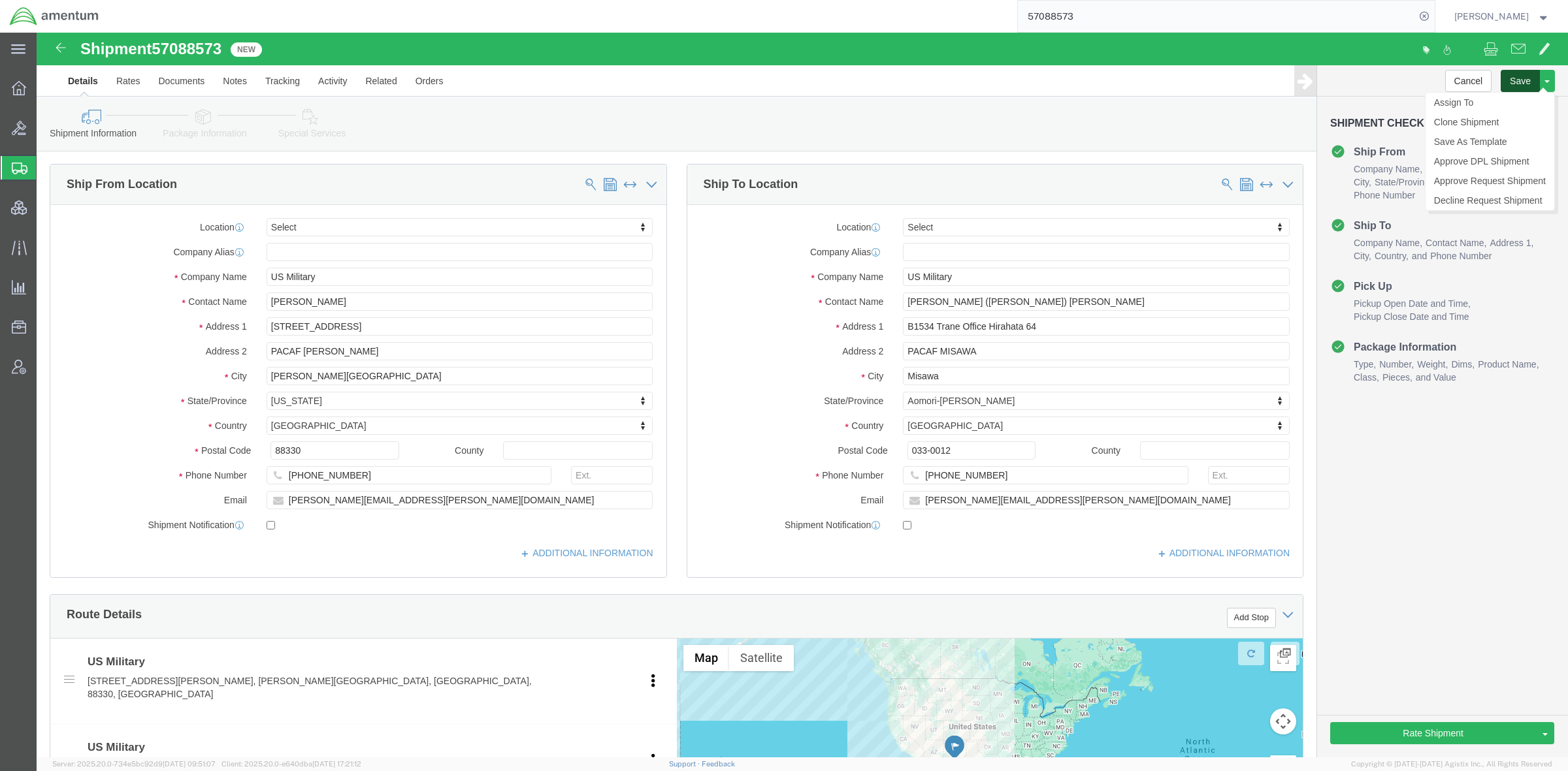
click button "Save"
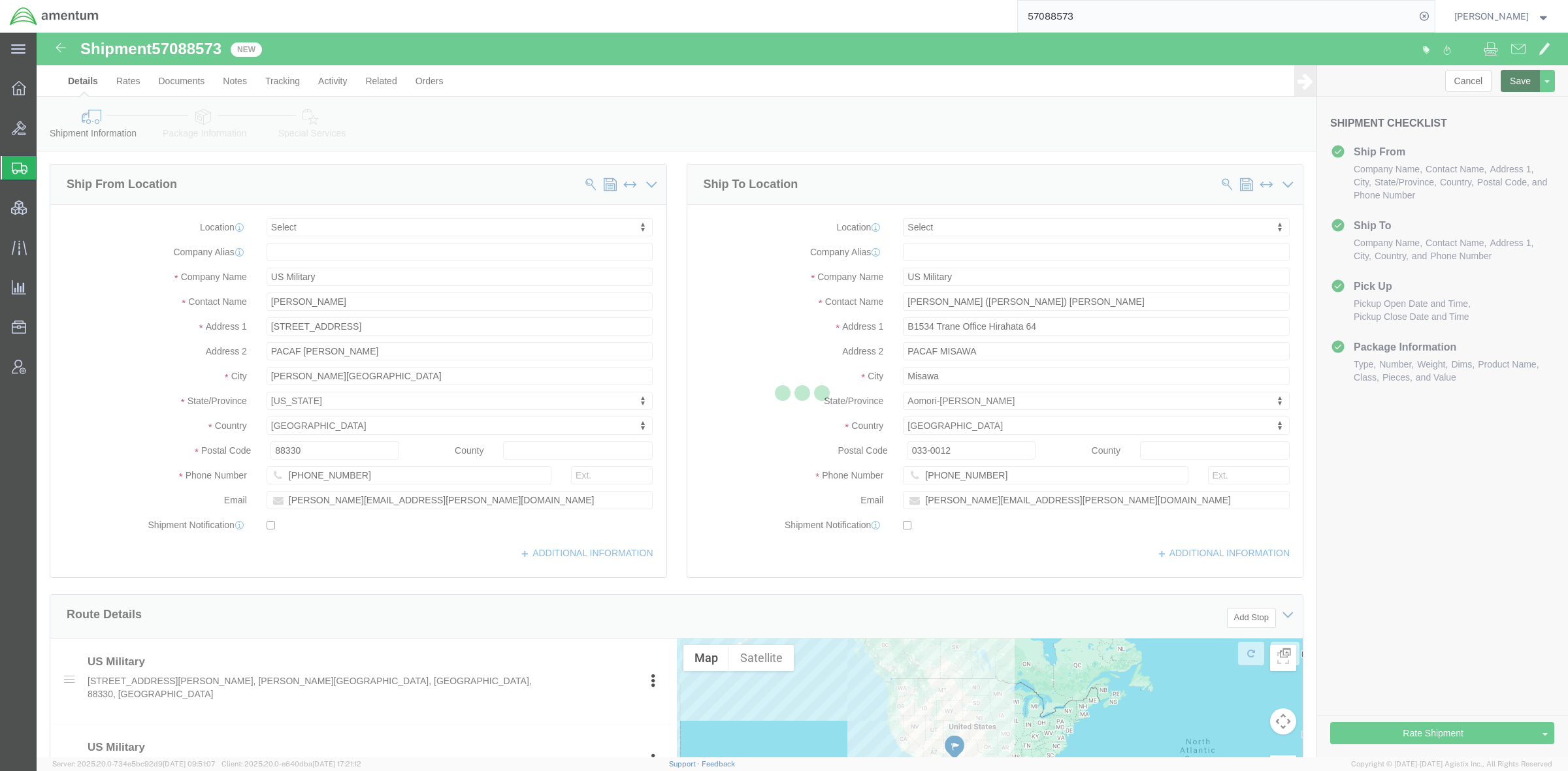
select select
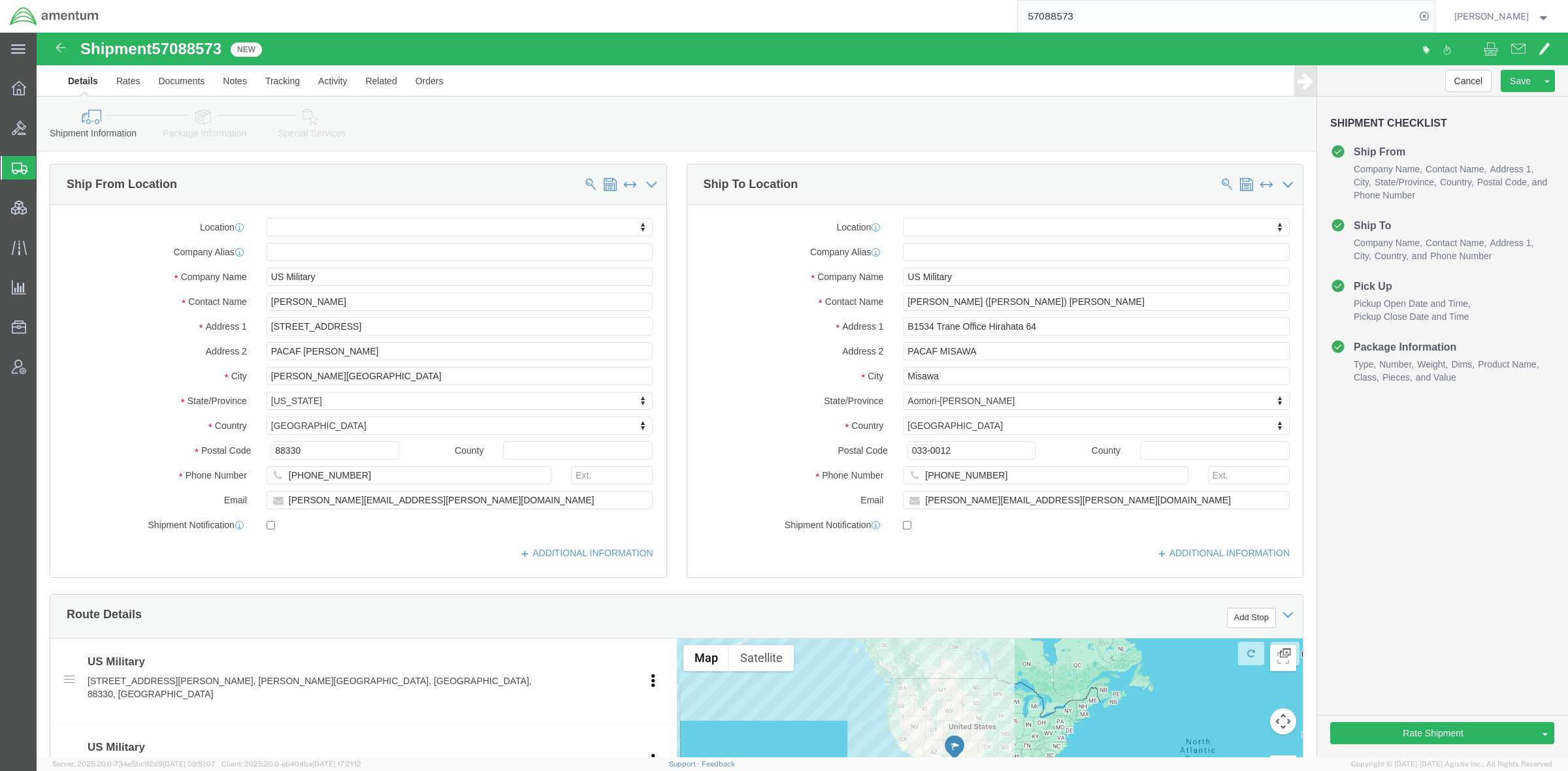
click icon
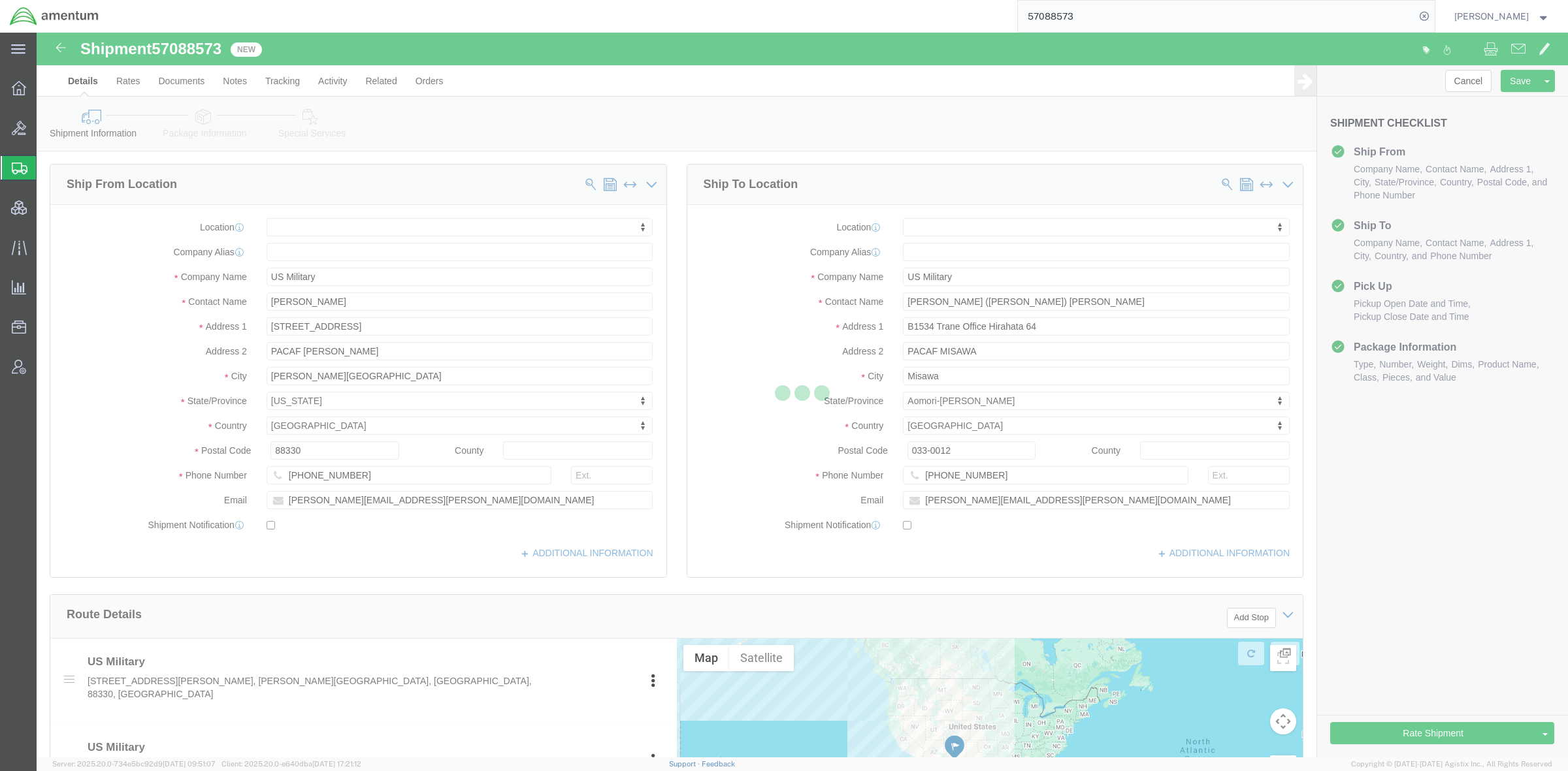
select select
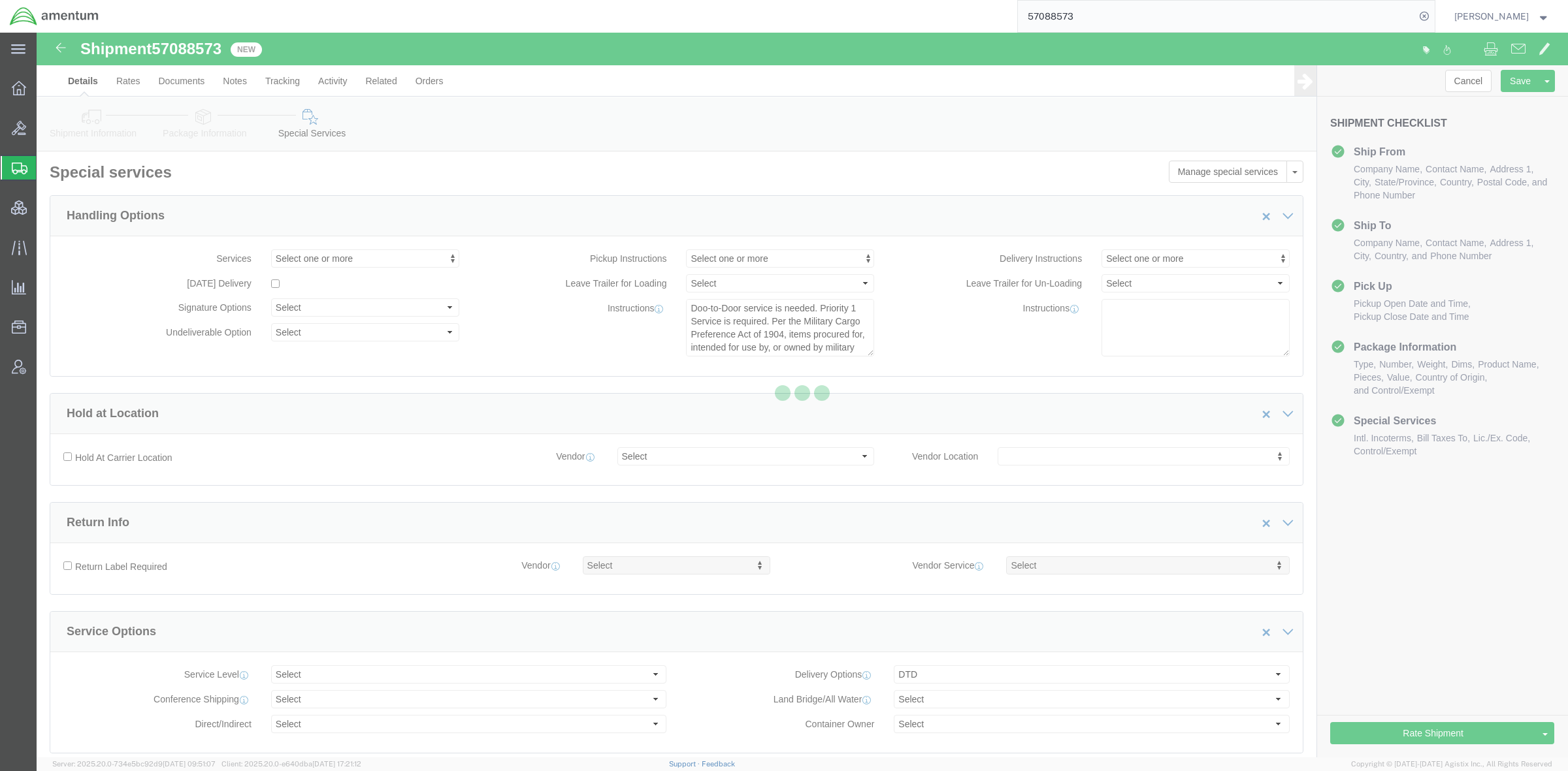
select select "DEPARTMENT"
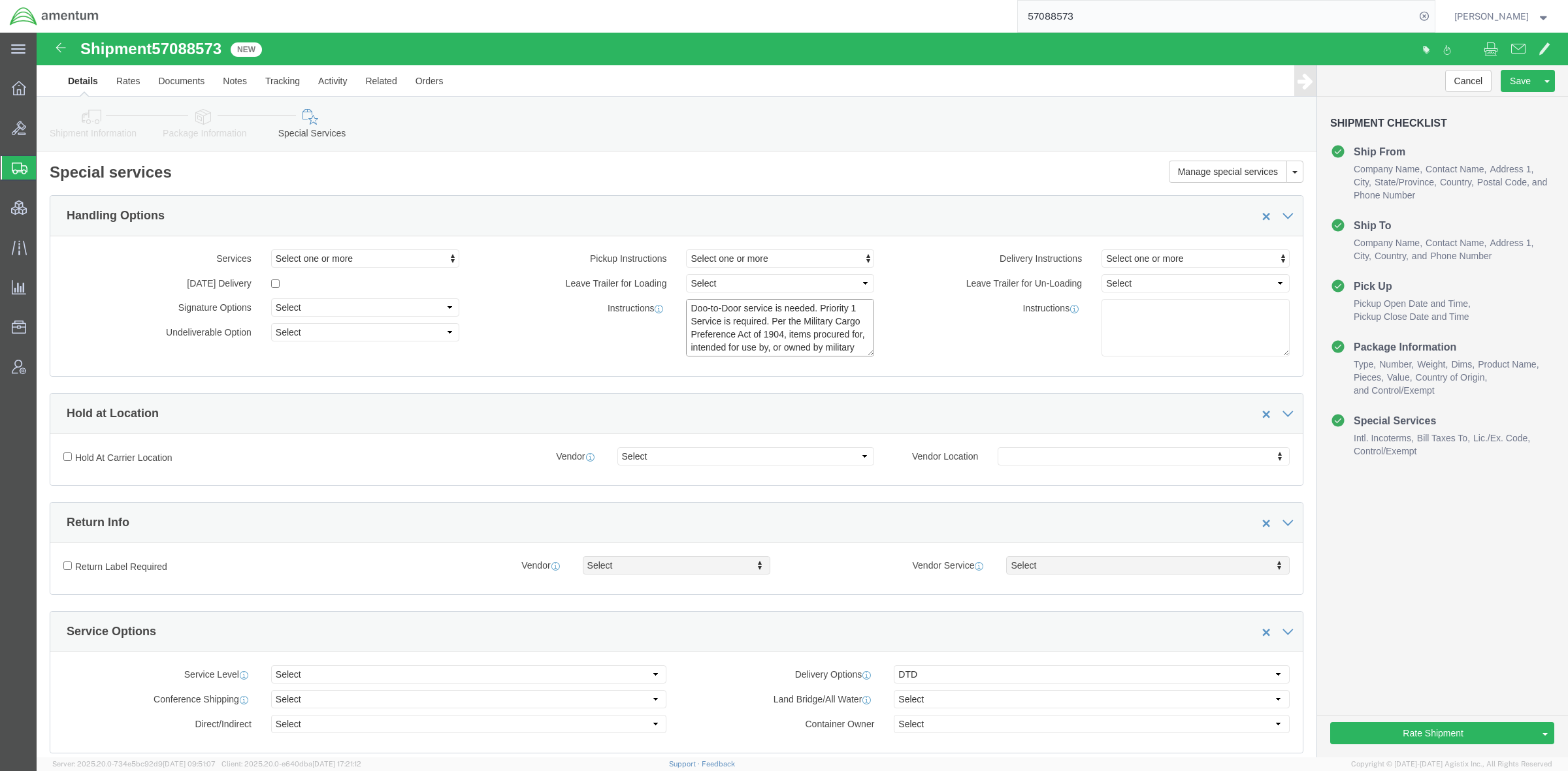
scroll to position [65, 0]
drag, startPoint x: 650, startPoint y: 277, endPoint x: 872, endPoint y: 344, distance: 231.9
click div "Handling Options Services Select one or more Air Ride Truck Blanket Wrap Carnet…"
click button "Save"
click at [46, 165] on span "Shipments" at bounding box center [41, 168] width 10 height 26
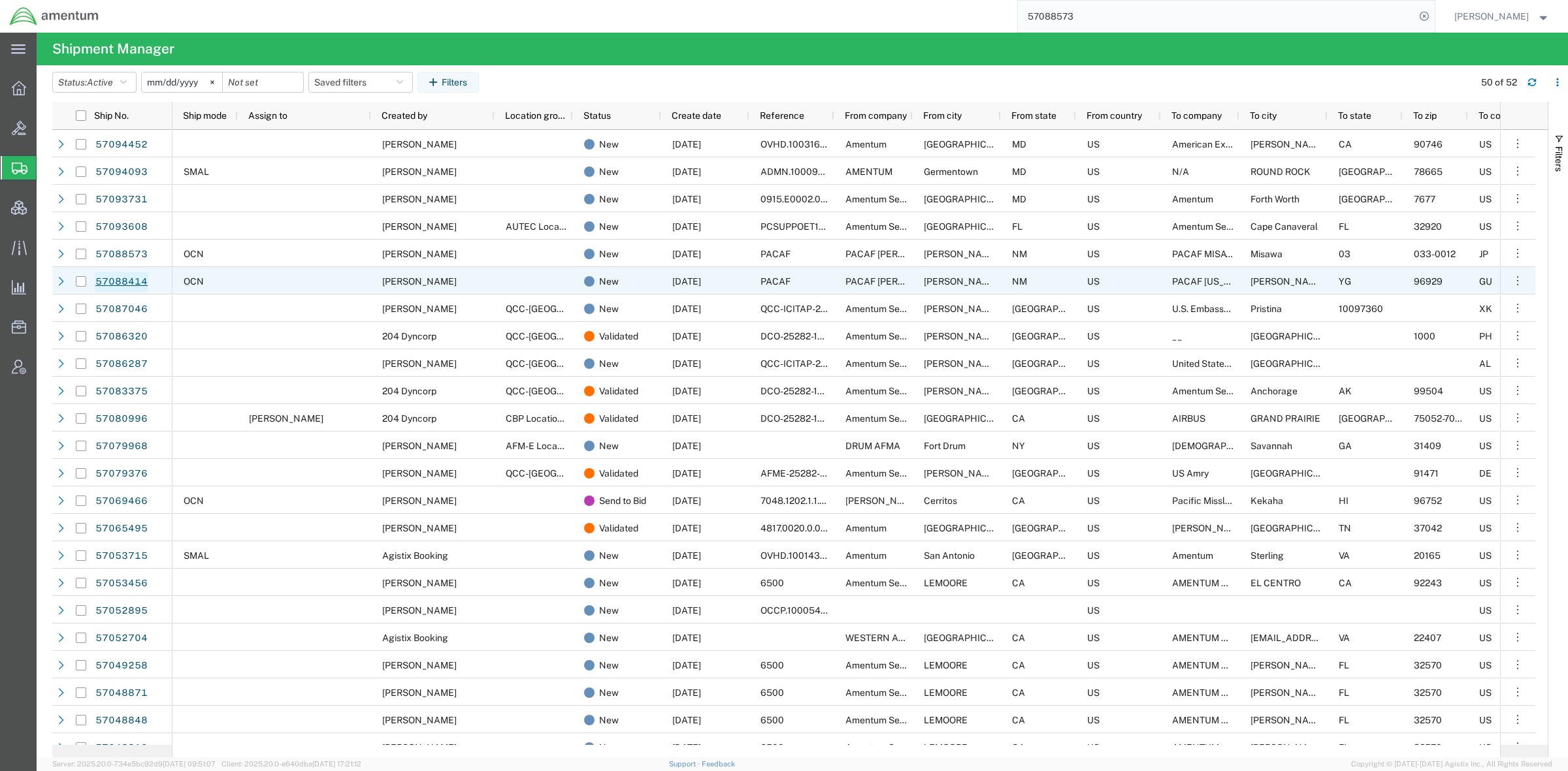
click at [132, 281] on link "57088414" at bounding box center [121, 282] width 53 height 21
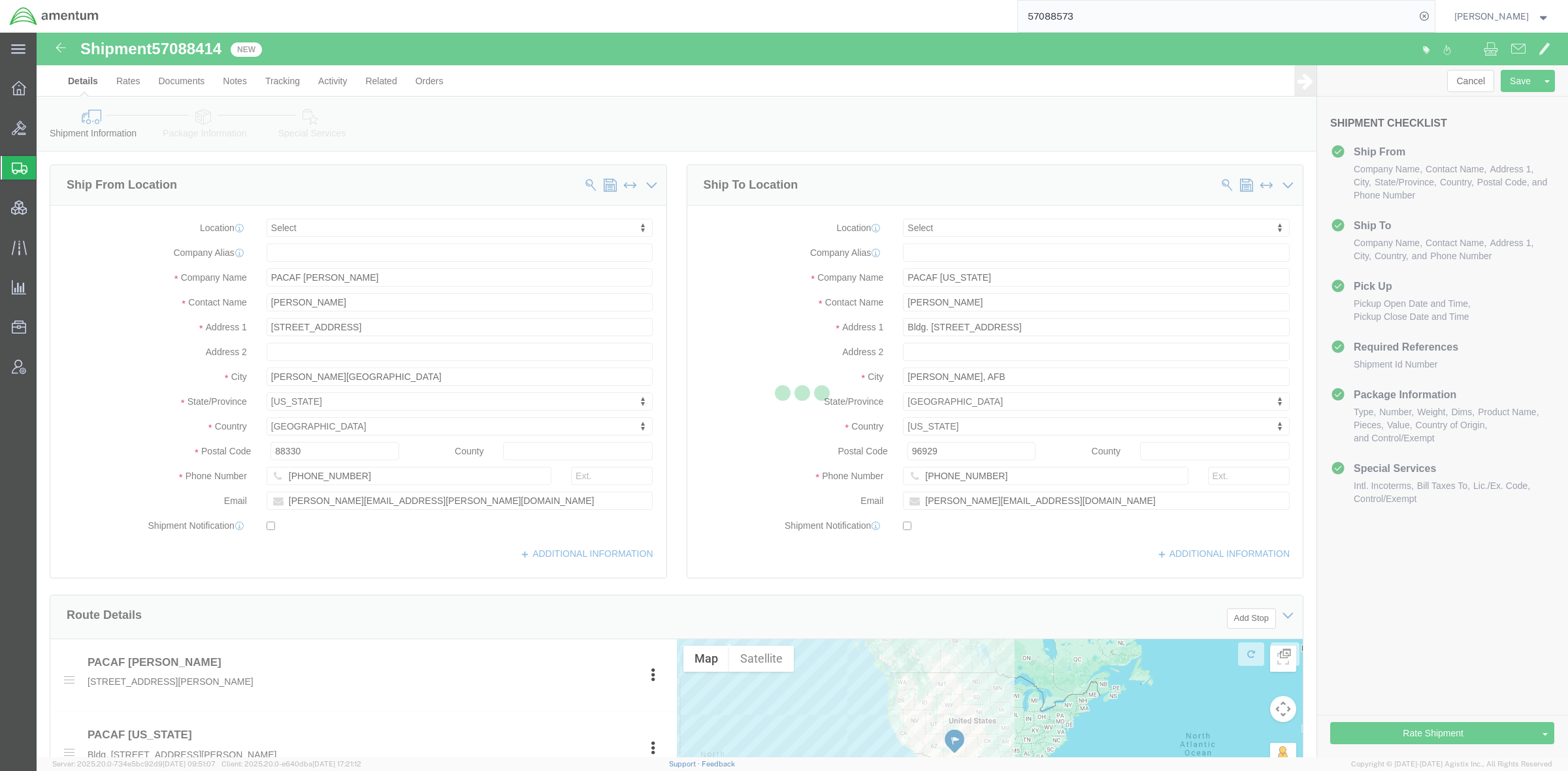
select select
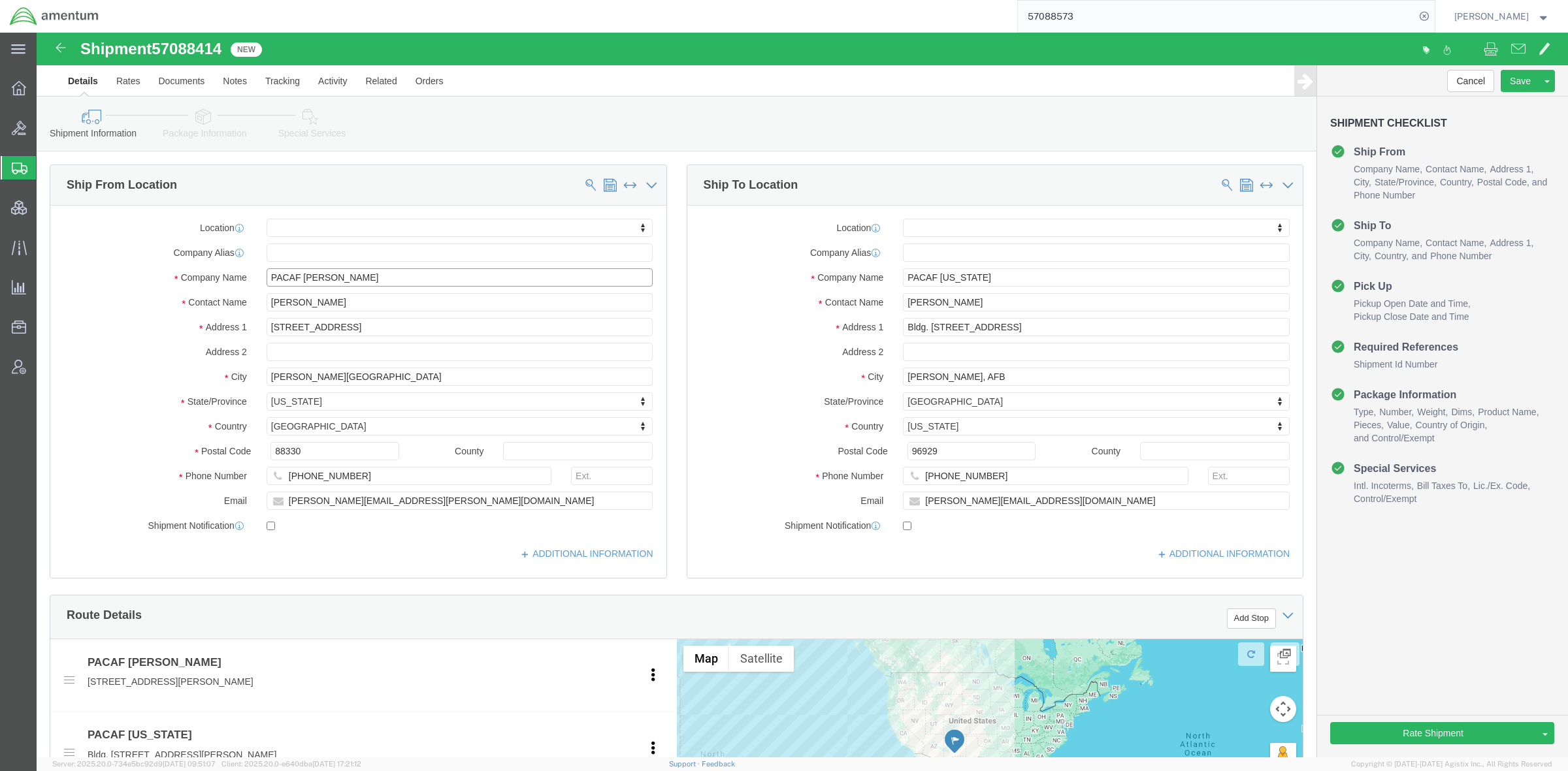
drag, startPoint x: 334, startPoint y: 245, endPoint x: 59, endPoint y: 233, distance: 275.3
click div "Location My Profile Location [PHONE_NUMBER] [PHONE_NUMBER] [PHONE_NUMBER] [PHON…"
click input "text"
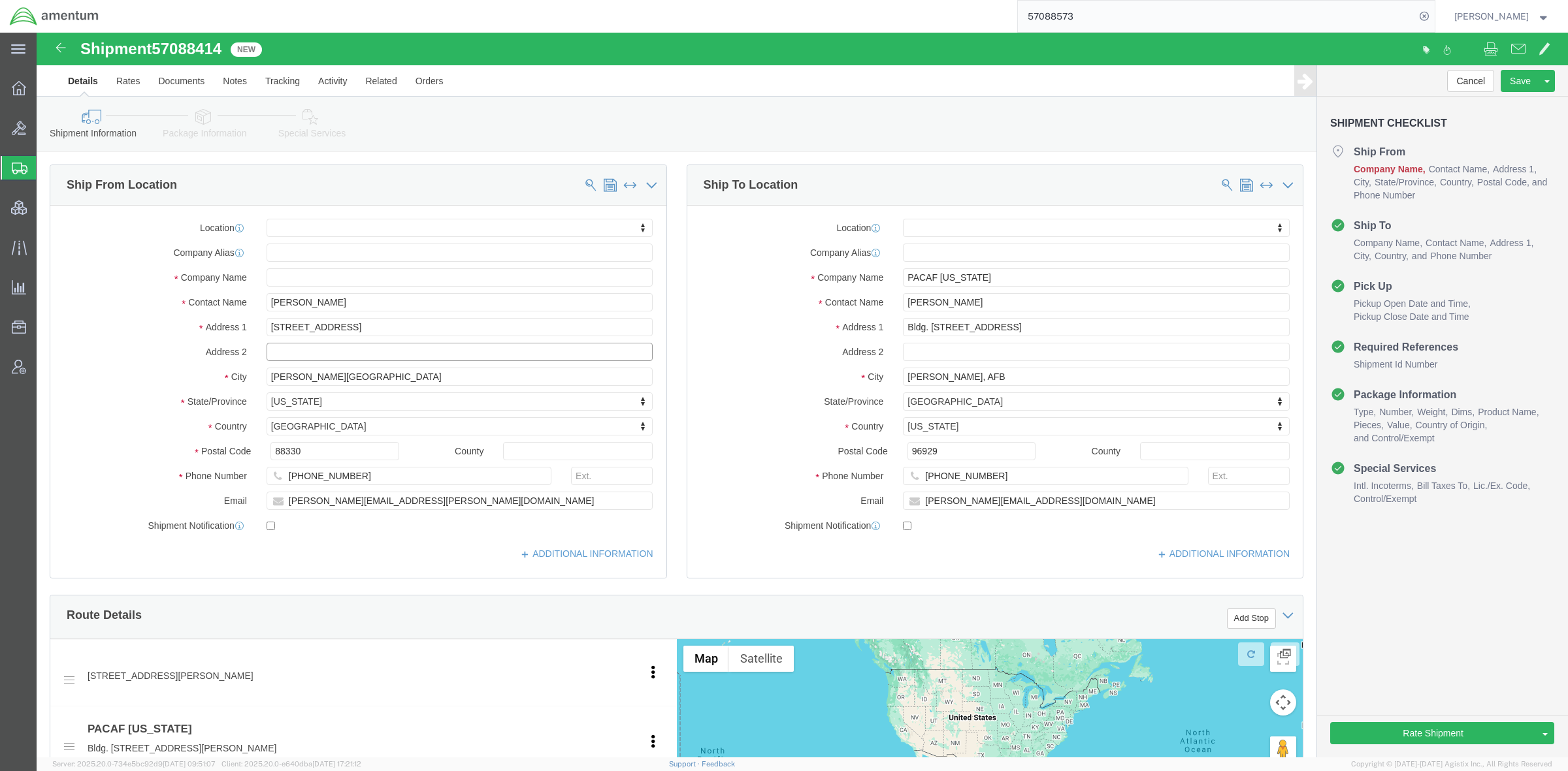
paste input "PACAF [PERSON_NAME]"
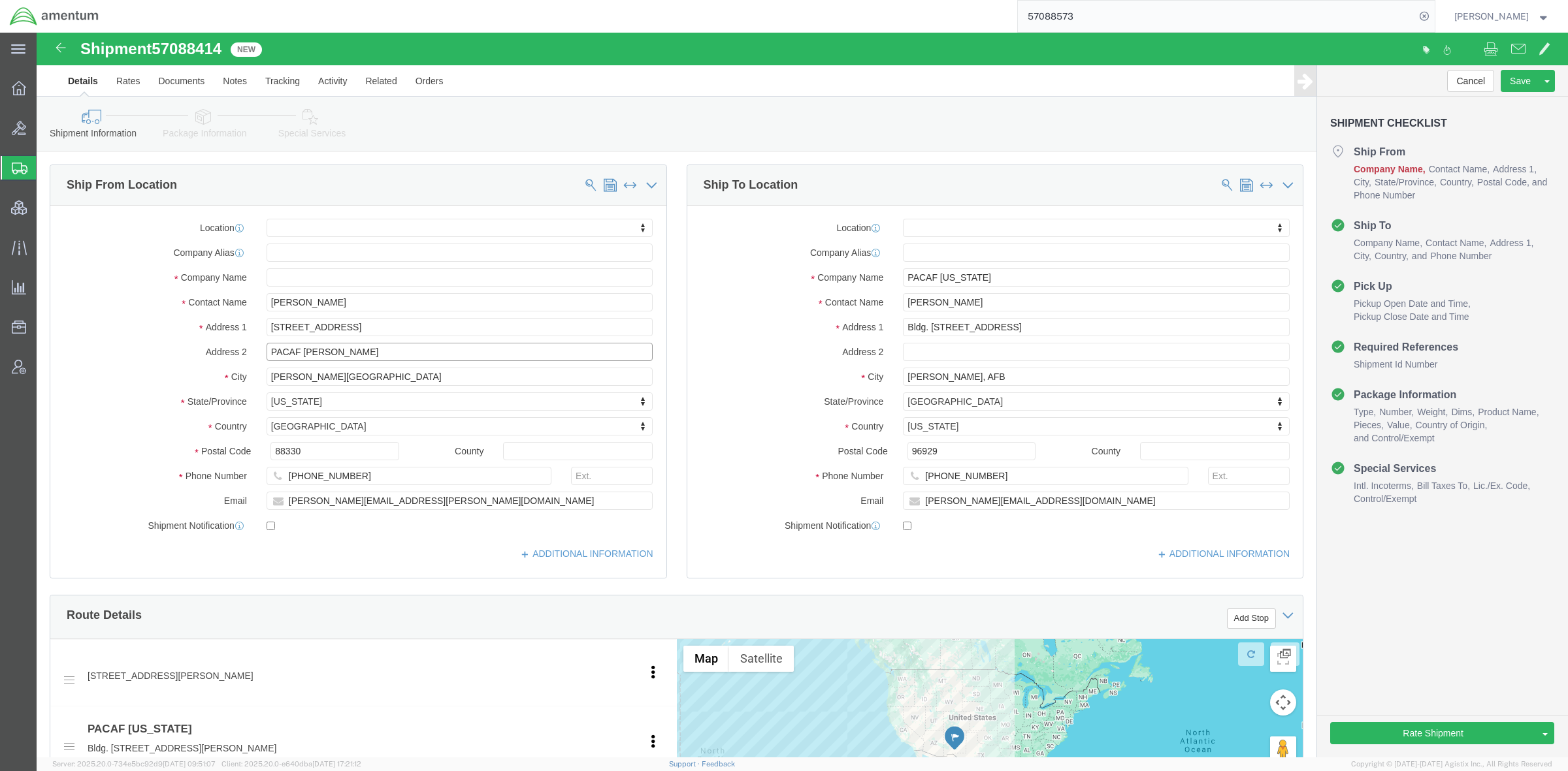
type input "PACAF [PERSON_NAME]"
click input "text"
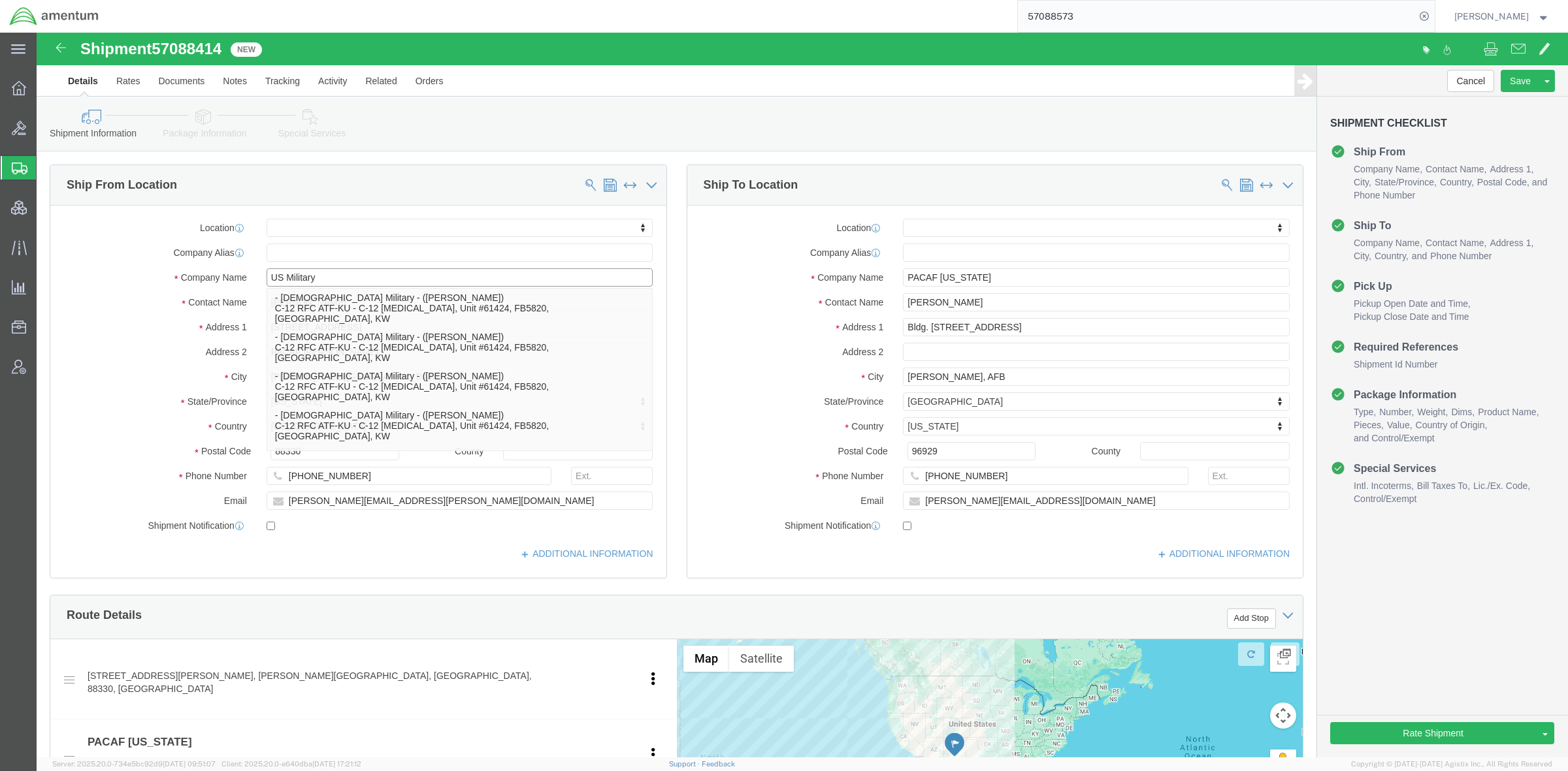
type input "US Military"
click label "Contact Name"
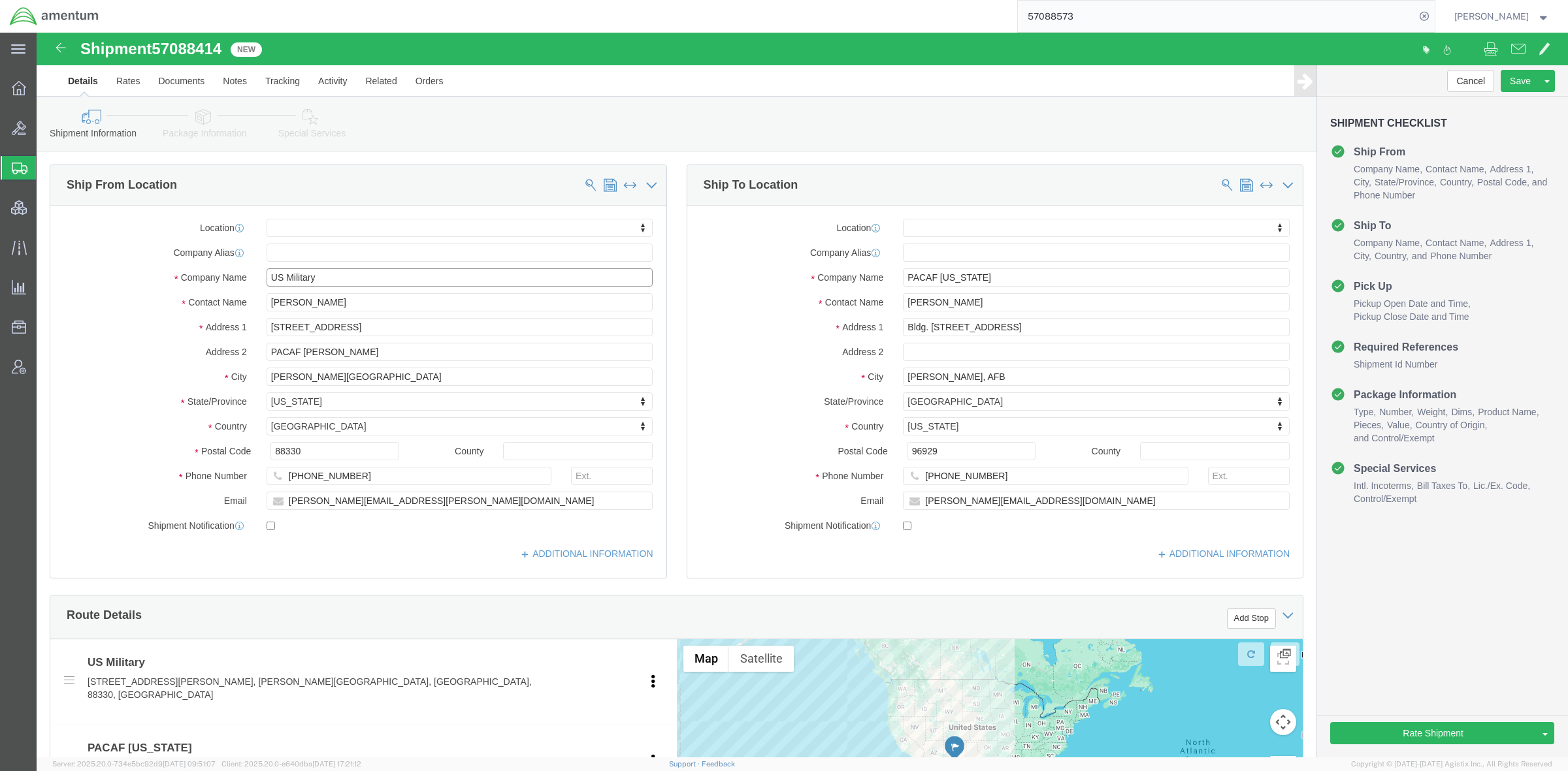
drag, startPoint x: 376, startPoint y: 249, endPoint x: -30, endPoint y: 213, distance: 407.6
click html "Shipment 57088414 New Details Rates Documents Notes Tracking Activity Related O…"
click input "PACAF [US_STATE]"
paste input "US Military"
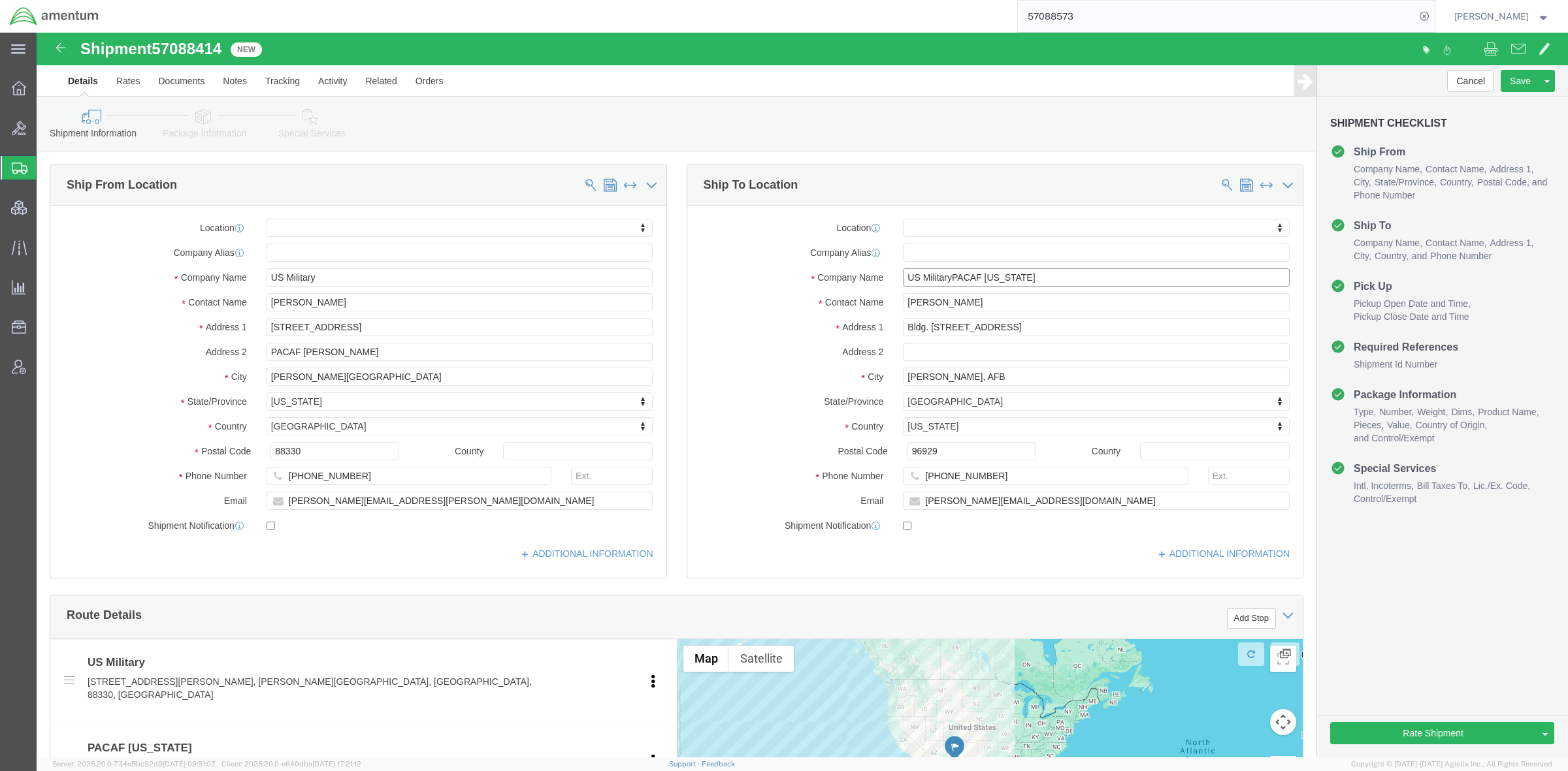
drag, startPoint x: 991, startPoint y: 239, endPoint x: 912, endPoint y: 249, distance: 79.6
click input "US MilitaryPACAF [US_STATE]"
type input "US Military"
click input "text"
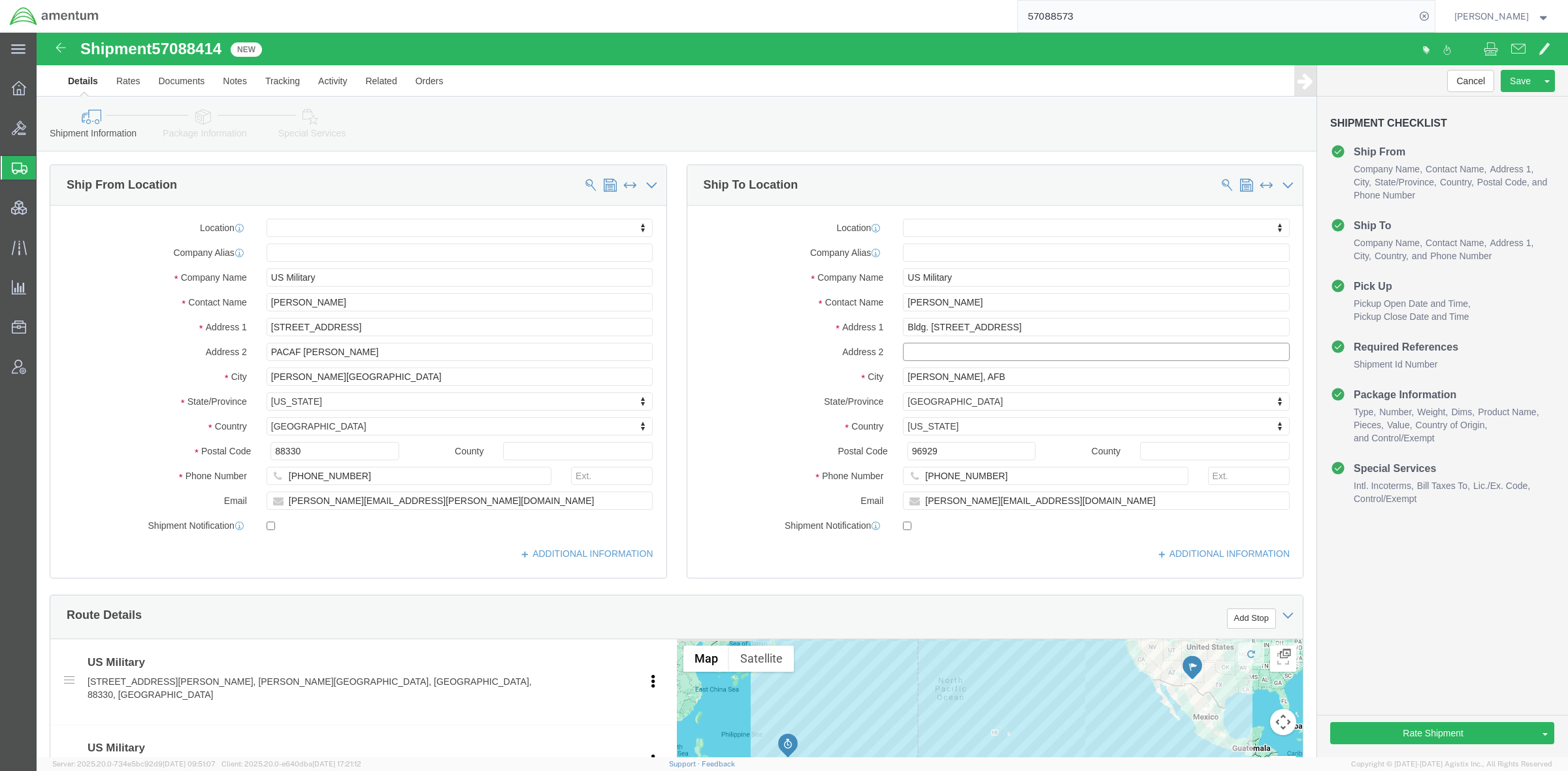
paste input "PACAF [US_STATE]"
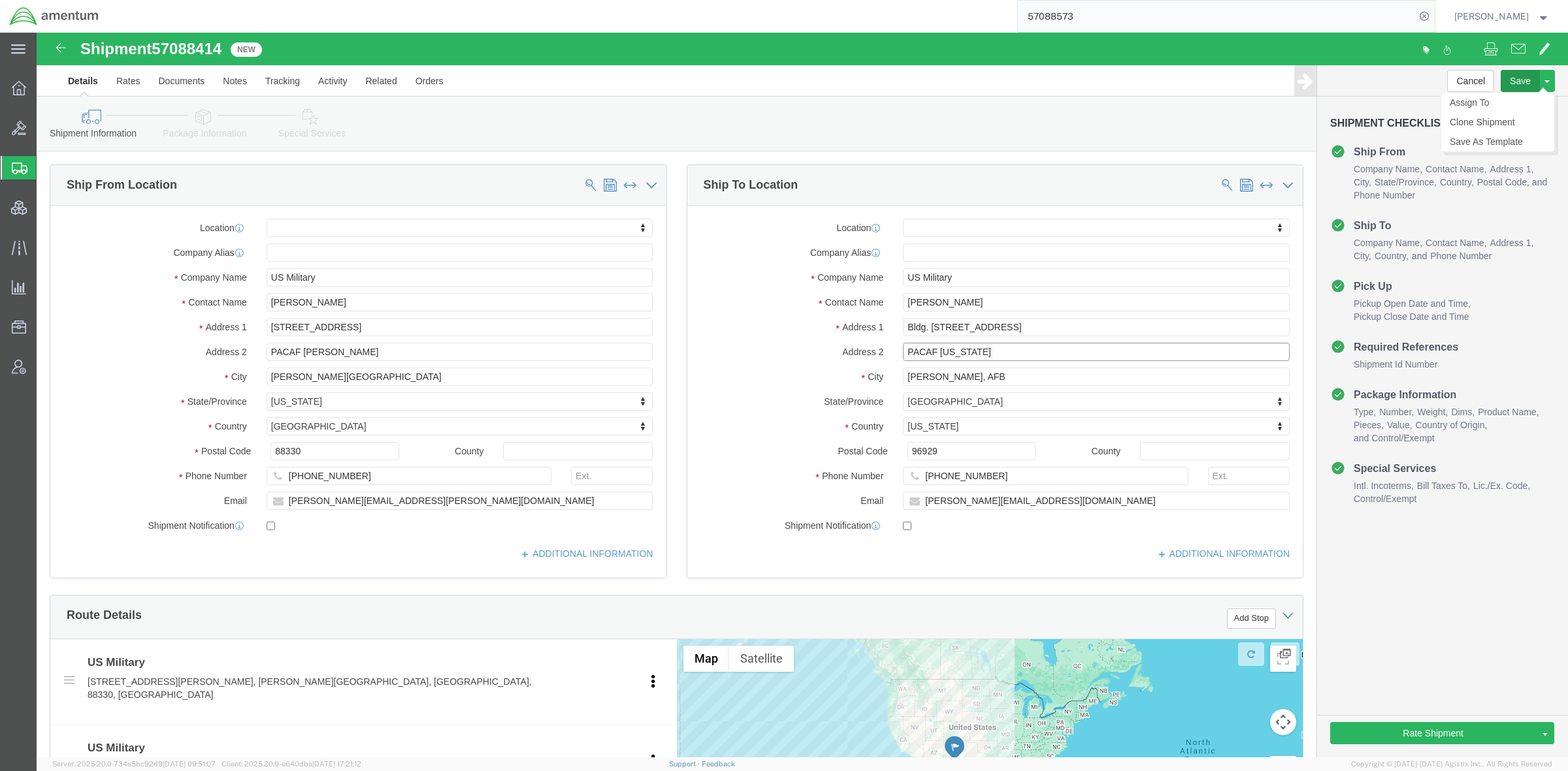
type input "PACAF [US_STATE]"
click button "Save"
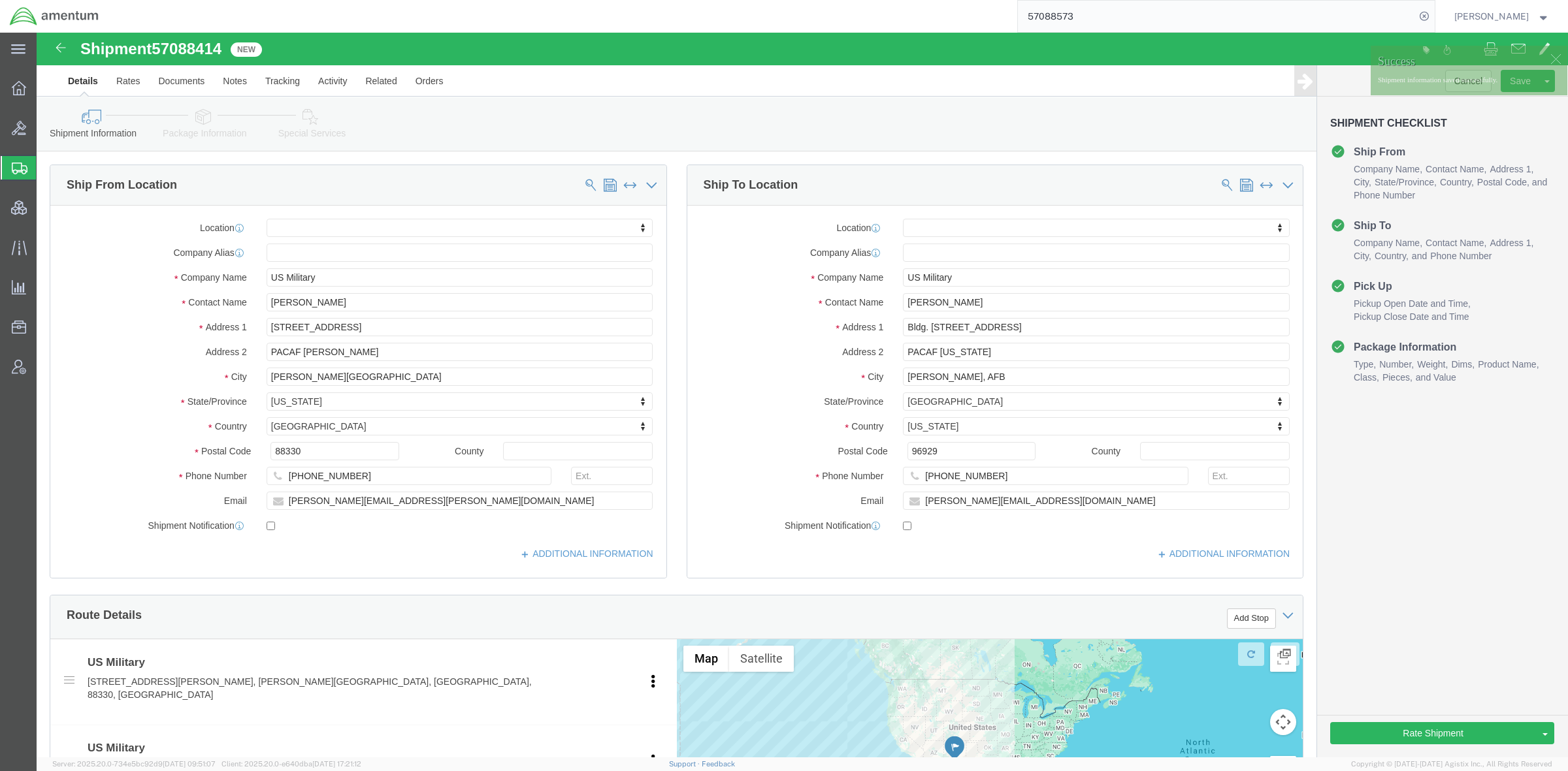
click at [46, 167] on span "Shipments" at bounding box center [41, 168] width 10 height 26
